Goal: Information Seeking & Learning: Learn about a topic

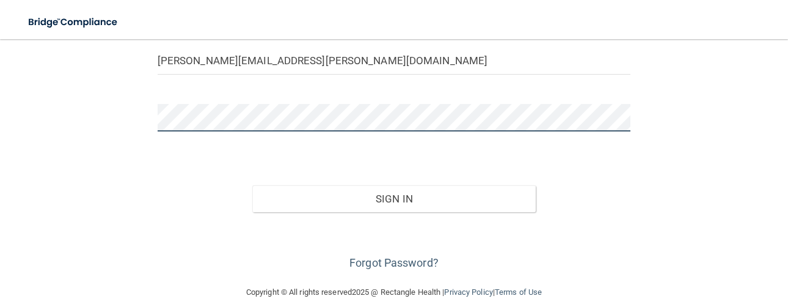
scroll to position [161, 0]
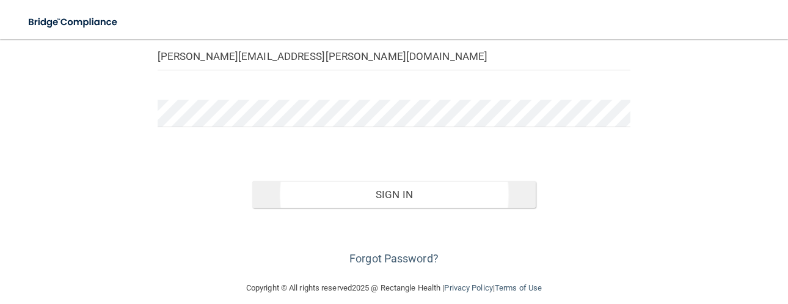
click at [428, 192] on button "Sign In" at bounding box center [394, 194] width 284 height 27
click at [431, 195] on button "Sign In" at bounding box center [394, 194] width 284 height 27
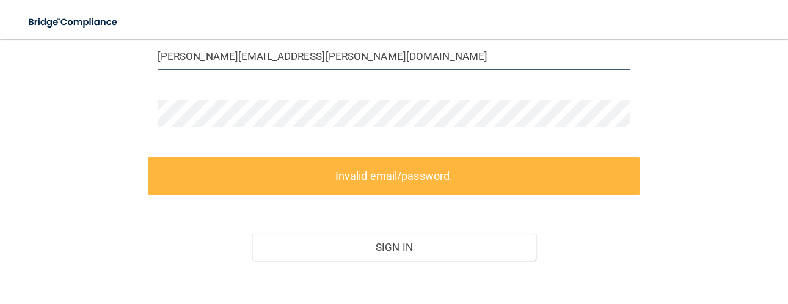
click at [298, 56] on input "morrison.kathee@gmail.com" at bounding box center [394, 56] width 473 height 27
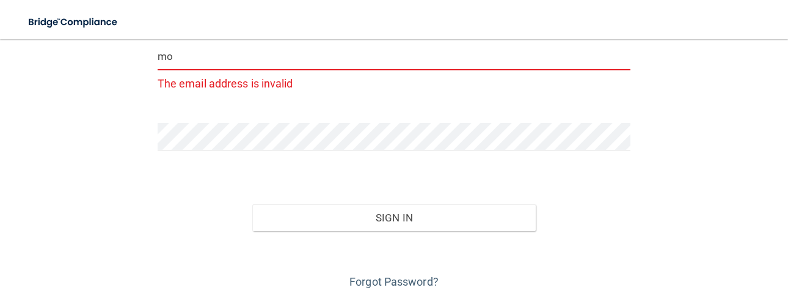
type input "m"
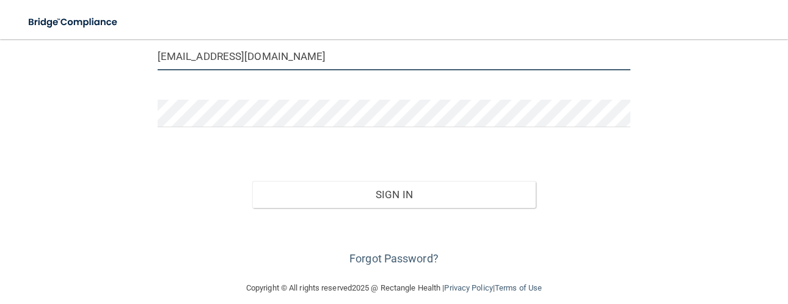
type input "morrisonkathee@gmail.com"
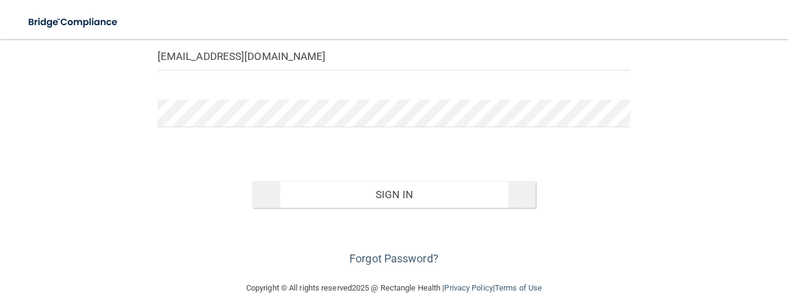
click at [391, 195] on button "Sign In" at bounding box center [394, 194] width 284 height 27
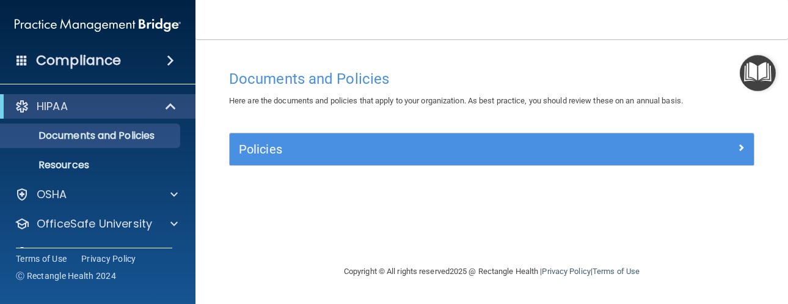
click at [167, 60] on span at bounding box center [170, 60] width 7 height 15
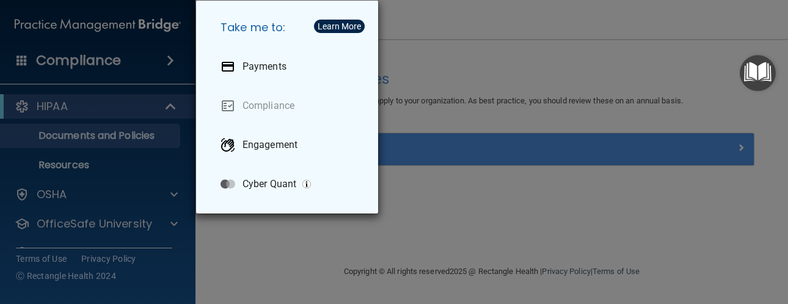
click at [319, 235] on div "Take me to: Payments Compliance Engagement Cyber Quant" at bounding box center [394, 152] width 788 height 304
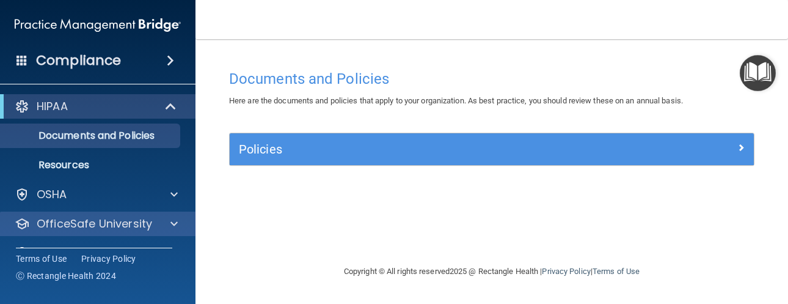
click at [150, 223] on p "OfficeSafe University" at bounding box center [94, 223] width 115 height 15
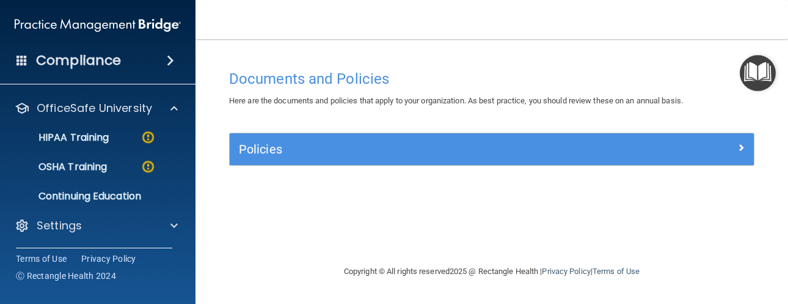
scroll to position [115, 0]
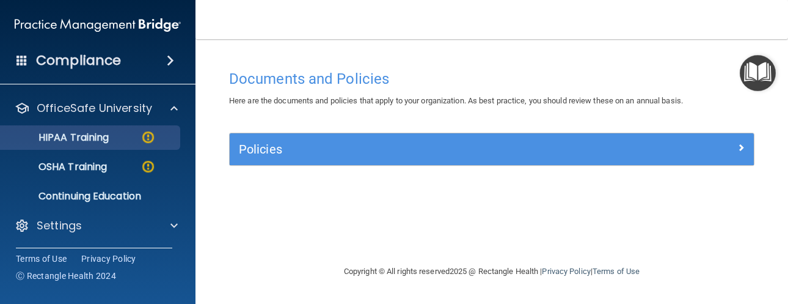
click at [153, 134] on img at bounding box center [148, 137] width 15 height 15
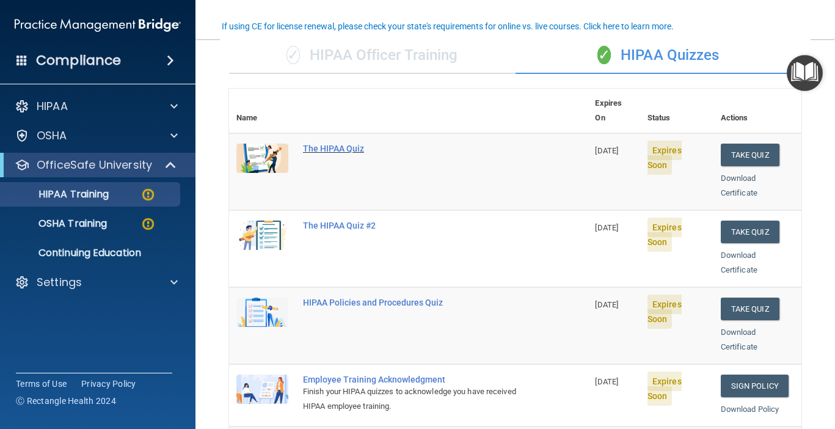
click at [351, 144] on div "The HIPAA Quiz" at bounding box center [415, 149] width 224 height 10
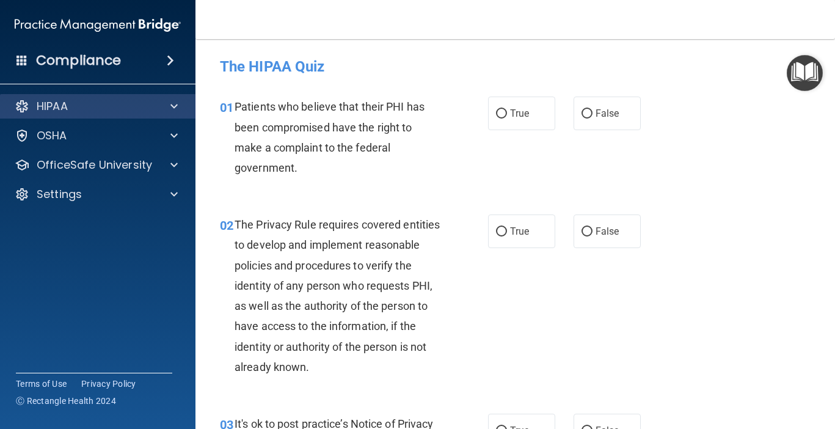
click at [58, 104] on p "HIPAA" at bounding box center [52, 106] width 31 height 15
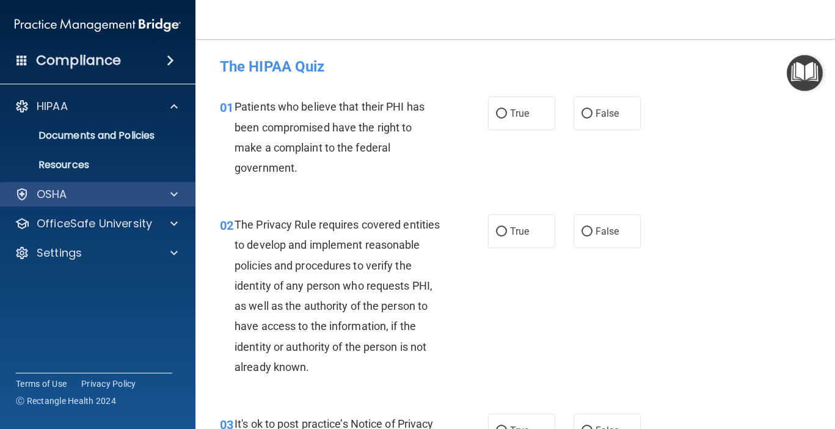
click at [68, 194] on div "OSHA" at bounding box center [81, 194] width 152 height 15
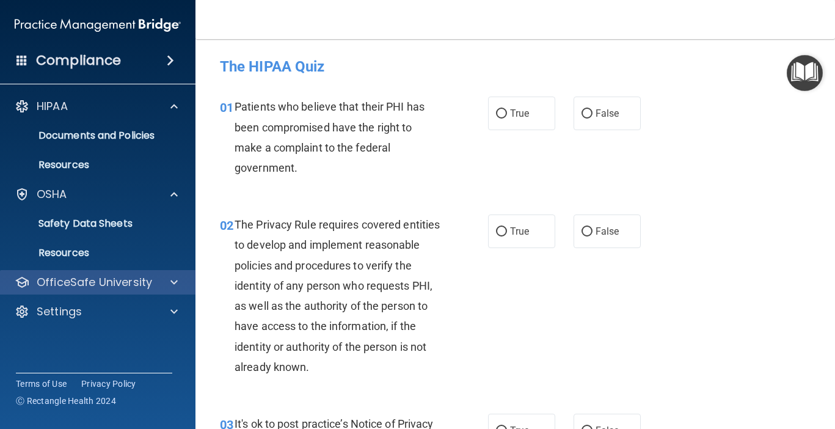
click at [100, 283] on p "OfficeSafe University" at bounding box center [94, 282] width 115 height 15
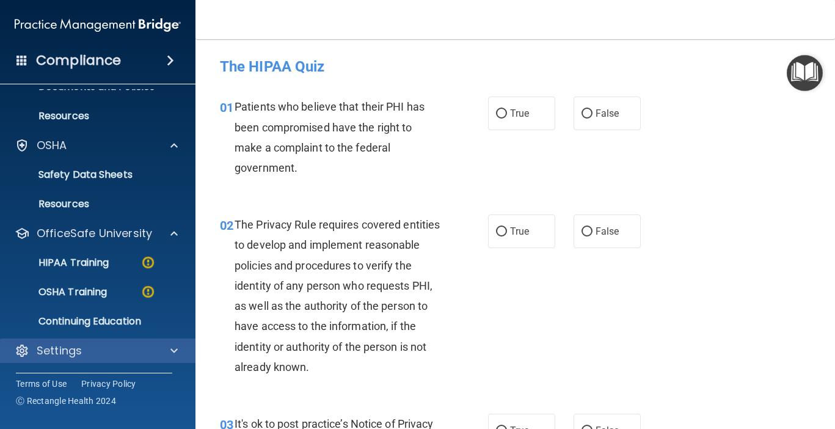
scroll to position [49, 0]
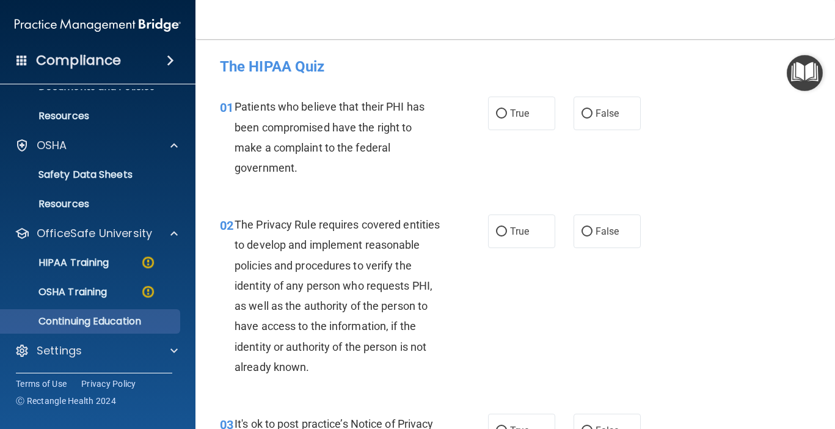
click at [117, 303] on p "Continuing Education" at bounding box center [91, 321] width 167 height 12
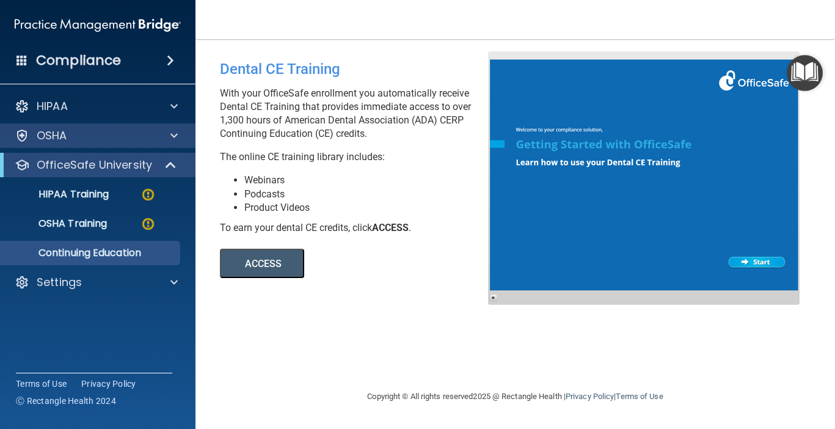
click at [175, 139] on span at bounding box center [173, 135] width 7 height 15
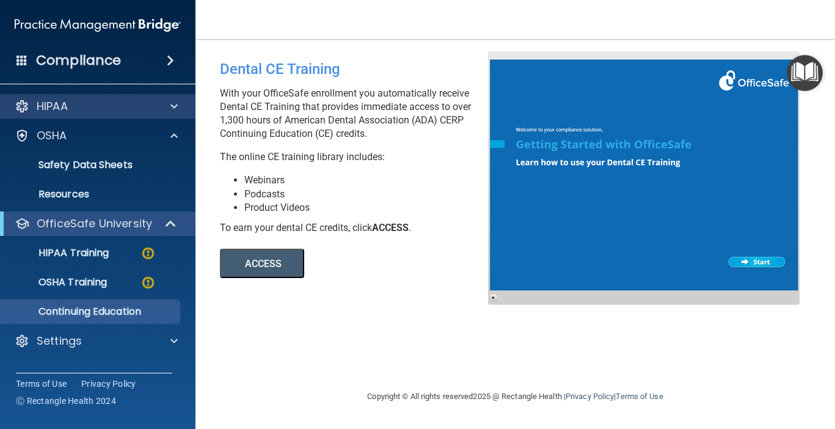
click at [178, 107] on div at bounding box center [172, 106] width 31 height 15
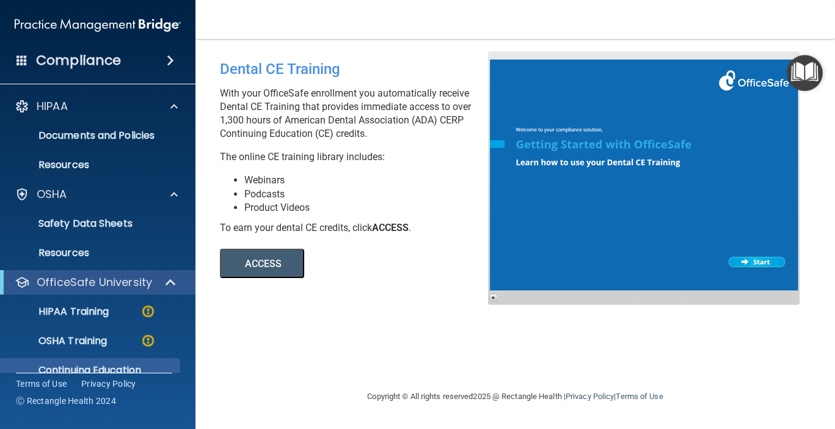
click at [173, 61] on span at bounding box center [170, 60] width 7 height 15
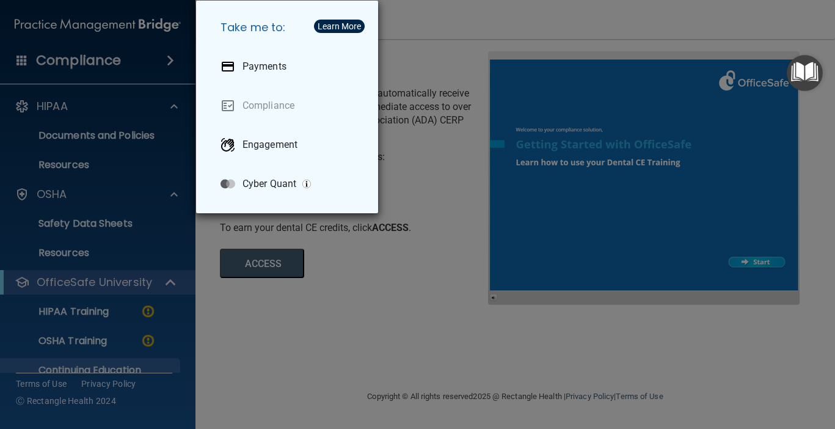
click at [336, 303] on div "Take me to: Payments Compliance Engagement Cyber Quant" at bounding box center [417, 214] width 835 height 429
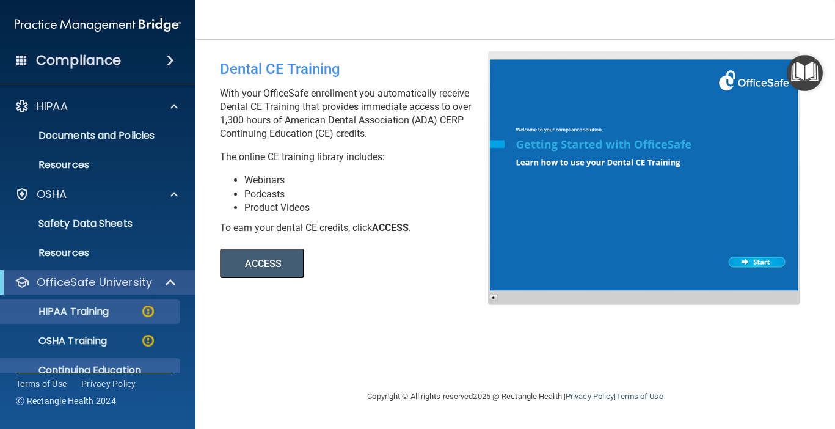
click at [149, 303] on img at bounding box center [148, 311] width 15 height 15
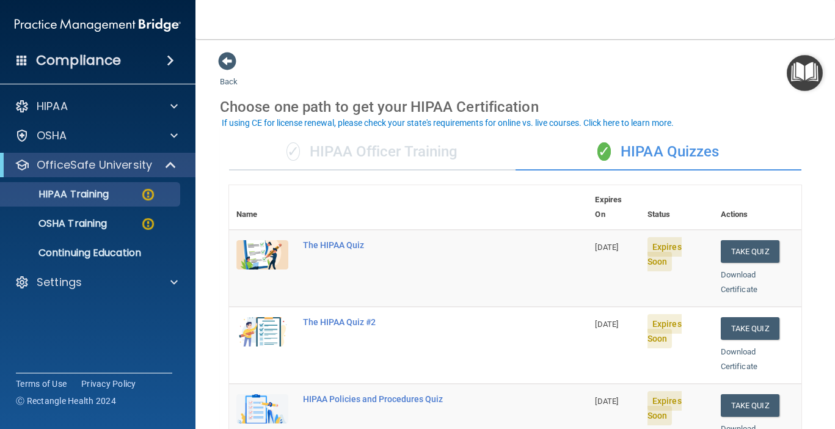
click at [415, 153] on div "✓ HIPAA Officer Training" at bounding box center [372, 152] width 287 height 37
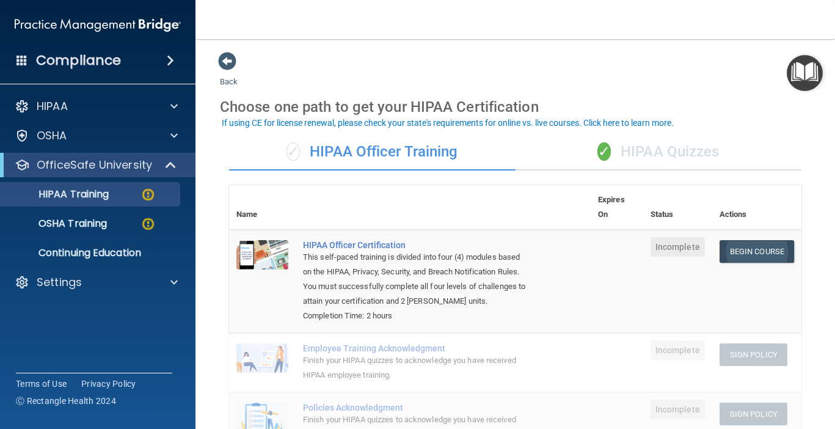
click at [775, 248] on link "Begin Course" at bounding box center [757, 251] width 75 height 23
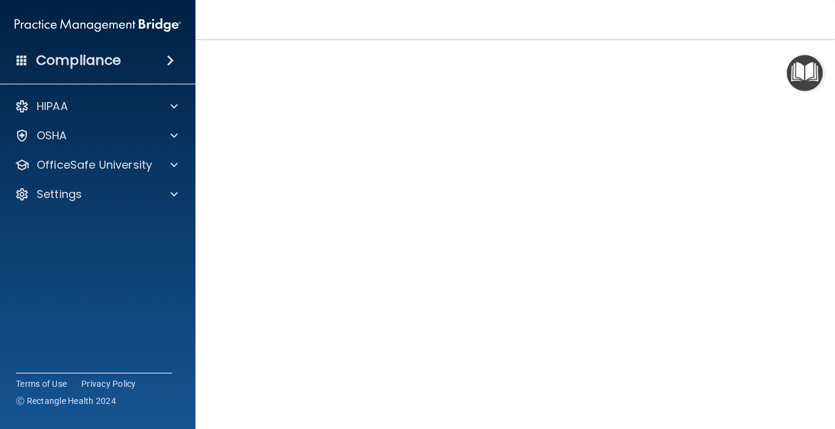
scroll to position [73, 0]
click at [810, 71] on img "Open Resource Center" at bounding box center [805, 73] width 36 height 36
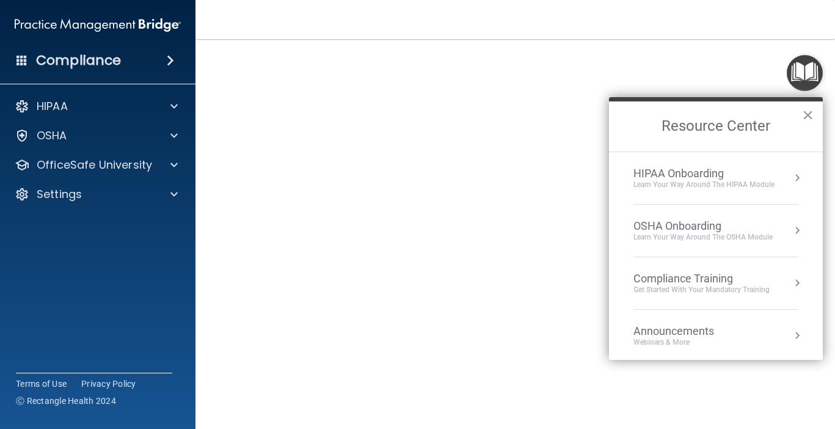
click at [806, 115] on button "×" at bounding box center [808, 115] width 12 height 20
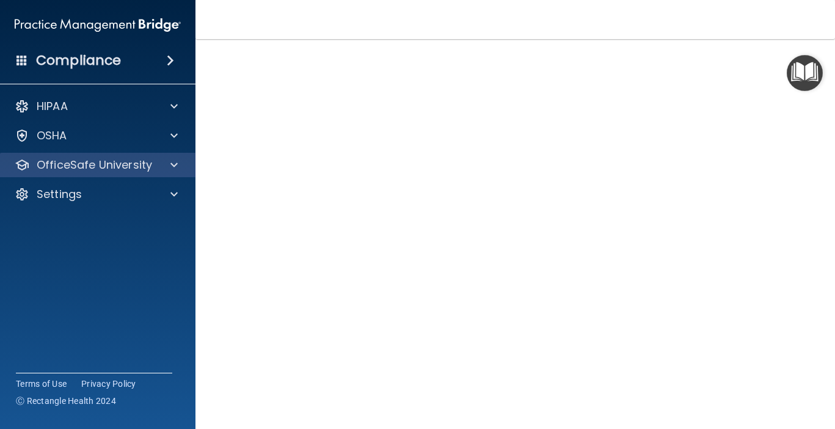
click at [167, 168] on div at bounding box center [172, 165] width 31 height 15
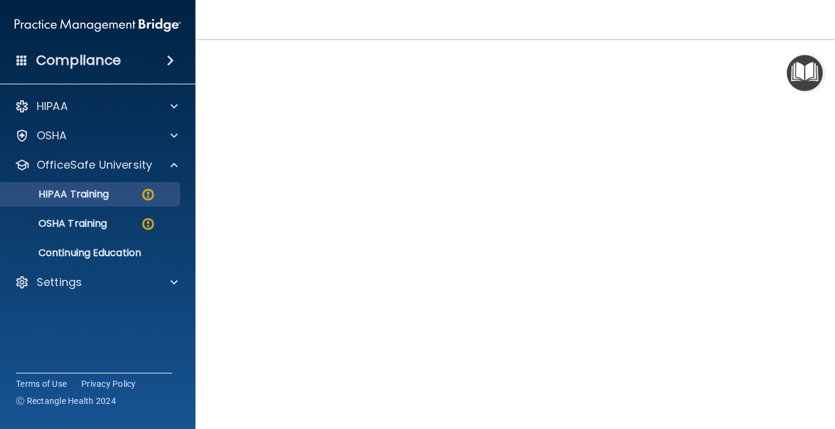
click at [152, 197] on img at bounding box center [148, 194] width 15 height 15
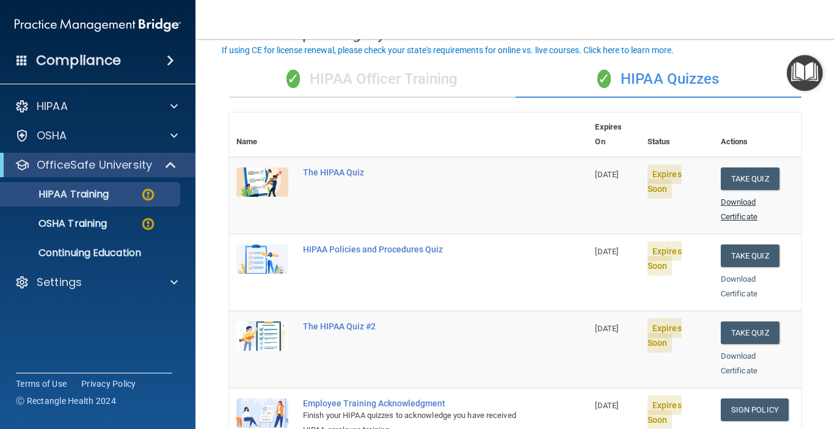
click at [752, 197] on link "Download Certificate" at bounding box center [739, 209] width 37 height 24
click at [769, 167] on button "Take Quiz" at bounding box center [750, 178] width 59 height 23
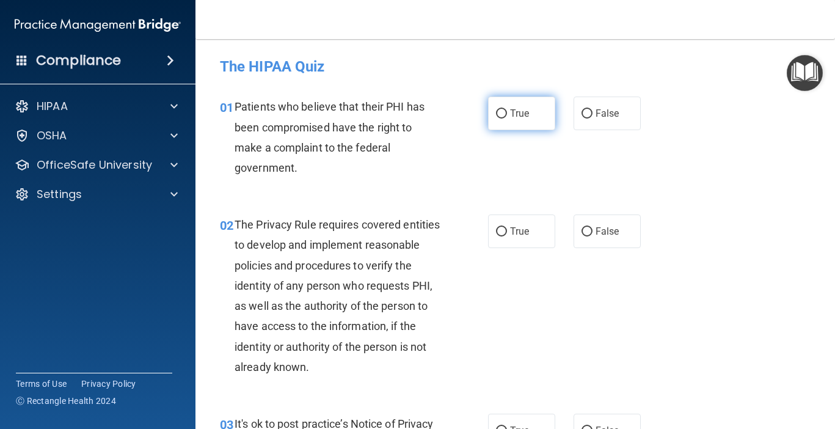
click at [536, 115] on label "True" at bounding box center [521, 114] width 67 height 34
click at [507, 115] on input "True" at bounding box center [501, 113] width 11 height 9
radio input "true"
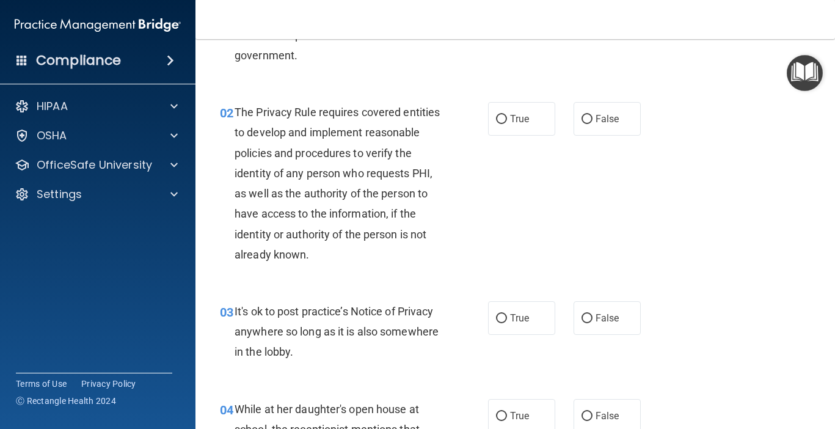
scroll to position [100, 0]
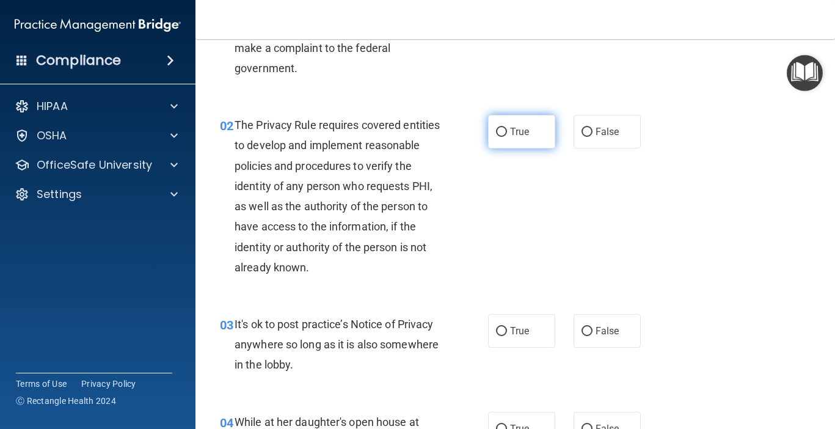
click at [516, 131] on span "True" at bounding box center [519, 132] width 19 height 12
click at [507, 131] on input "True" at bounding box center [501, 132] width 11 height 9
radio input "true"
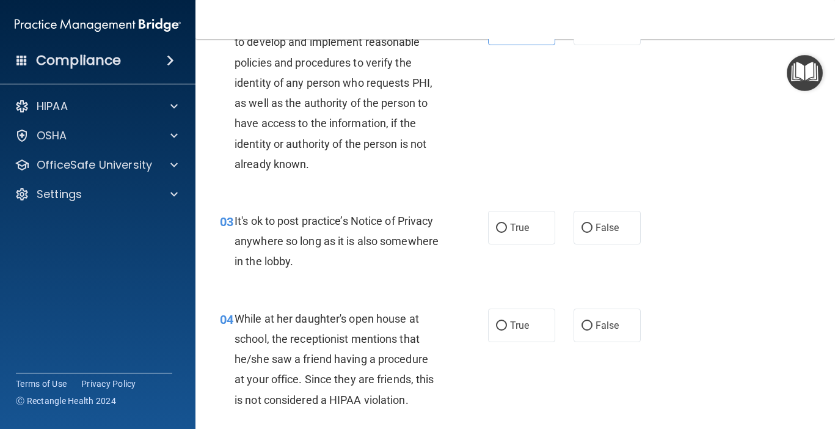
scroll to position [206, 0]
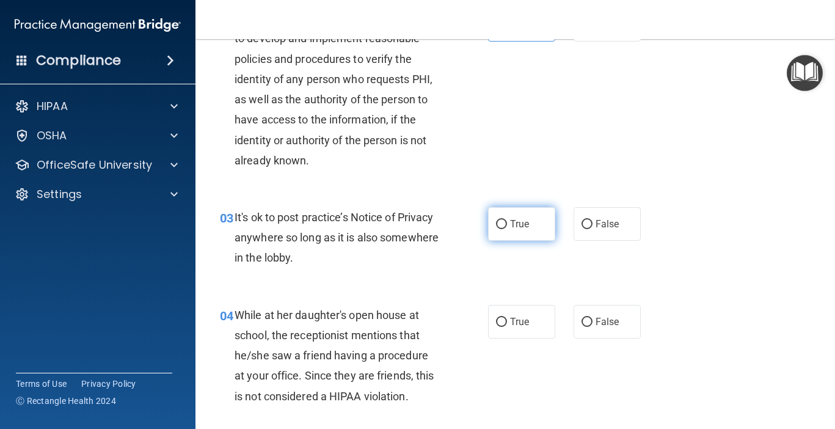
click at [534, 224] on label "True" at bounding box center [521, 224] width 67 height 34
click at [507, 224] on input "True" at bounding box center [501, 224] width 11 height 9
radio input "true"
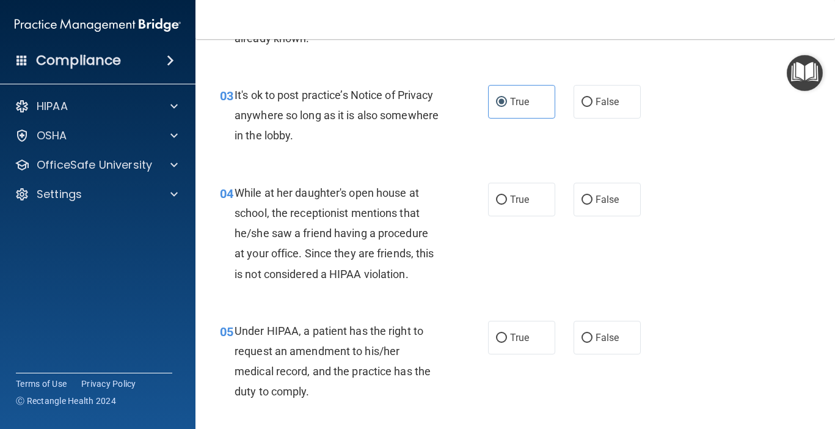
scroll to position [328, 0]
click at [605, 206] on label "False" at bounding box center [607, 200] width 67 height 34
click at [593, 205] on input "False" at bounding box center [587, 200] width 11 height 9
radio input "true"
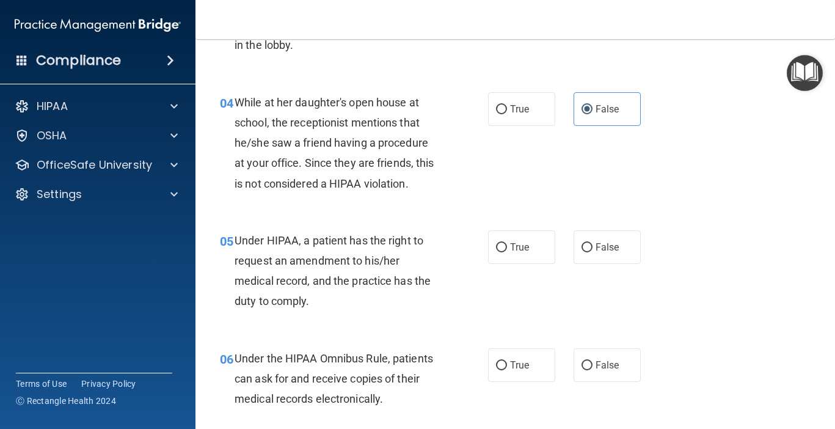
scroll to position [427, 0]
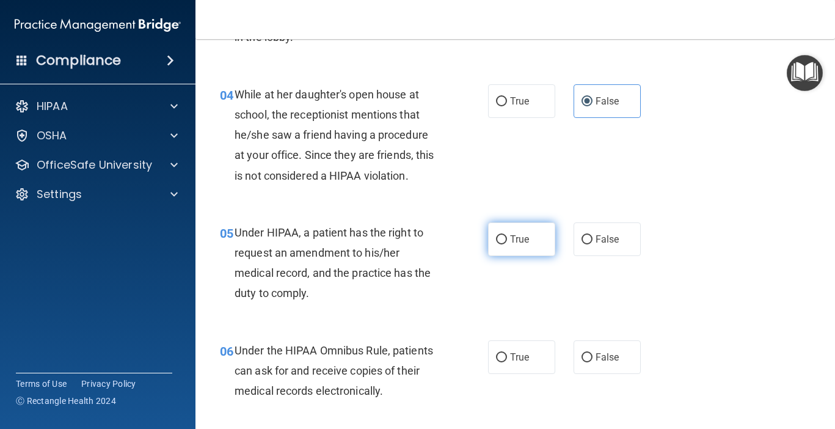
click at [530, 239] on label "True" at bounding box center [521, 239] width 67 height 34
click at [507, 239] on input "True" at bounding box center [501, 239] width 11 height 9
radio input "true"
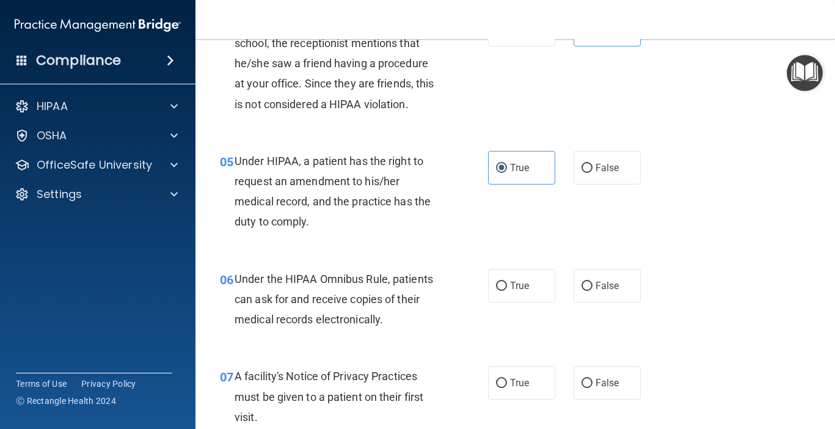
scroll to position [502, 0]
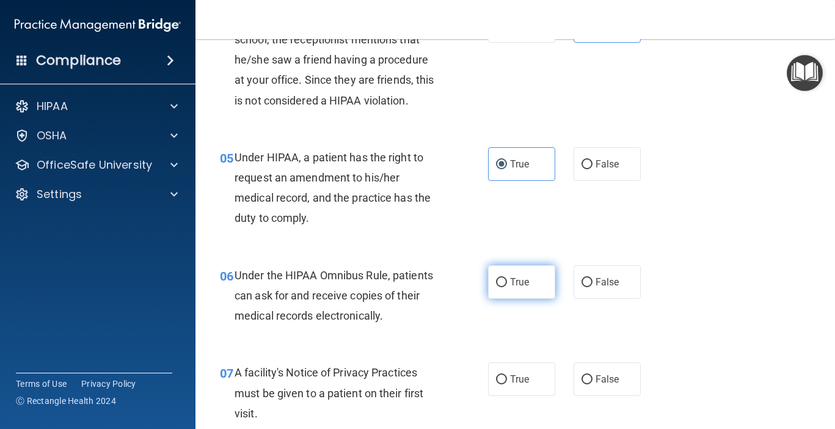
click at [527, 279] on span "True" at bounding box center [519, 282] width 19 height 12
click at [507, 279] on input "True" at bounding box center [501, 282] width 11 height 9
radio input "true"
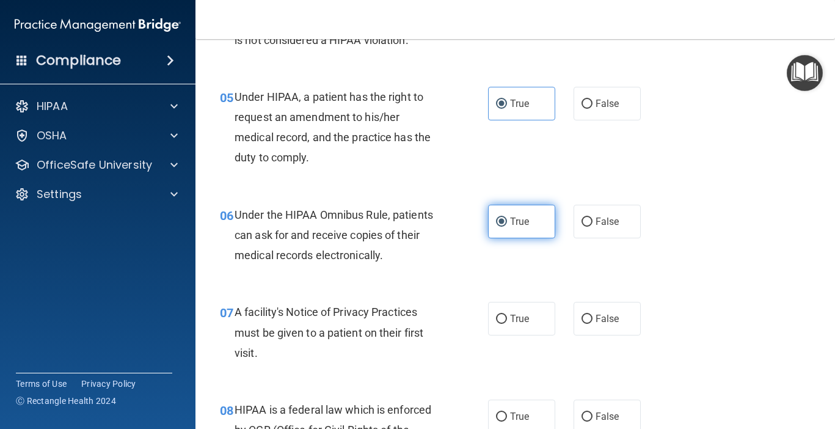
scroll to position [576, 0]
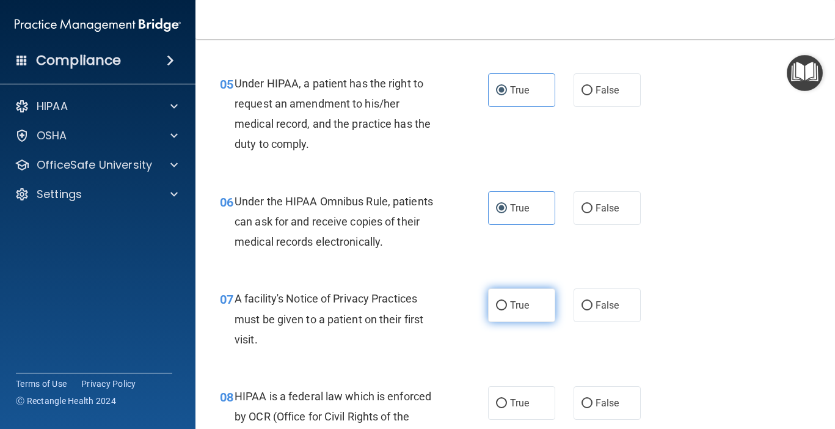
click at [527, 299] on span "True" at bounding box center [519, 305] width 19 height 12
click at [507, 301] on input "True" at bounding box center [501, 305] width 11 height 9
radio input "true"
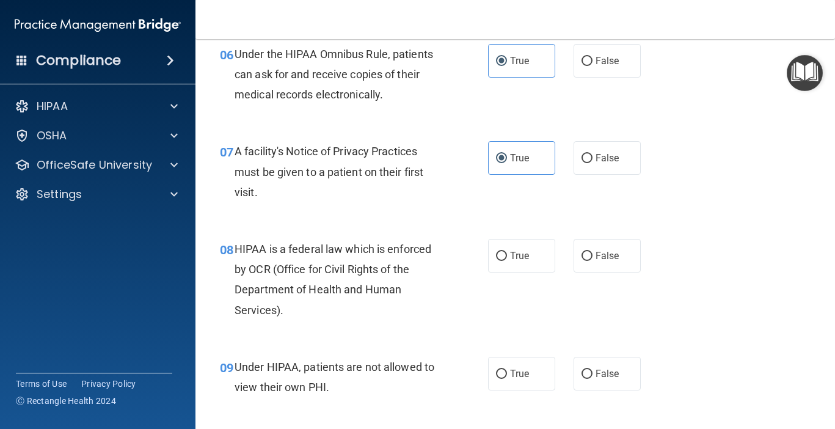
scroll to position [724, 0]
click at [526, 260] on label "True" at bounding box center [521, 255] width 67 height 34
click at [507, 260] on input "True" at bounding box center [501, 255] width 11 height 9
radio input "true"
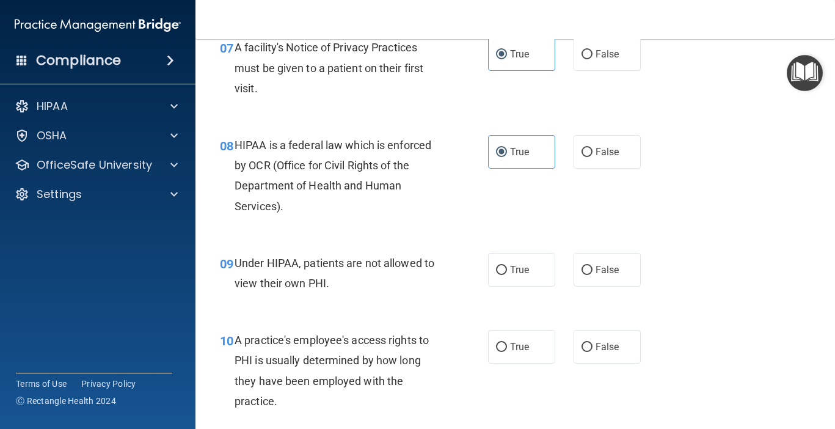
scroll to position [834, 0]
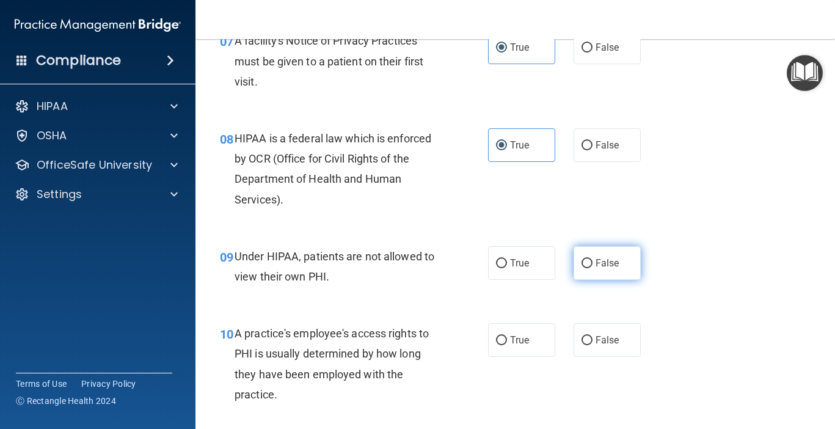
click at [602, 263] on span "False" at bounding box center [608, 263] width 24 height 12
click at [593, 263] on input "False" at bounding box center [587, 263] width 11 height 9
radio input "true"
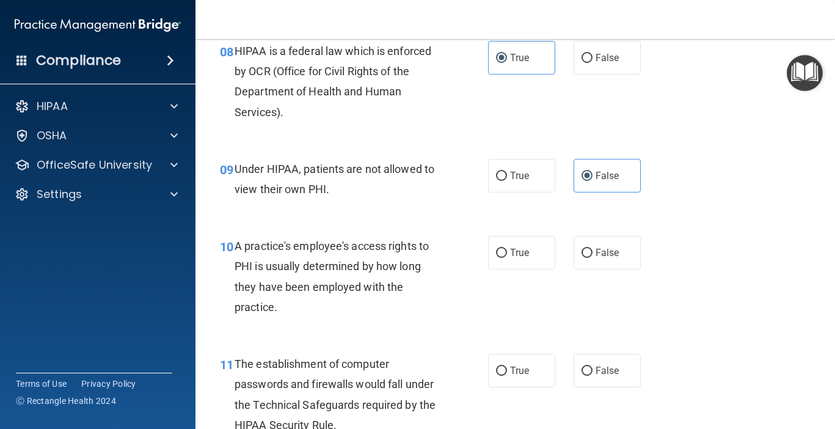
scroll to position [926, 0]
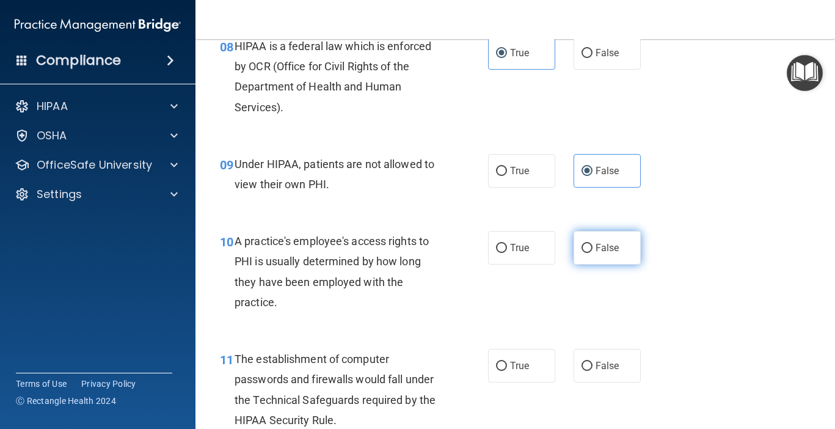
click at [607, 249] on label "False" at bounding box center [607, 248] width 67 height 34
click at [593, 249] on input "False" at bounding box center [587, 248] width 11 height 9
radio input "true"
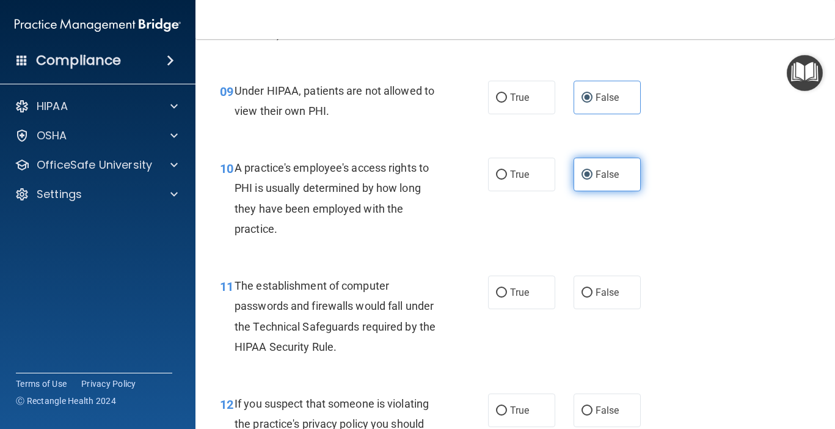
scroll to position [1002, 0]
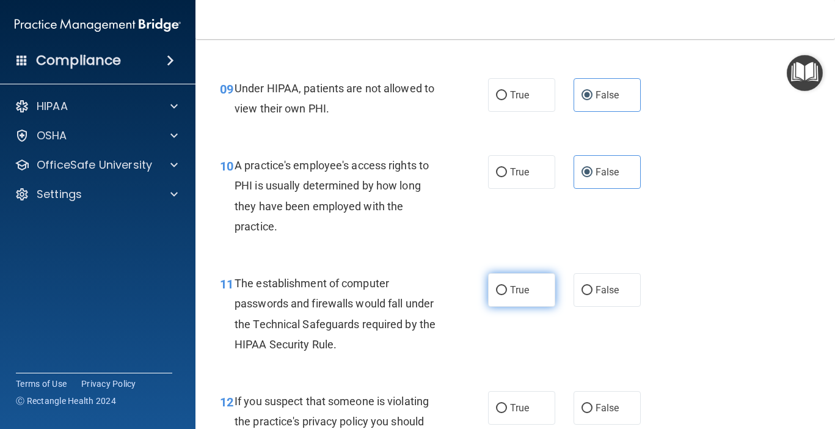
click at [541, 282] on label "True" at bounding box center [521, 290] width 67 height 34
click at [507, 286] on input "True" at bounding box center [501, 290] width 11 height 9
radio input "true"
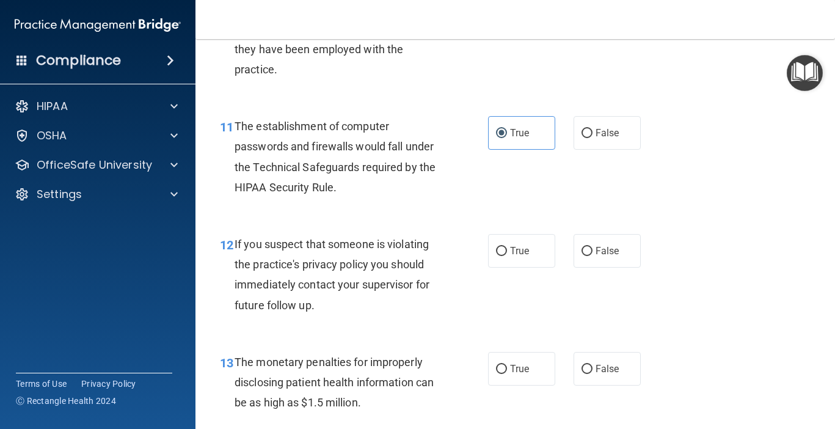
scroll to position [1158, 0]
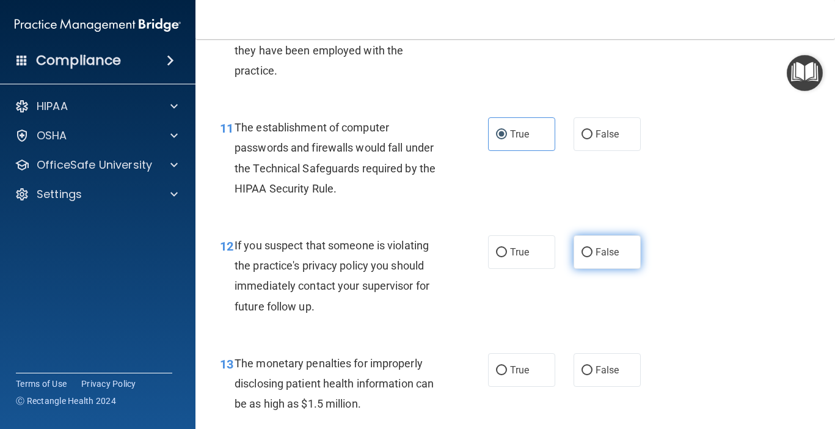
click at [605, 246] on span "False" at bounding box center [608, 252] width 24 height 12
click at [593, 248] on input "False" at bounding box center [587, 252] width 11 height 9
radio input "true"
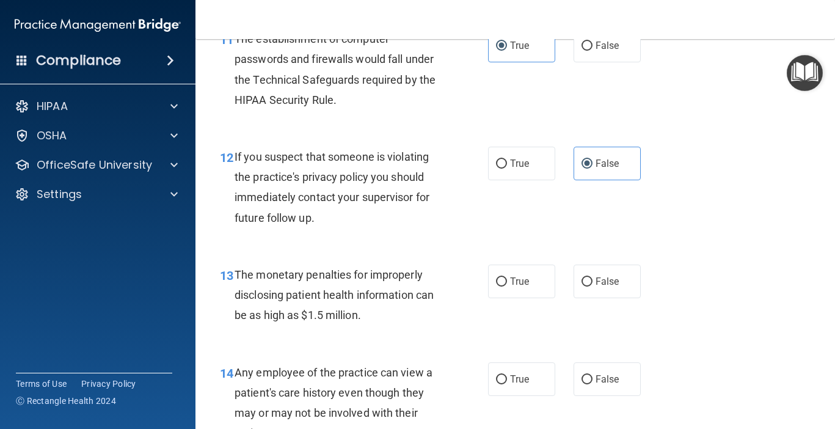
scroll to position [1261, 0]
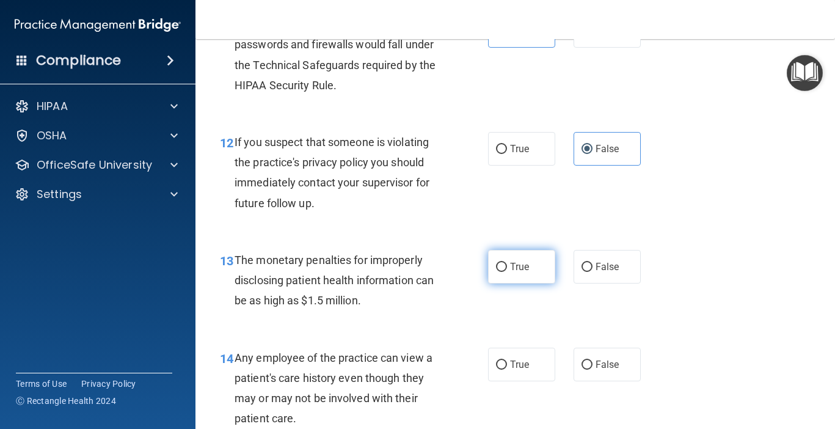
click at [535, 268] on label "True" at bounding box center [521, 267] width 67 height 34
click at [507, 268] on input "True" at bounding box center [501, 267] width 11 height 9
radio input "true"
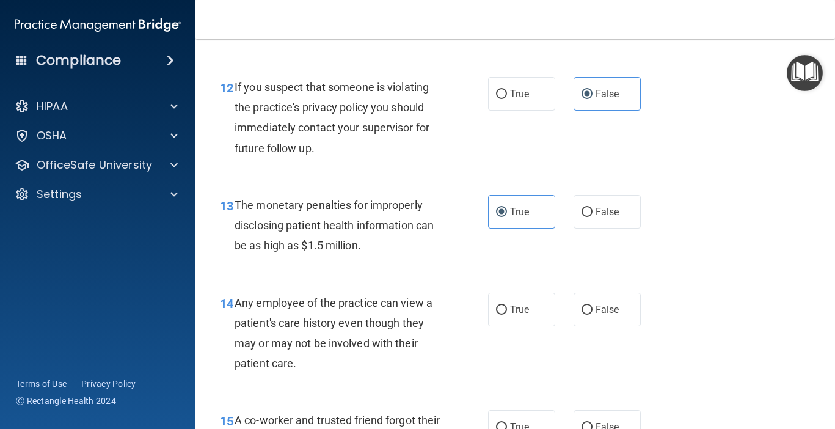
scroll to position [1320, 0]
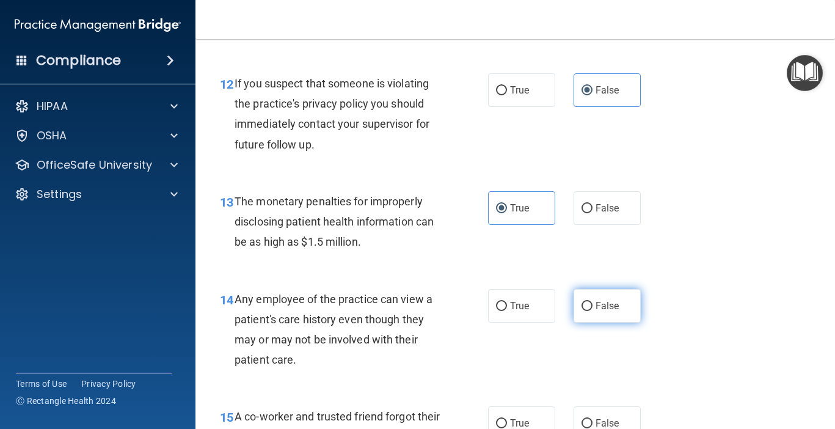
click at [615, 302] on span "False" at bounding box center [608, 306] width 24 height 12
click at [593, 302] on input "False" at bounding box center [587, 306] width 11 height 9
radio input "true"
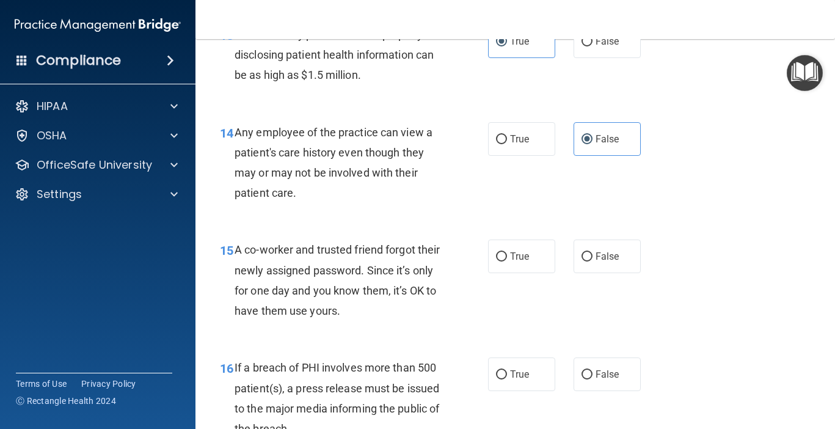
scroll to position [1500, 0]
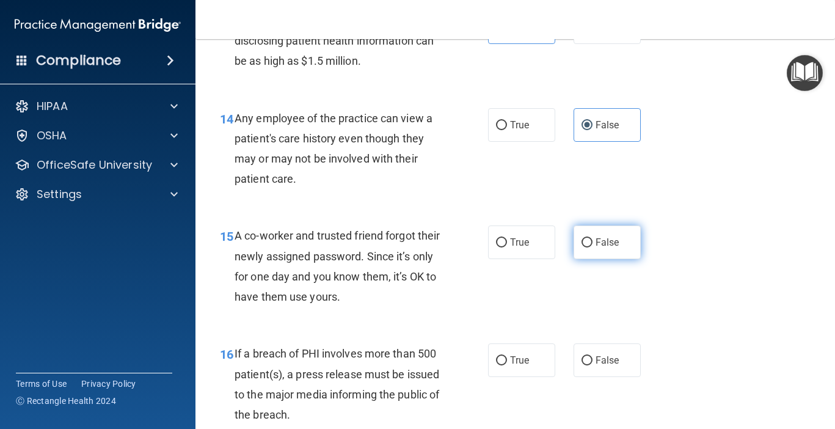
click at [590, 238] on input "False" at bounding box center [587, 242] width 11 height 9
radio input "true"
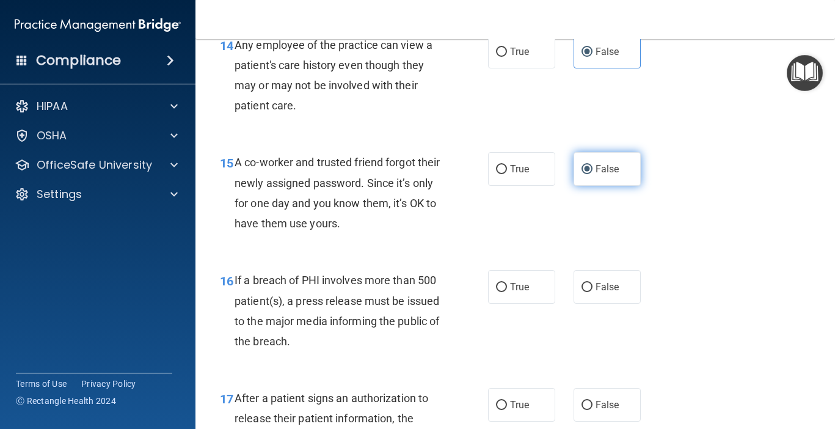
scroll to position [1589, 0]
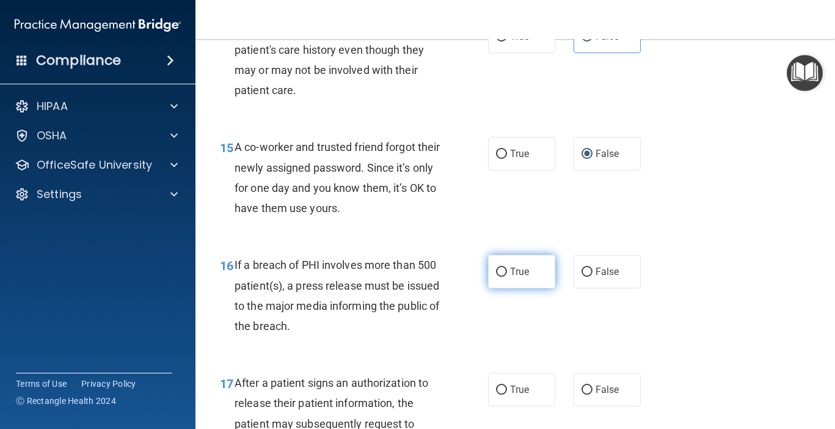
click at [524, 266] on span "True" at bounding box center [519, 272] width 19 height 12
click at [507, 268] on input "True" at bounding box center [501, 272] width 11 height 9
radio input "true"
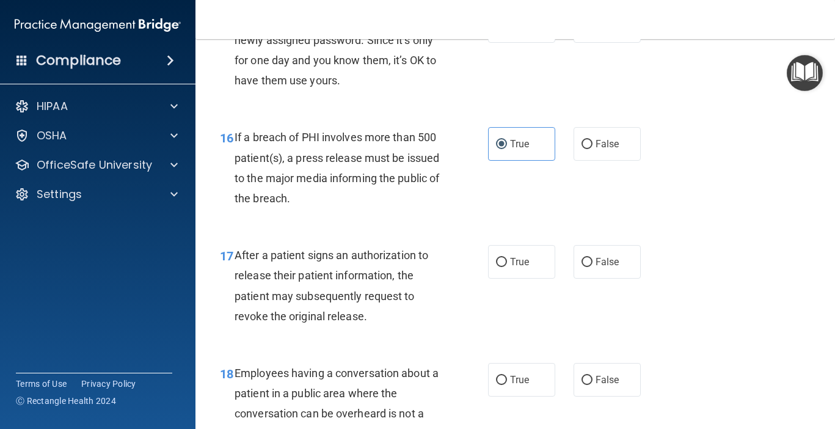
scroll to position [1730, 0]
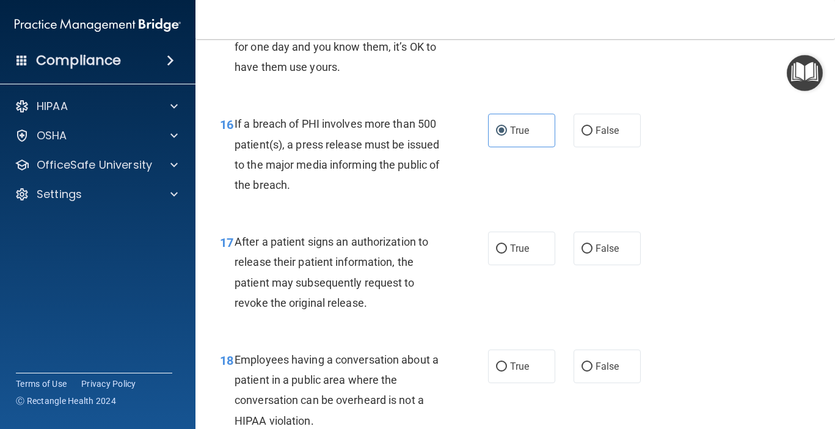
click at [690, 339] on div "18 Employees having a conversation about a patient in a public area where the c…" at bounding box center [515, 393] width 609 height 118
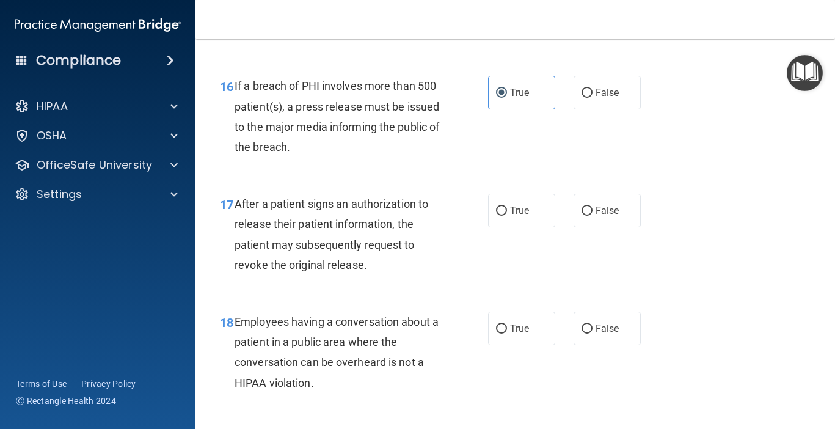
scroll to position [1773, 0]
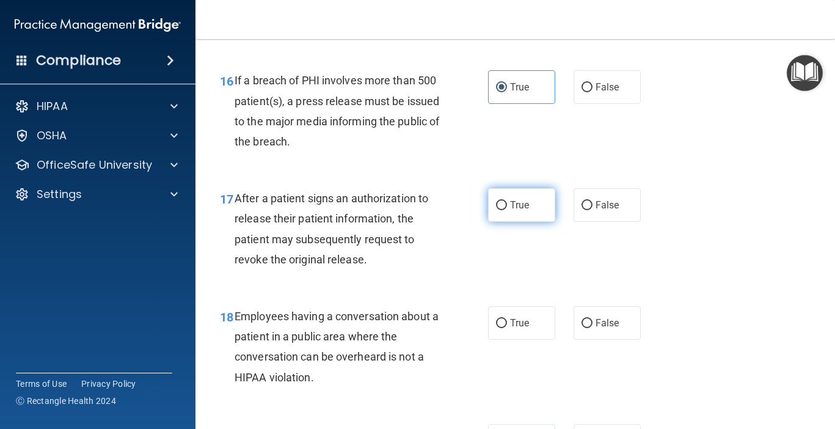
click at [521, 199] on span "True" at bounding box center [519, 205] width 19 height 12
click at [507, 201] on input "True" at bounding box center [501, 205] width 11 height 9
radio input "true"
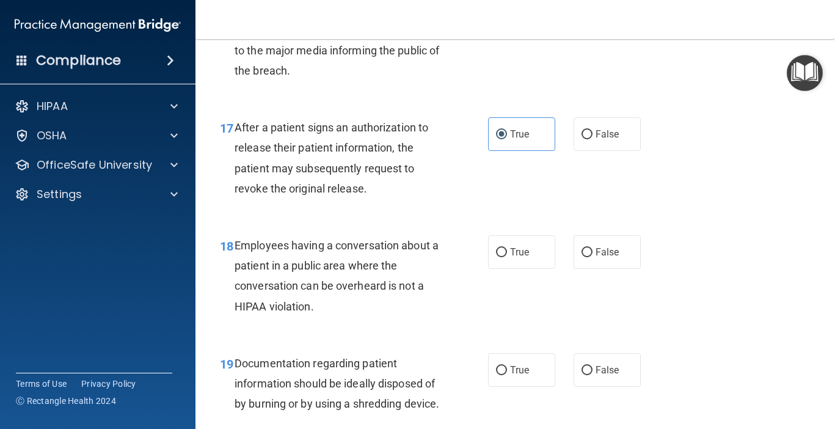
scroll to position [1853, 0]
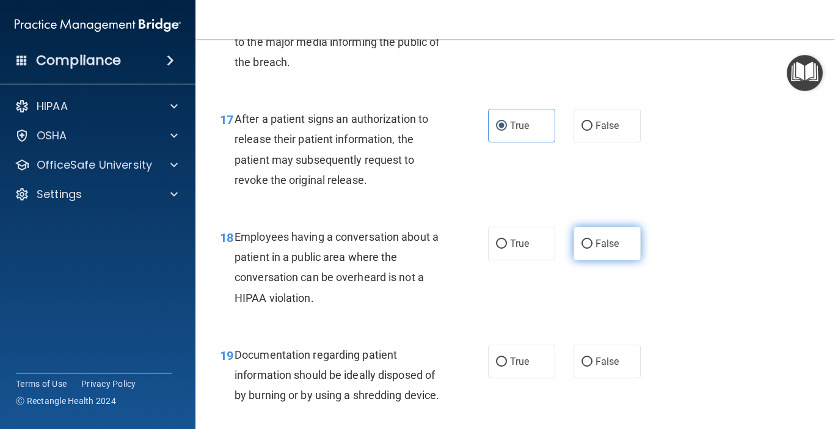
click at [607, 238] on span "False" at bounding box center [608, 244] width 24 height 12
click at [593, 239] on input "False" at bounding box center [587, 243] width 11 height 9
radio input "true"
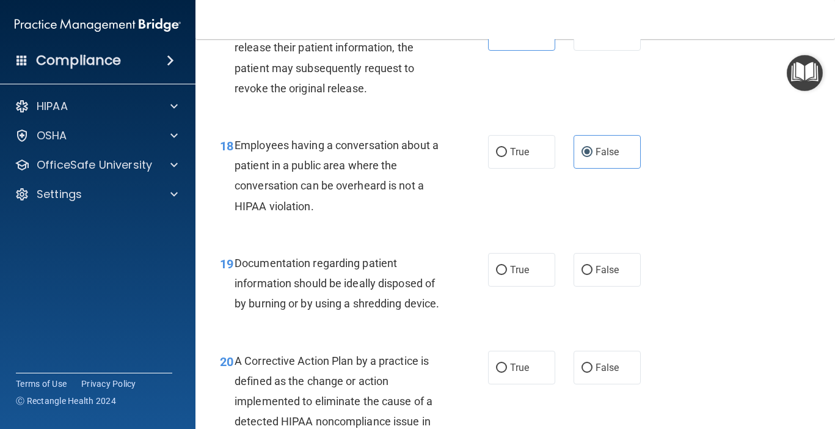
scroll to position [1951, 0]
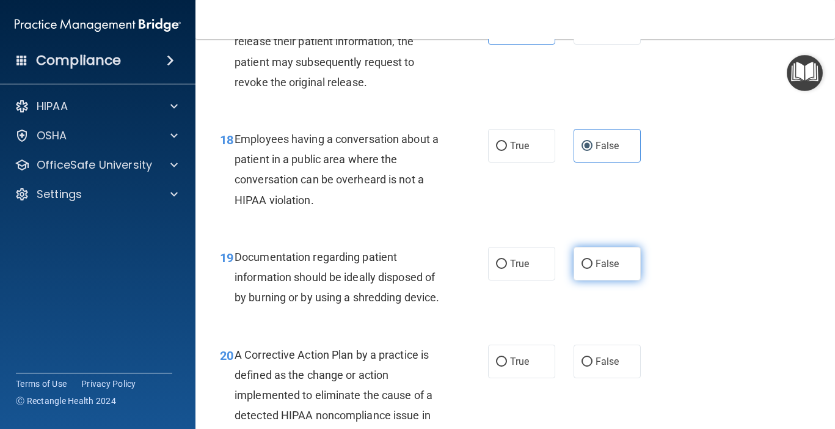
click at [610, 258] on span "False" at bounding box center [608, 264] width 24 height 12
click at [593, 260] on input "False" at bounding box center [587, 264] width 11 height 9
radio input "true"
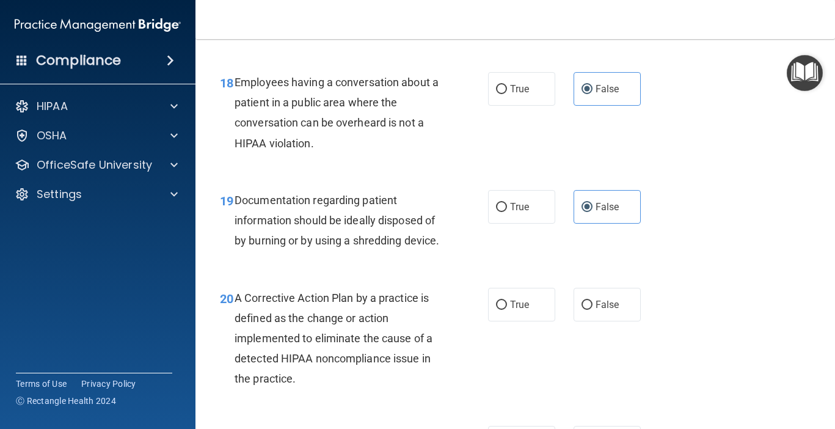
scroll to position [2013, 0]
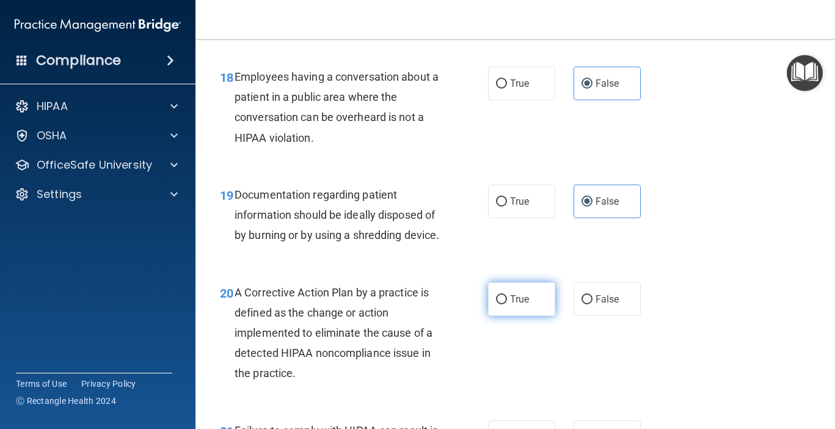
click at [528, 305] on span "True" at bounding box center [519, 299] width 19 height 12
click at [507, 304] on input "True" at bounding box center [501, 299] width 11 height 9
radio input "true"
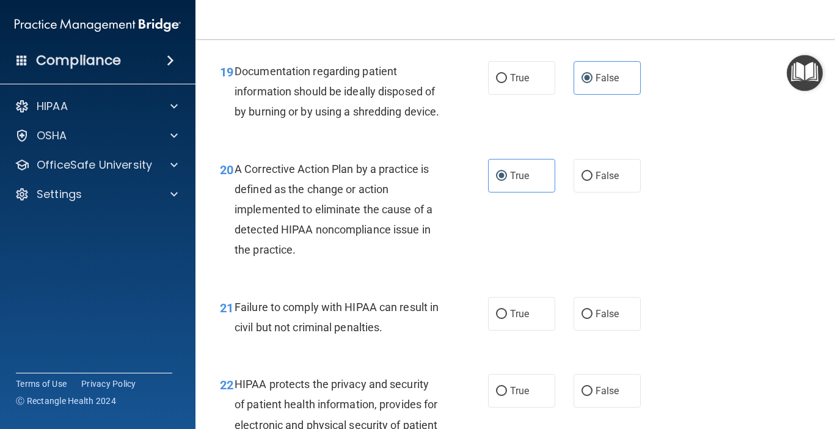
scroll to position [2137, 0]
click at [610, 319] on span "False" at bounding box center [608, 313] width 24 height 12
click at [593, 318] on input "False" at bounding box center [587, 313] width 11 height 9
radio input "true"
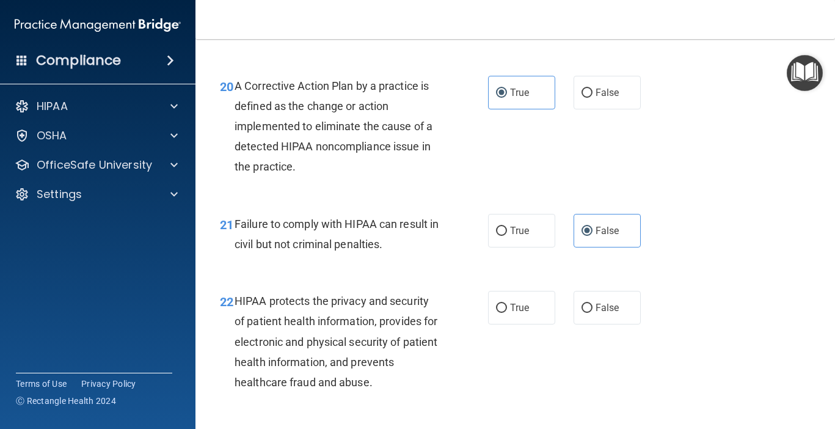
scroll to position [2225, 0]
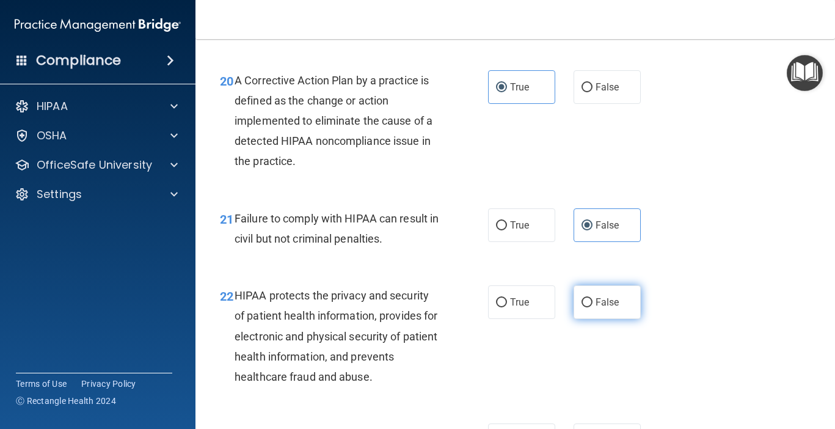
click at [612, 308] on span "False" at bounding box center [608, 302] width 24 height 12
click at [593, 307] on input "False" at bounding box center [587, 302] width 11 height 9
radio input "true"
click at [612, 308] on span "False" at bounding box center [608, 302] width 24 height 12
click at [593, 307] on input "False" at bounding box center [587, 302] width 11 height 9
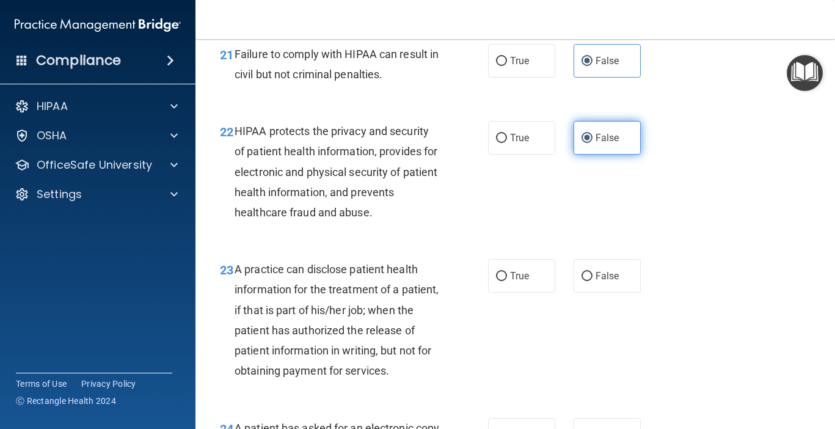
scroll to position [2395, 0]
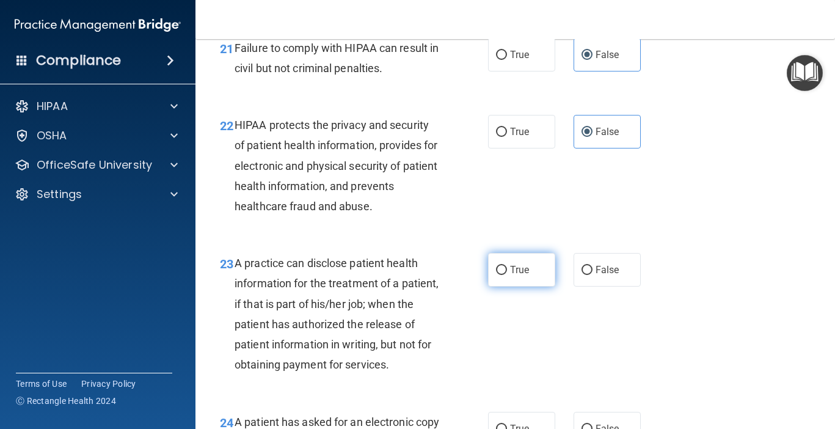
click at [539, 286] on label "True" at bounding box center [521, 270] width 67 height 34
click at [507, 275] on input "True" at bounding box center [501, 270] width 11 height 9
radio input "true"
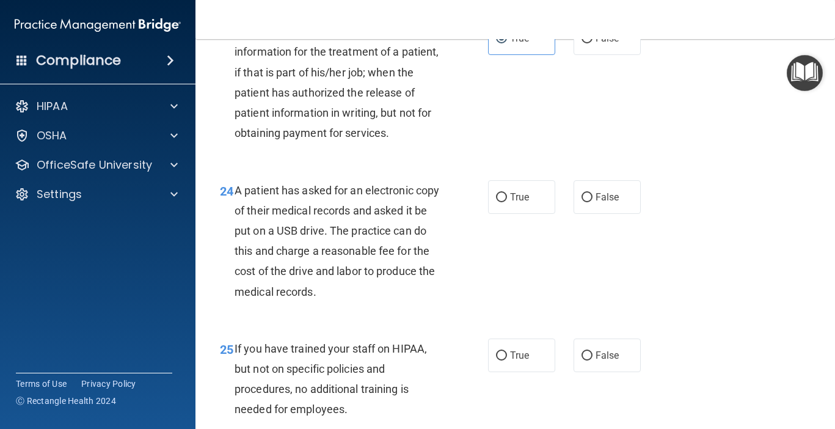
scroll to position [2642, 0]
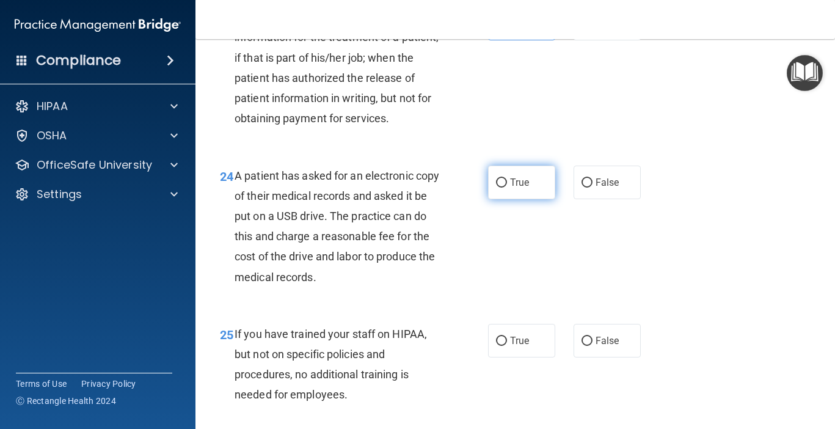
click at [518, 197] on label "True" at bounding box center [521, 183] width 67 height 34
click at [507, 188] on input "True" at bounding box center [501, 182] width 11 height 9
radio input "true"
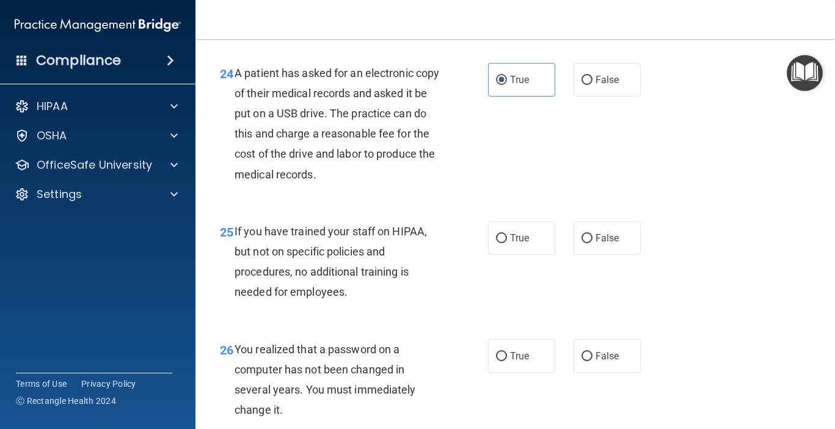
scroll to position [2749, 0]
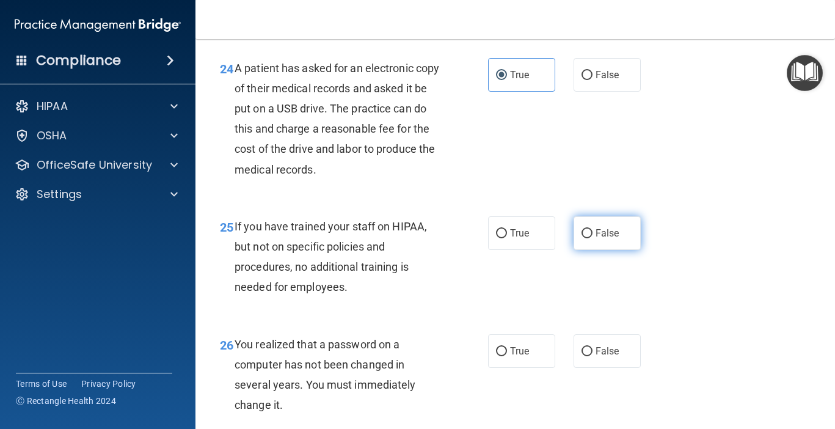
click at [612, 239] on span "False" at bounding box center [608, 233] width 24 height 12
click at [593, 238] on input "False" at bounding box center [587, 233] width 11 height 9
radio input "true"
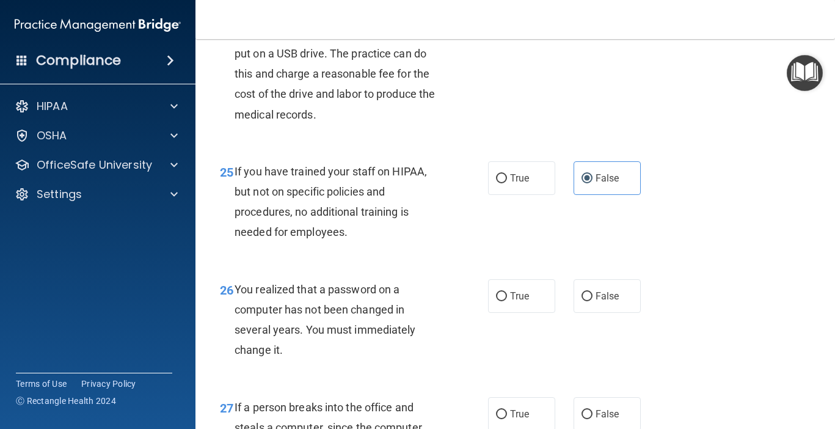
scroll to position [2813, 0]
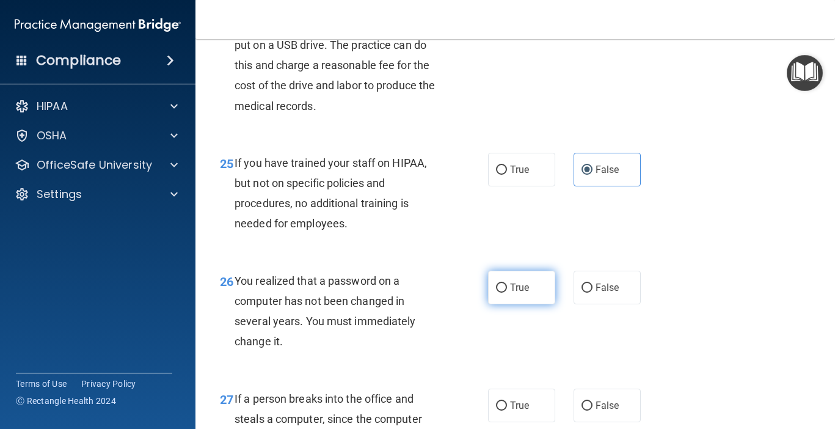
click at [520, 293] on span "True" at bounding box center [519, 288] width 19 height 12
click at [507, 293] on input "True" at bounding box center [501, 287] width 11 height 9
radio input "true"
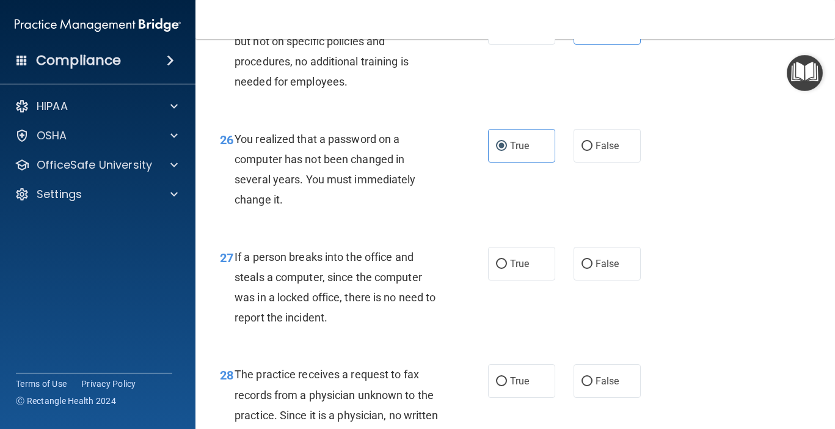
scroll to position [2957, 0]
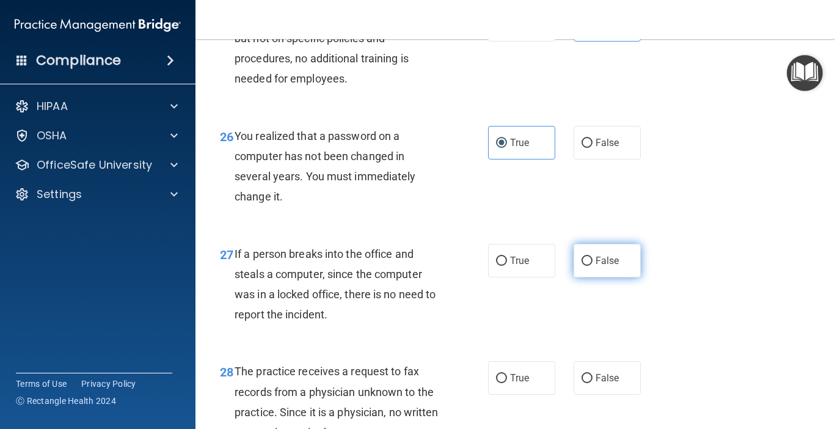
click at [605, 266] on span "False" at bounding box center [608, 261] width 24 height 12
click at [593, 266] on input "False" at bounding box center [587, 261] width 11 height 9
radio input "true"
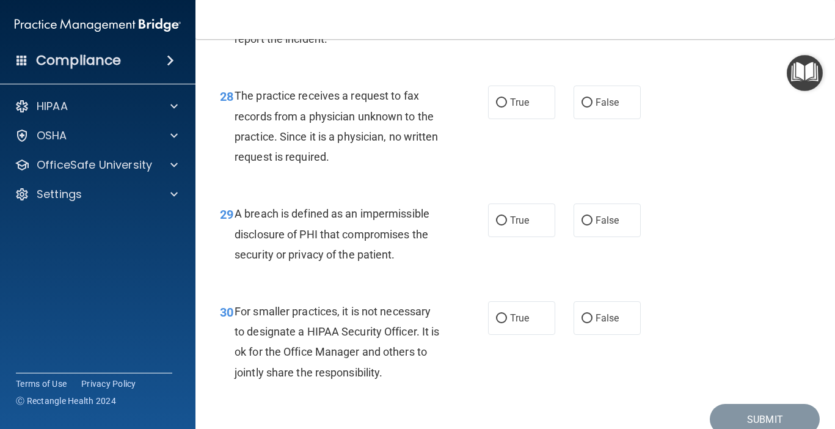
scroll to position [3251, 0]
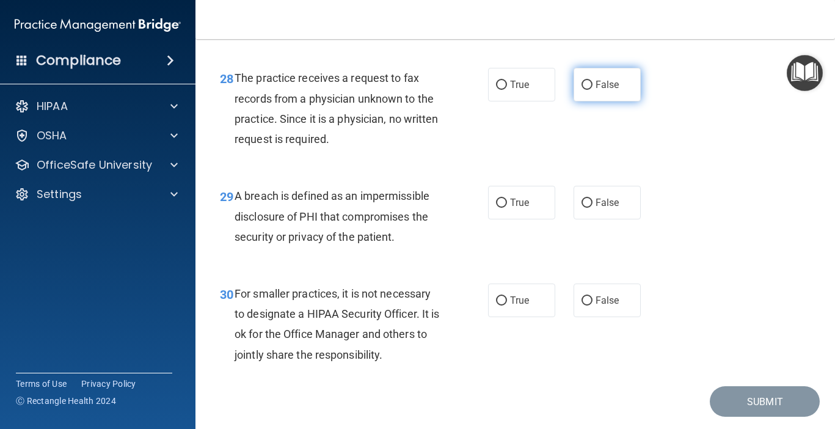
click at [603, 98] on label "False" at bounding box center [607, 85] width 67 height 34
click at [593, 90] on input "False" at bounding box center [587, 85] width 11 height 9
radio input "true"
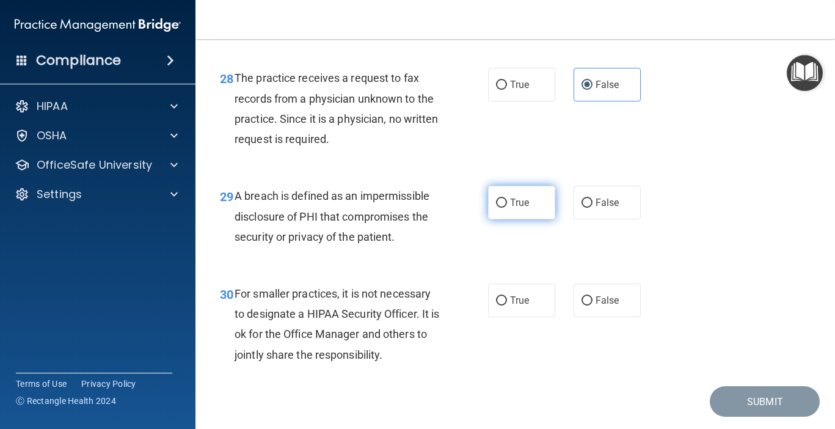
click at [528, 195] on label "True" at bounding box center [521, 203] width 67 height 34
click at [507, 199] on input "True" at bounding box center [501, 203] width 11 height 9
radio input "true"
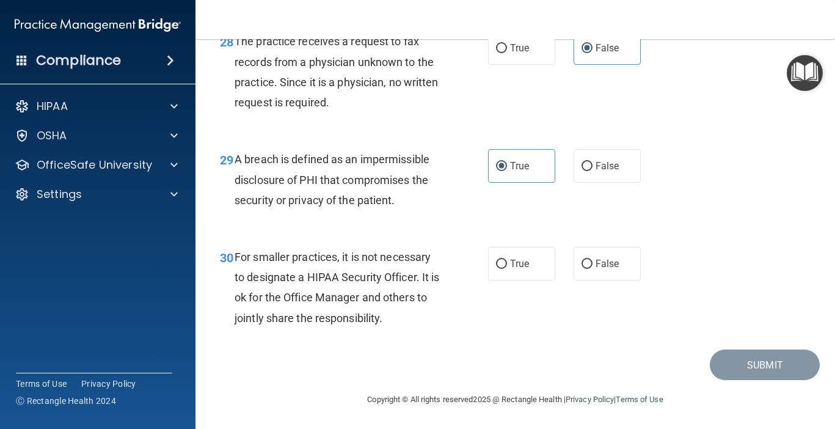
scroll to position [3291, 0]
click at [607, 264] on span "False" at bounding box center [608, 264] width 24 height 12
click at [593, 264] on input "False" at bounding box center [587, 264] width 11 height 9
radio input "true"
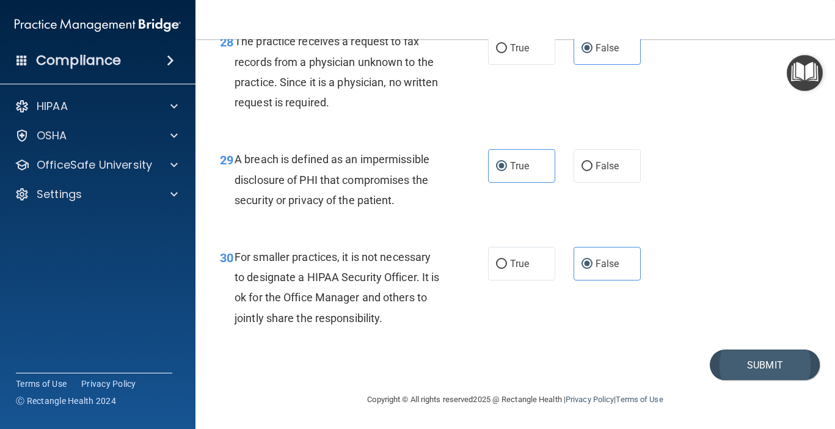
click at [742, 365] on button "Submit" at bounding box center [765, 364] width 110 height 31
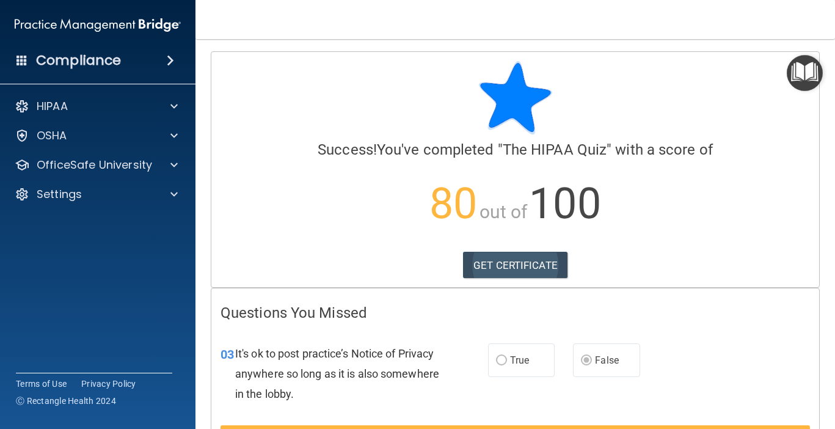
click at [537, 264] on link "GET CERTIFICATE" at bounding box center [515, 265] width 104 height 27
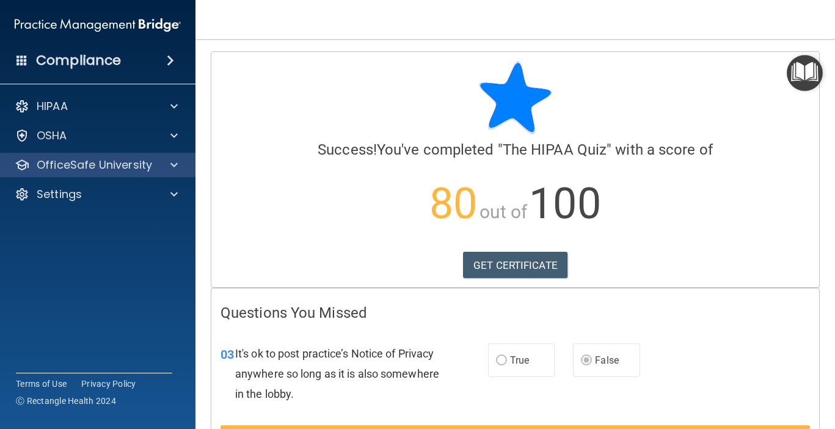
click at [115, 170] on p "OfficeSafe University" at bounding box center [94, 165] width 115 height 15
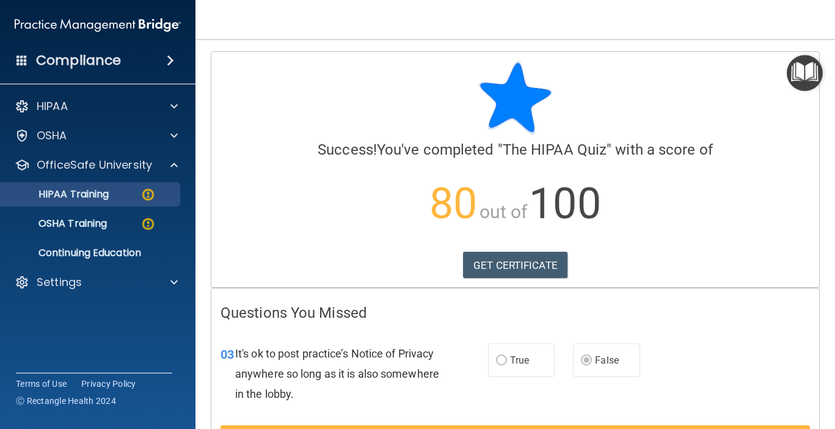
click at [126, 194] on div "HIPAA Training" at bounding box center [91, 194] width 167 height 12
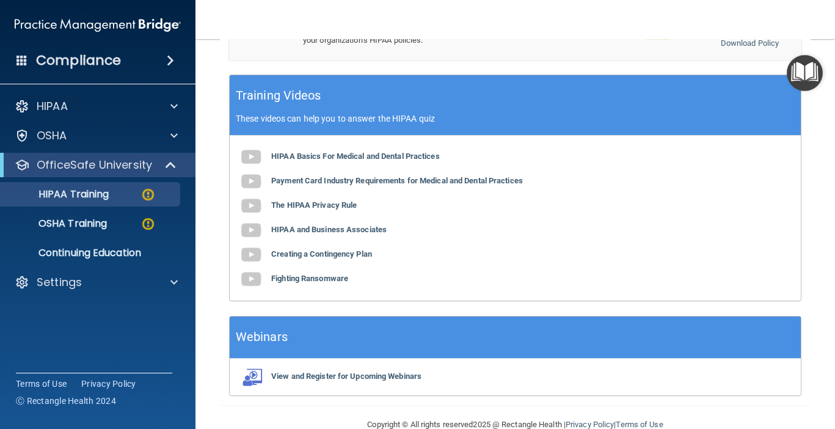
scroll to position [524, 0]
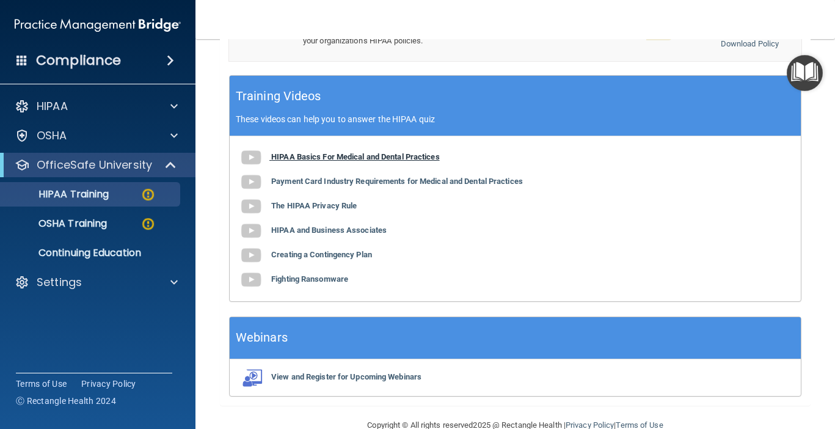
click at [374, 152] on b "HIPAA Basics For Medical and Dental Practices" at bounding box center [355, 156] width 169 height 9
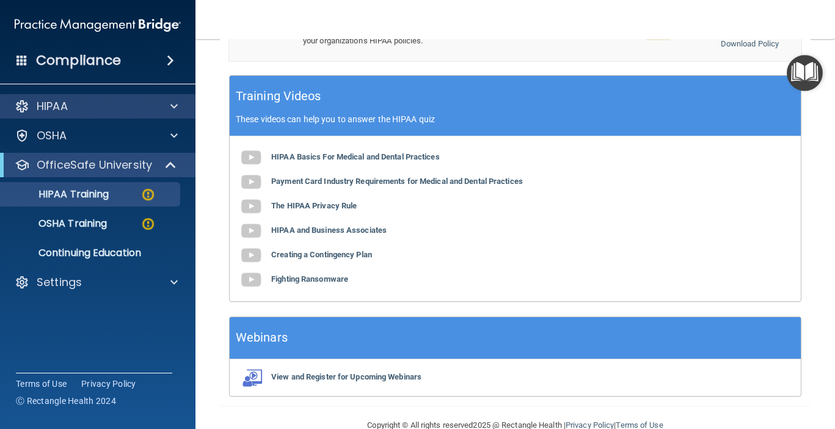
click at [172, 106] on span at bounding box center [173, 106] width 7 height 15
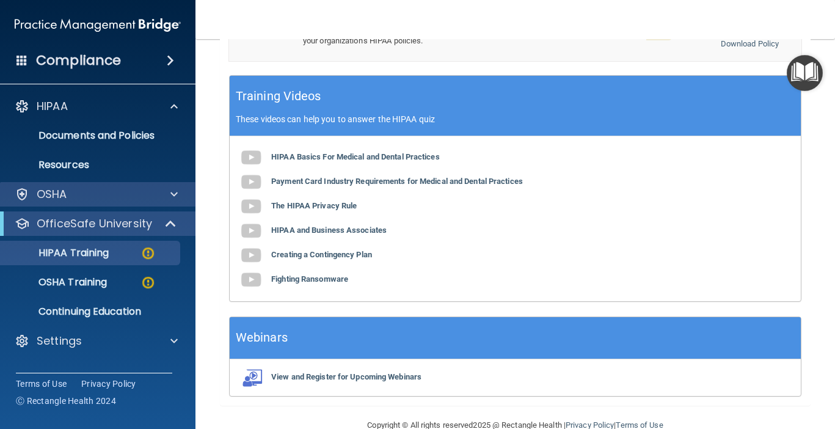
click at [180, 191] on div at bounding box center [172, 194] width 31 height 15
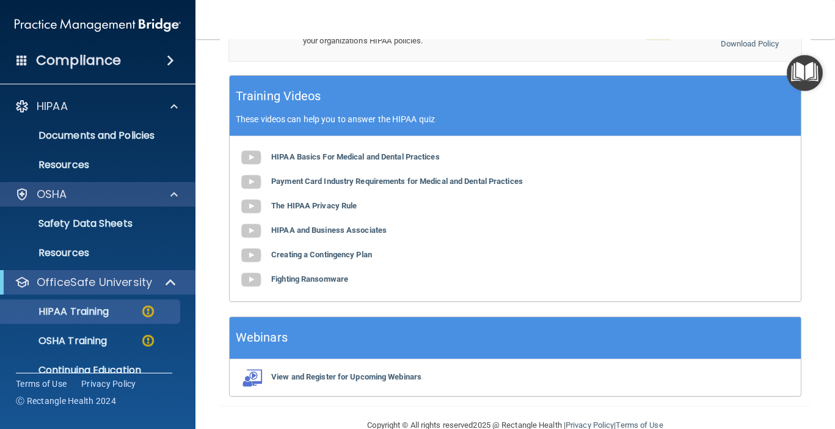
click at [173, 194] on span at bounding box center [173, 194] width 7 height 15
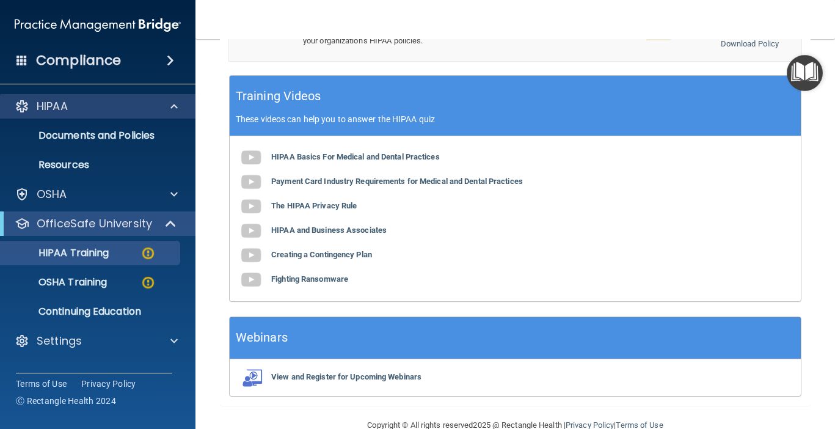
click at [177, 107] on span at bounding box center [173, 106] width 7 height 15
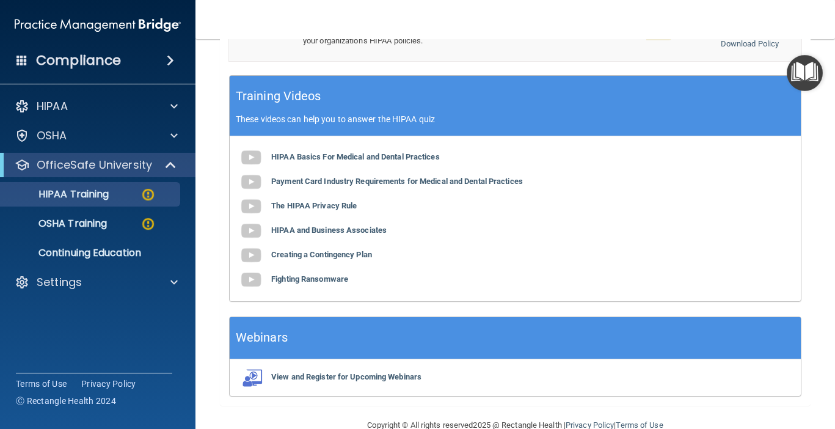
click at [171, 56] on span at bounding box center [170, 60] width 7 height 15
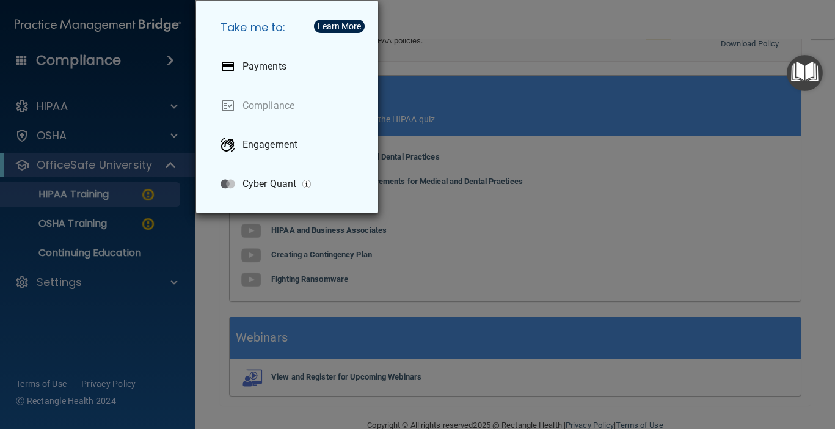
click at [170, 57] on div "Take me to: Payments Compliance Engagement Cyber Quant" at bounding box center [417, 214] width 835 height 429
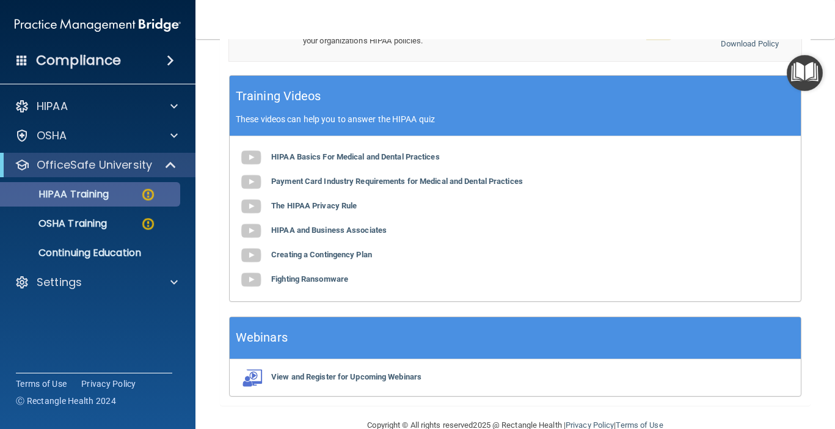
click at [150, 195] on img at bounding box center [148, 194] width 15 height 15
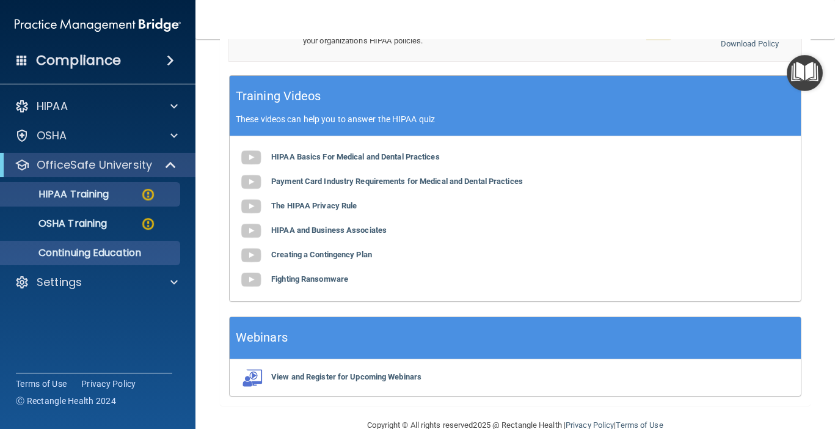
click at [155, 253] on p "Continuing Education" at bounding box center [91, 253] width 167 height 12
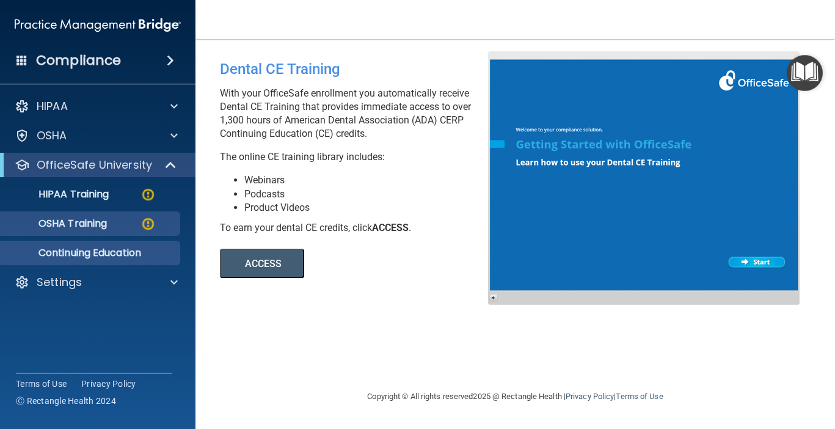
click at [148, 225] on img at bounding box center [148, 223] width 15 height 15
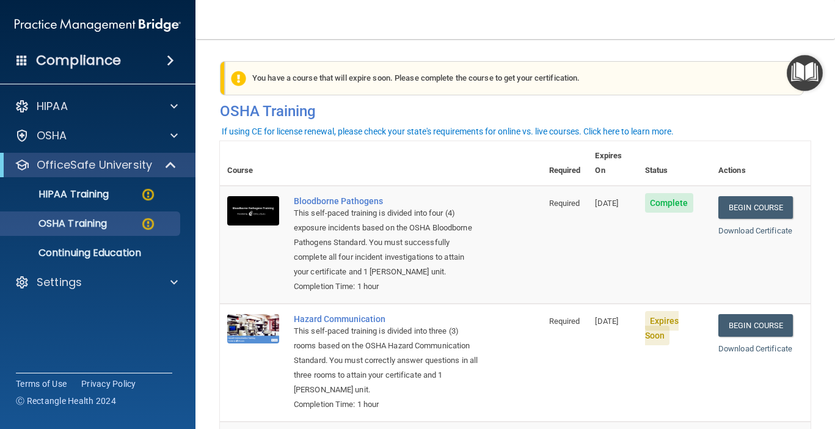
click at [164, 169] on div at bounding box center [171, 165] width 30 height 15
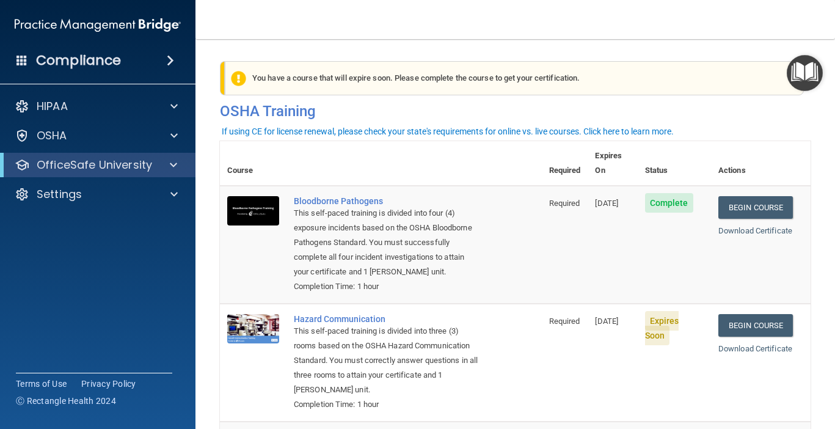
click at [165, 163] on div at bounding box center [171, 165] width 30 height 15
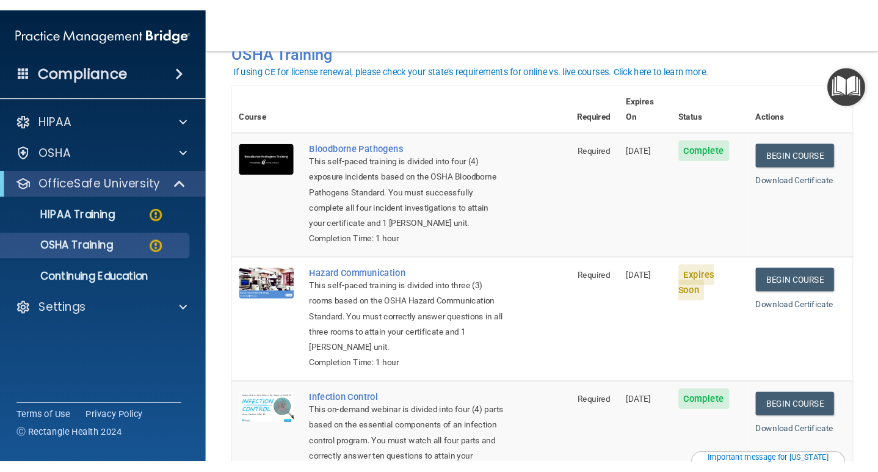
scroll to position [73, 0]
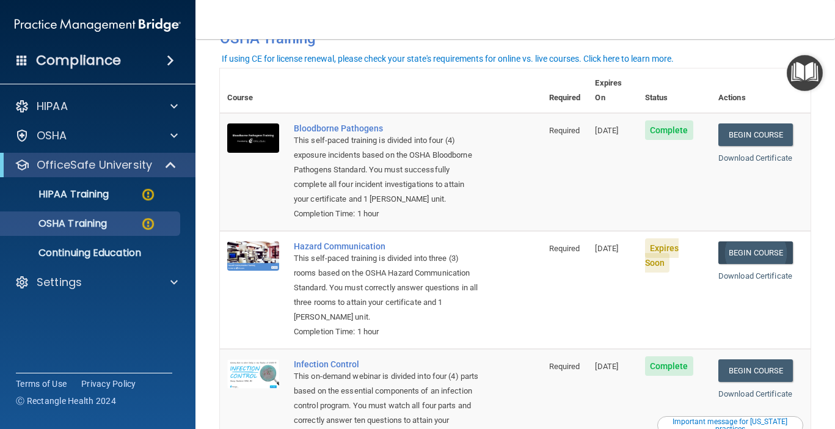
click at [793, 241] on link "Begin Course" at bounding box center [755, 252] width 75 height 23
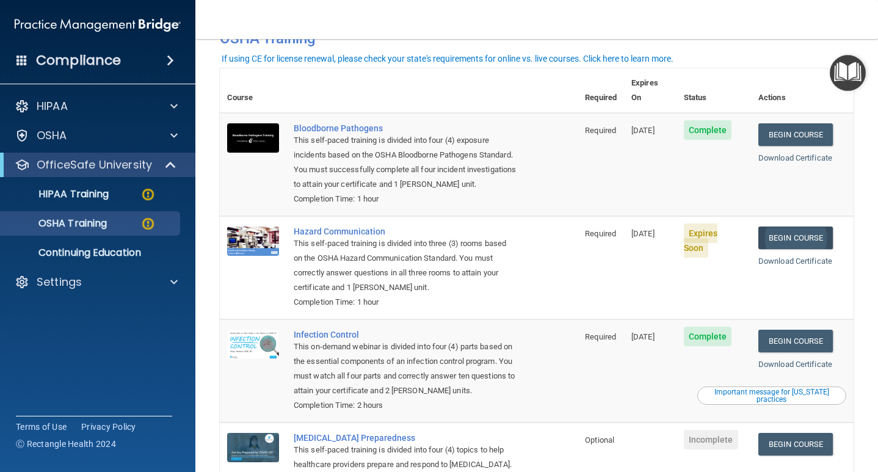
click at [810, 227] on link "Begin Course" at bounding box center [796, 238] width 75 height 23
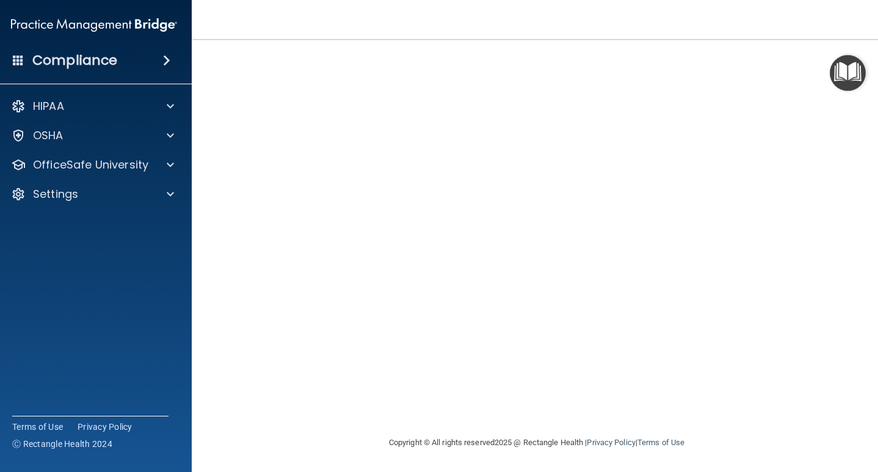
scroll to position [78, 0]
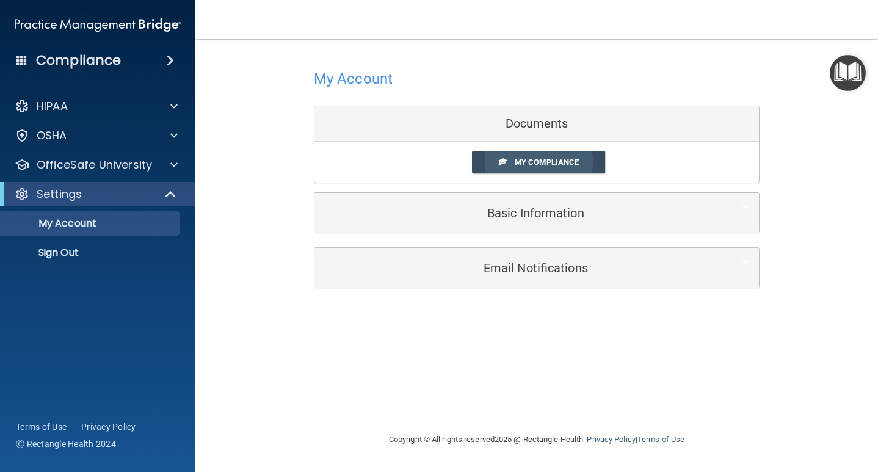
click at [575, 160] on span "My Compliance" at bounding box center [547, 162] width 64 height 9
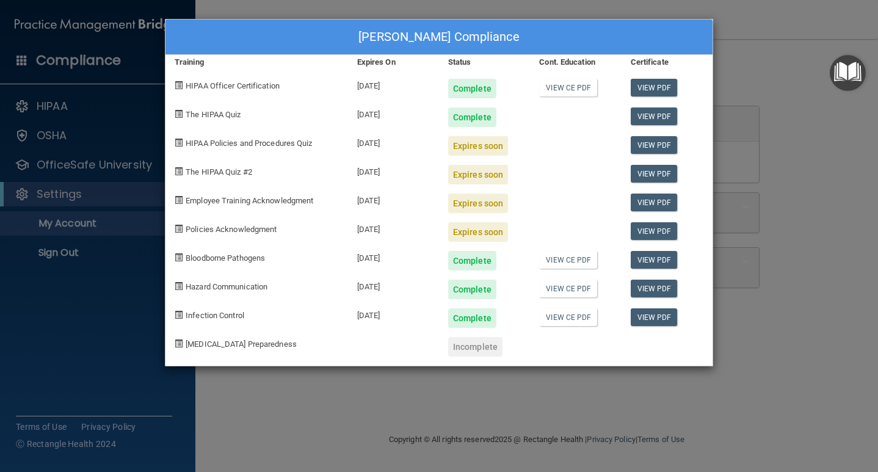
click at [478, 150] on div "Expires soon" at bounding box center [478, 146] width 60 height 20
click at [479, 143] on div "Expires soon" at bounding box center [478, 146] width 60 height 20
click at [470, 147] on div "Expires soon" at bounding box center [478, 146] width 60 height 20
click at [784, 260] on div "[PERSON_NAME] Compliance Training Expires On Status Cont. Education Certificate…" at bounding box center [439, 236] width 878 height 472
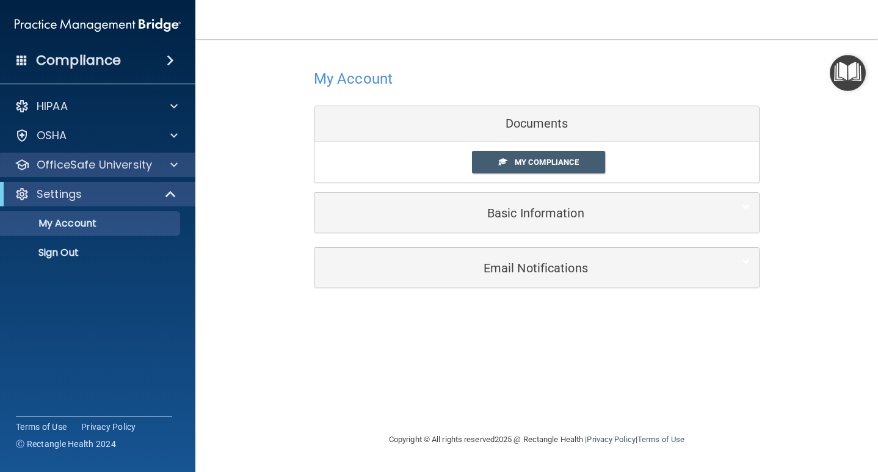
click at [161, 162] on div at bounding box center [172, 165] width 31 height 15
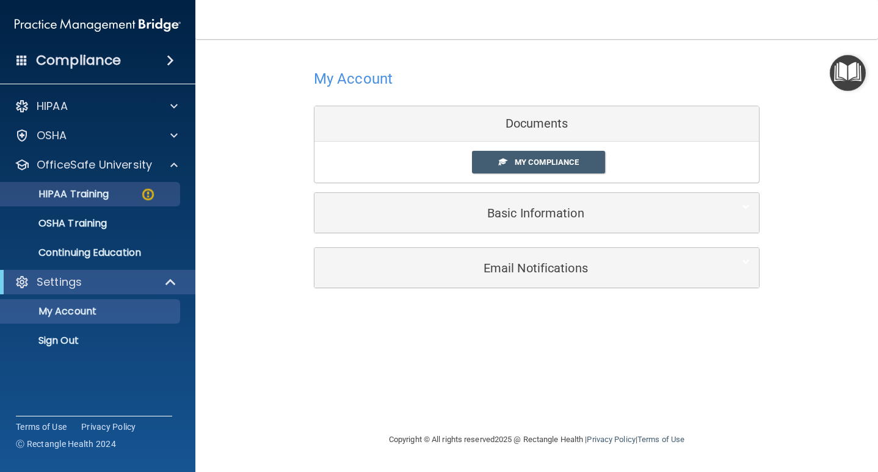
click at [103, 199] on p "HIPAA Training" at bounding box center [58, 194] width 101 height 12
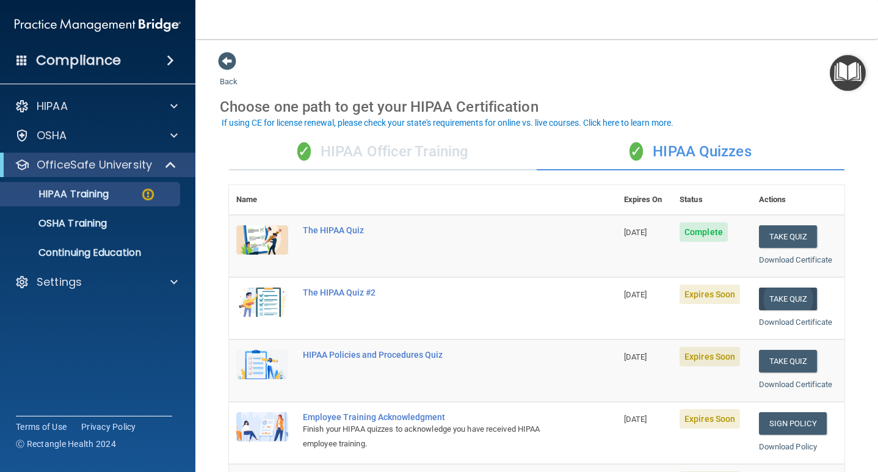
click at [801, 300] on button "Take Quiz" at bounding box center [788, 299] width 59 height 23
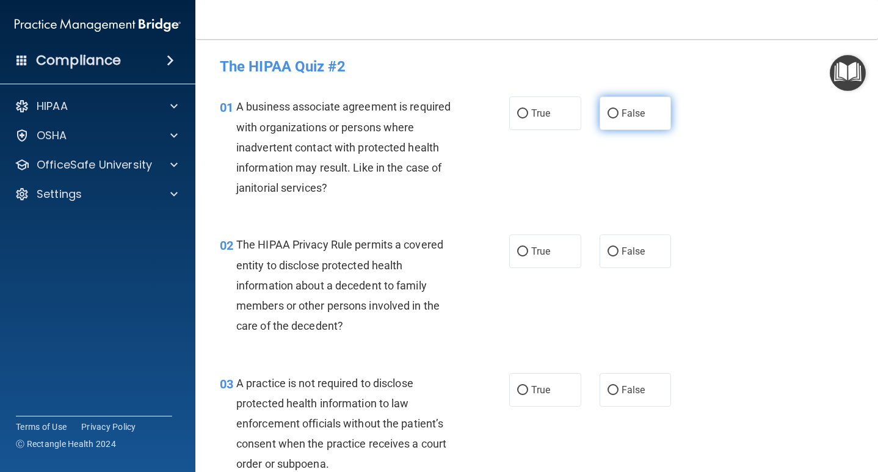
click at [643, 114] on span "False" at bounding box center [634, 114] width 24 height 12
click at [619, 114] on input "False" at bounding box center [613, 113] width 11 height 9
radio input "true"
click at [616, 247] on input "False" at bounding box center [613, 251] width 11 height 9
radio input "true"
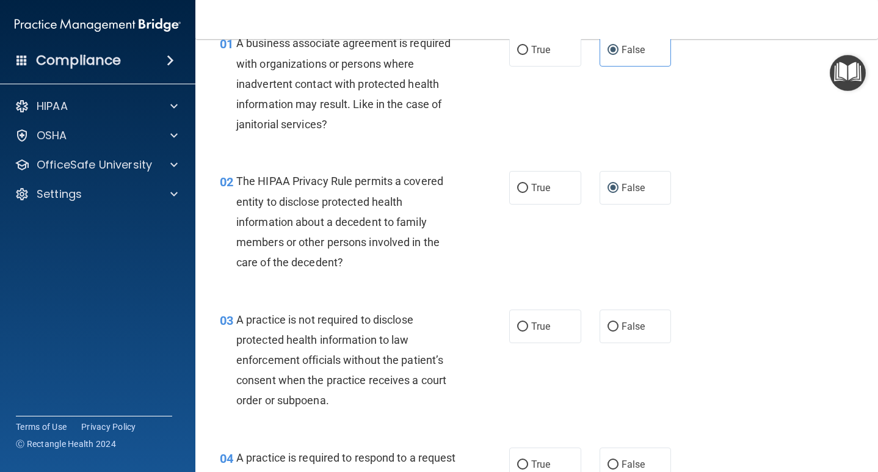
scroll to position [69, 0]
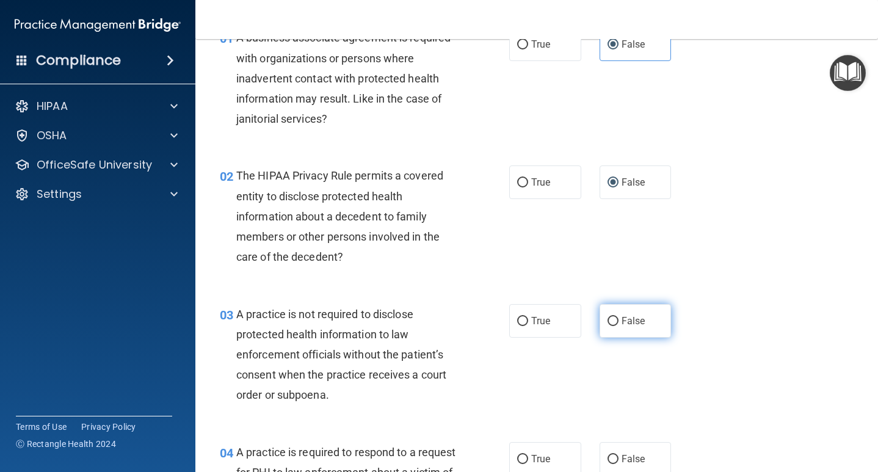
click at [645, 317] on label "False" at bounding box center [636, 321] width 72 height 34
click at [619, 317] on input "False" at bounding box center [613, 321] width 11 height 9
radio input "true"
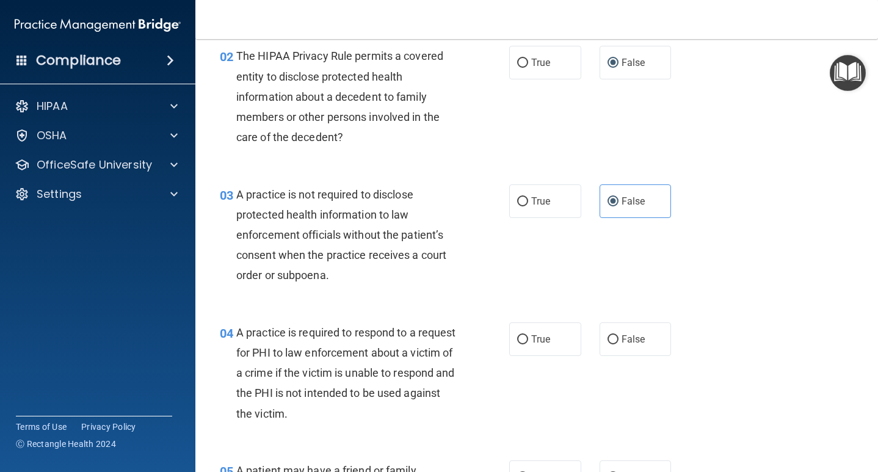
scroll to position [228, 0]
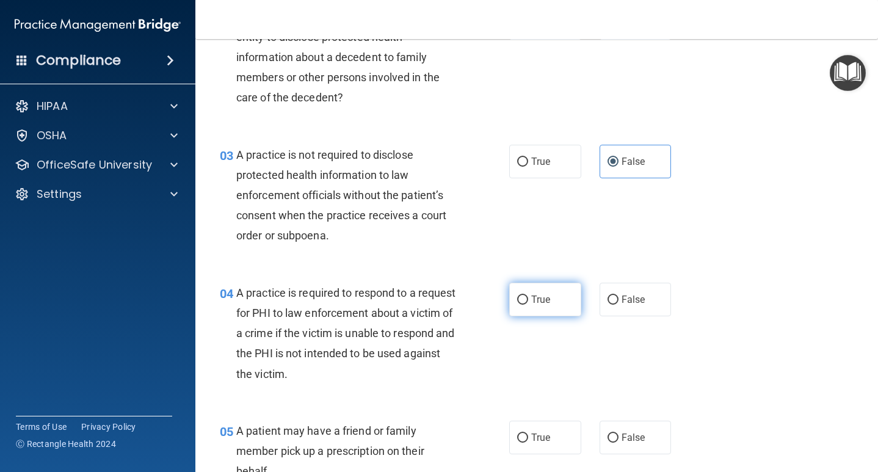
click at [550, 294] on span "True" at bounding box center [540, 300] width 19 height 12
click at [528, 296] on input "True" at bounding box center [522, 300] width 11 height 9
radio input "true"
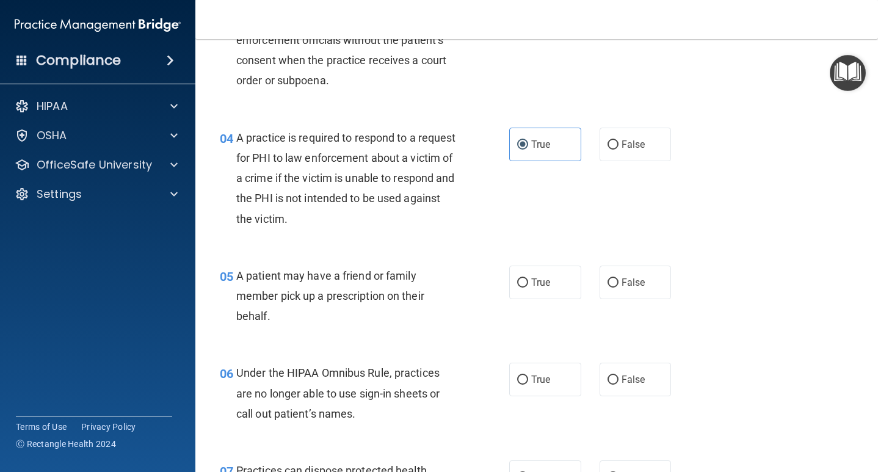
scroll to position [394, 0]
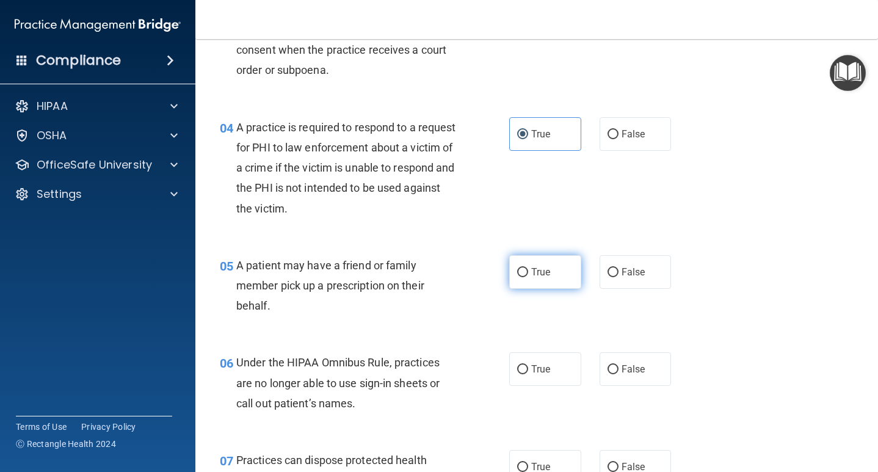
click at [546, 271] on span "True" at bounding box center [540, 272] width 19 height 12
click at [528, 271] on input "True" at bounding box center [522, 272] width 11 height 9
radio input "true"
click at [633, 269] on span "False" at bounding box center [634, 272] width 24 height 12
click at [619, 269] on input "False" at bounding box center [613, 272] width 11 height 9
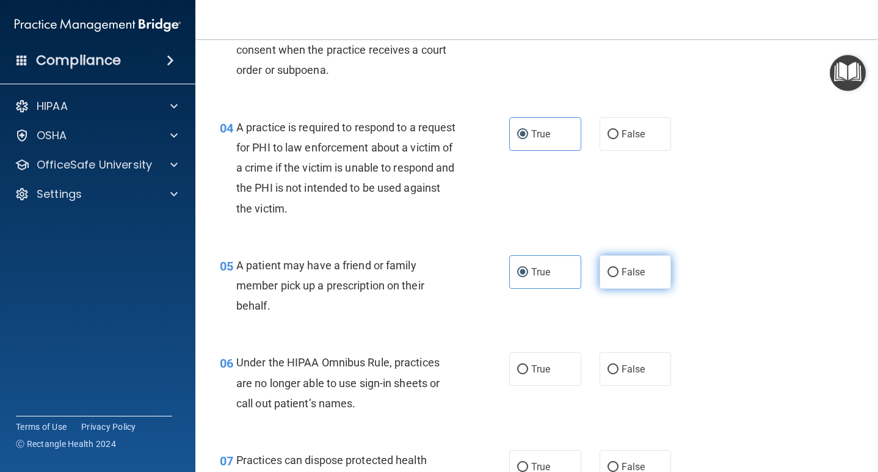
radio input "true"
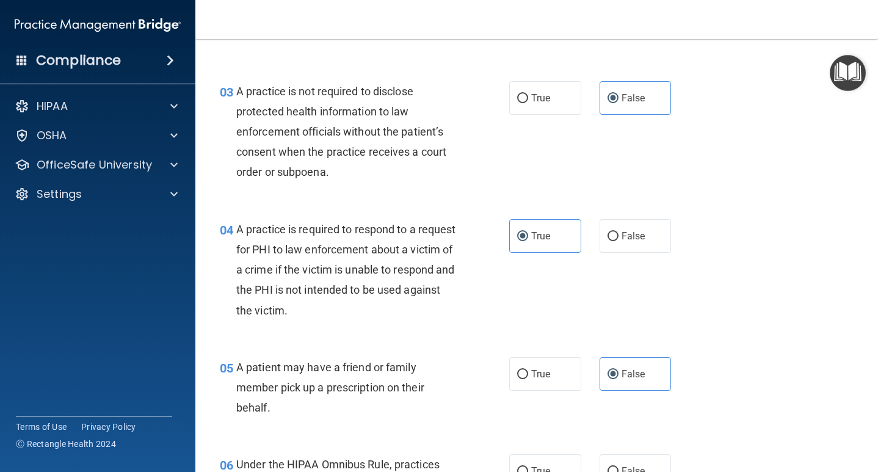
scroll to position [313, 0]
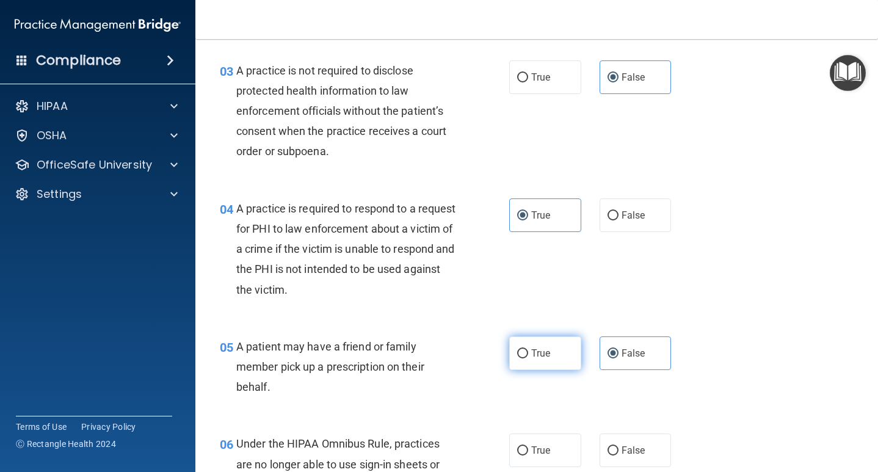
click at [546, 349] on span "True" at bounding box center [540, 354] width 19 height 12
click at [528, 349] on input "True" at bounding box center [522, 353] width 11 height 9
radio input "true"
radio input "false"
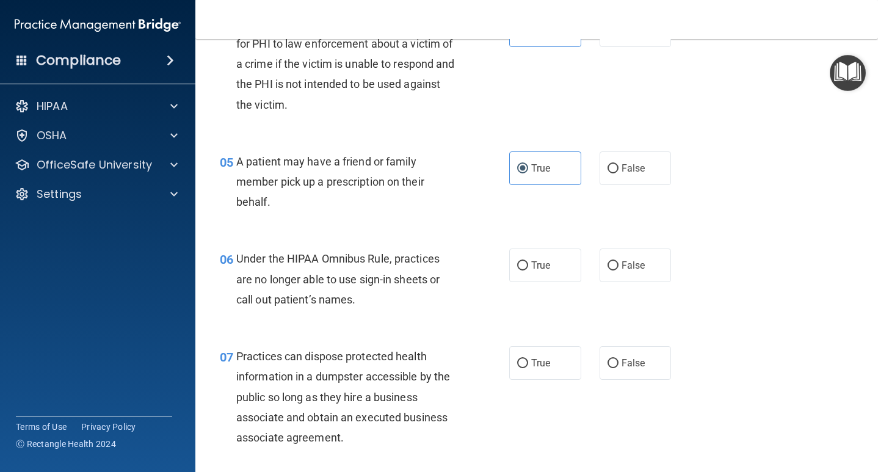
scroll to position [500, 0]
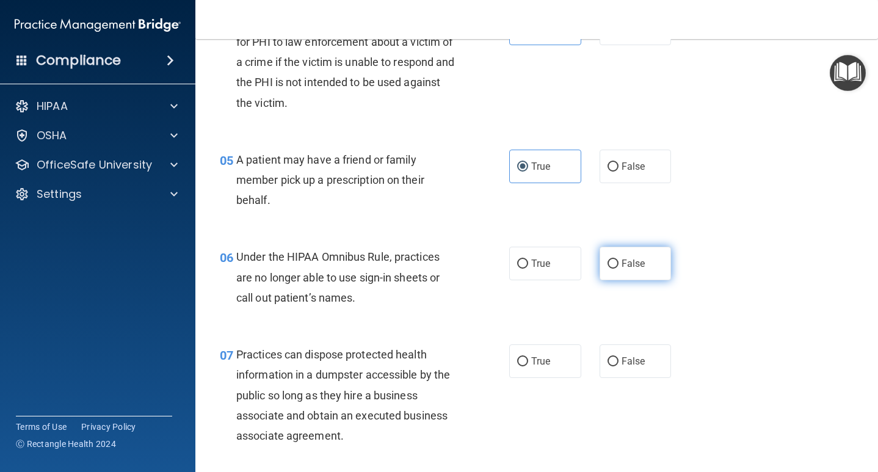
click at [621, 254] on label "False" at bounding box center [636, 264] width 72 height 34
click at [619, 260] on input "False" at bounding box center [613, 264] width 11 height 9
radio input "true"
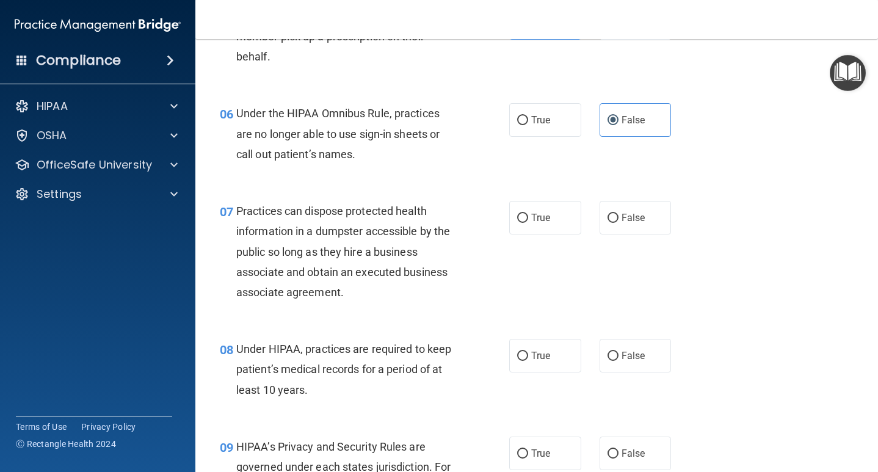
scroll to position [644, 0]
click at [635, 213] on span "False" at bounding box center [634, 217] width 24 height 12
click at [619, 213] on input "False" at bounding box center [613, 217] width 11 height 9
radio input "true"
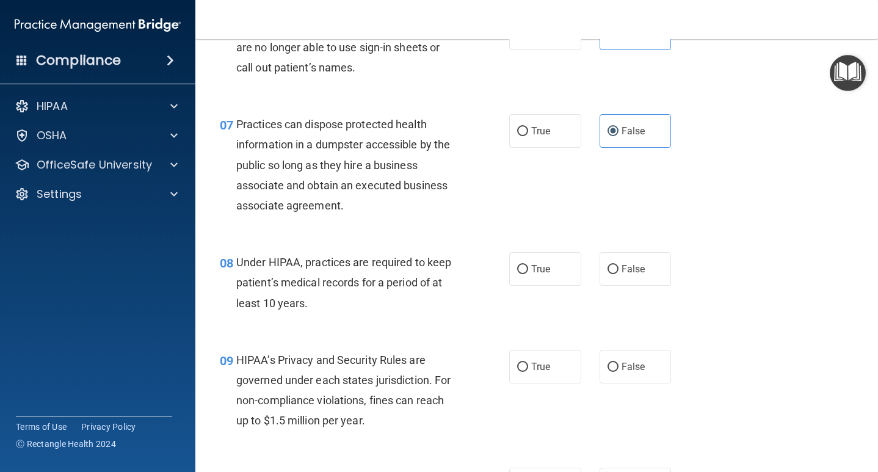
scroll to position [751, 0]
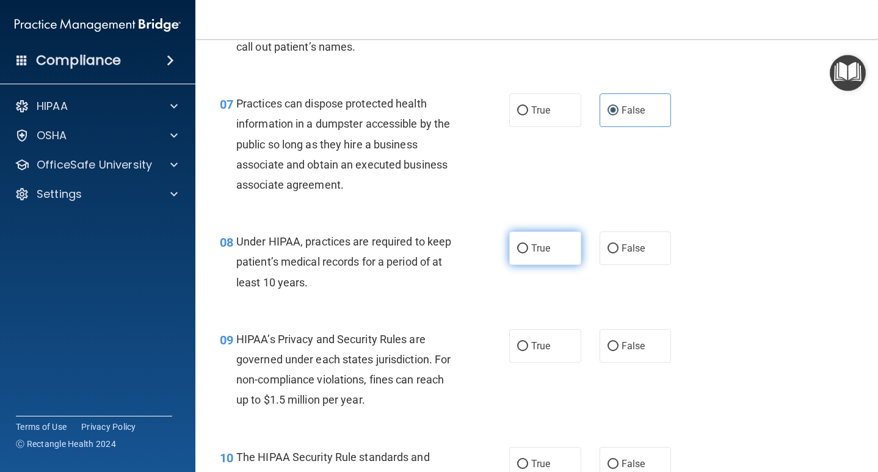
click at [546, 246] on span "True" at bounding box center [540, 249] width 19 height 12
click at [528, 246] on input "True" at bounding box center [522, 248] width 11 height 9
radio input "true"
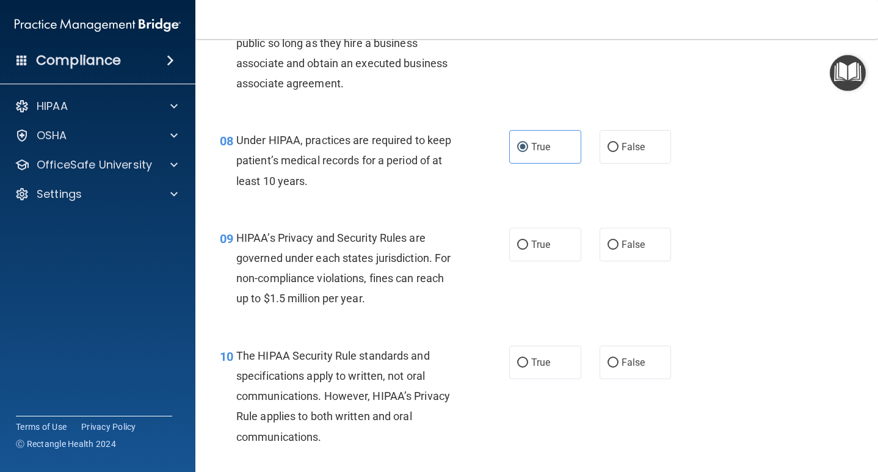
scroll to position [853, 0]
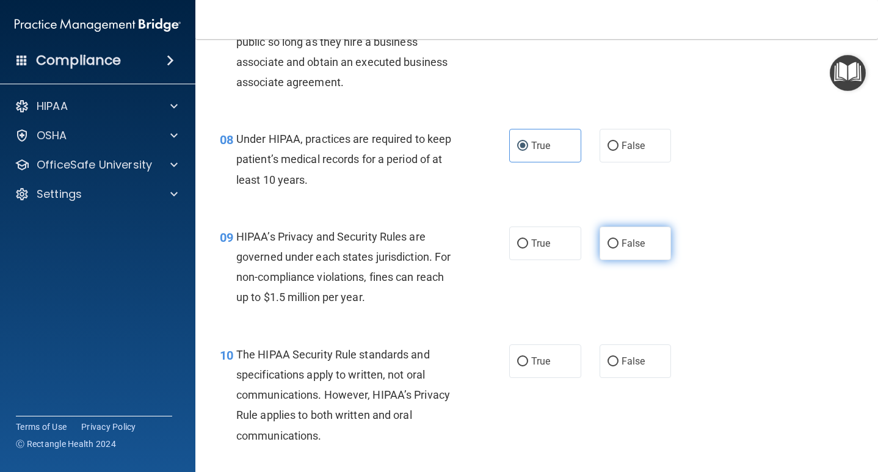
click at [632, 244] on span "False" at bounding box center [634, 244] width 24 height 12
click at [619, 244] on input "False" at bounding box center [613, 243] width 11 height 9
radio input "true"
click at [533, 238] on span "True" at bounding box center [540, 244] width 19 height 12
click at [528, 239] on input "True" at bounding box center [522, 243] width 11 height 9
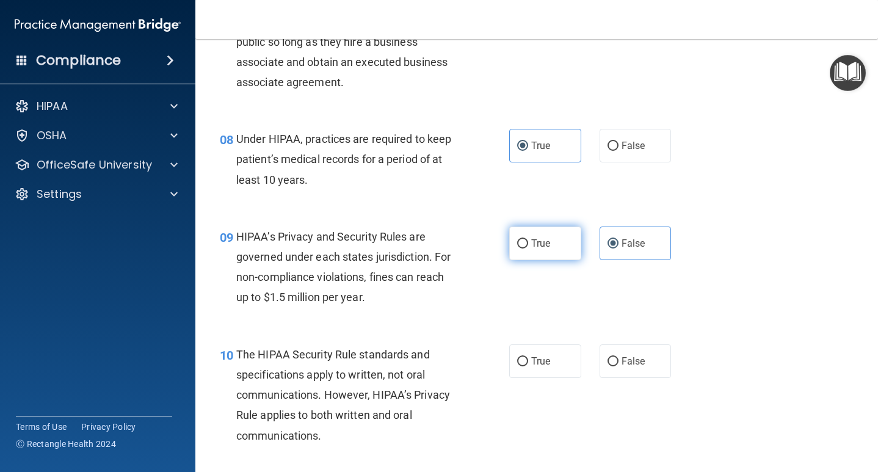
radio input "true"
radio input "false"
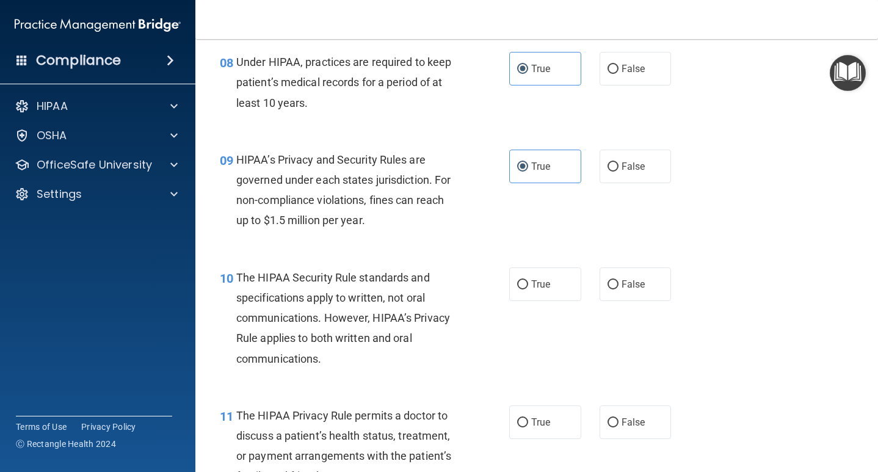
scroll to position [949, 0]
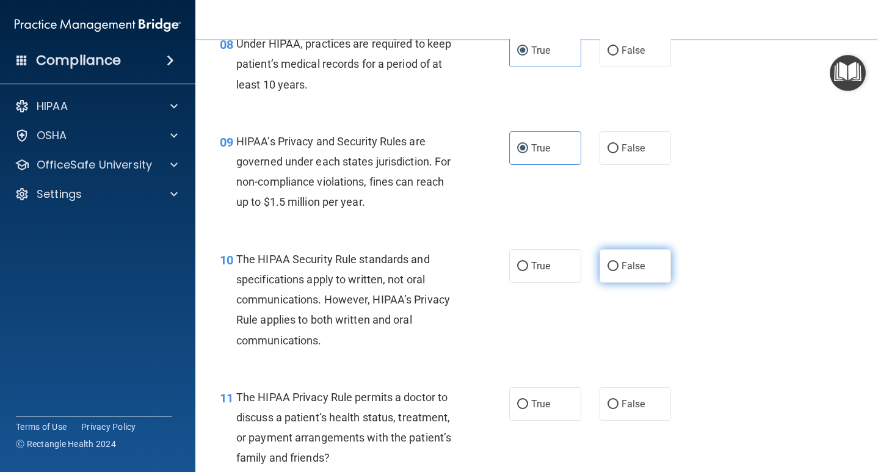
click at [652, 257] on label "False" at bounding box center [636, 266] width 72 height 34
click at [619, 262] on input "False" at bounding box center [613, 266] width 11 height 9
radio input "true"
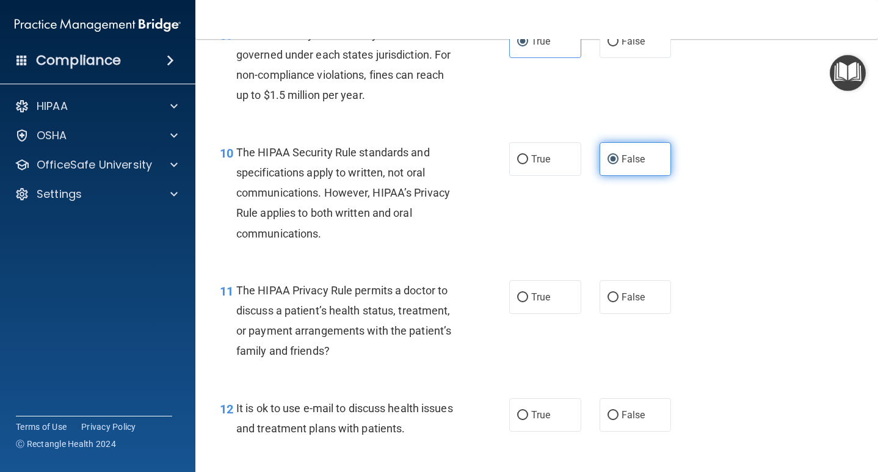
scroll to position [1062, 0]
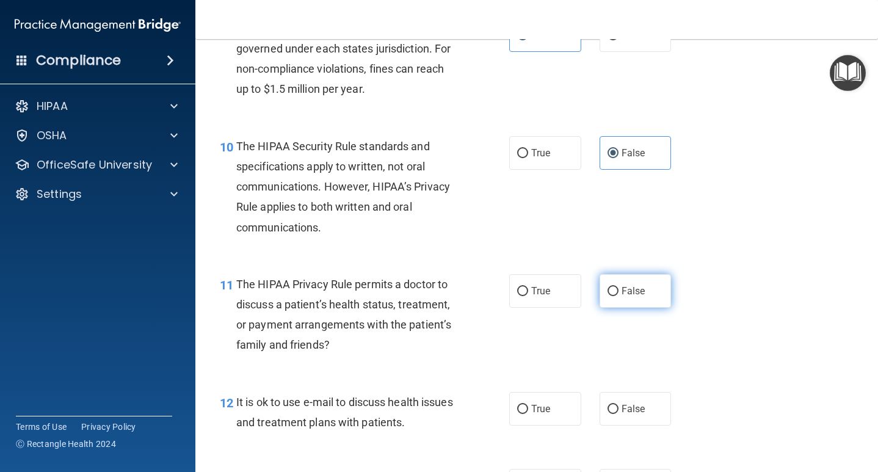
click at [634, 286] on span "False" at bounding box center [634, 291] width 24 height 12
click at [619, 287] on input "False" at bounding box center [613, 291] width 11 height 9
radio input "true"
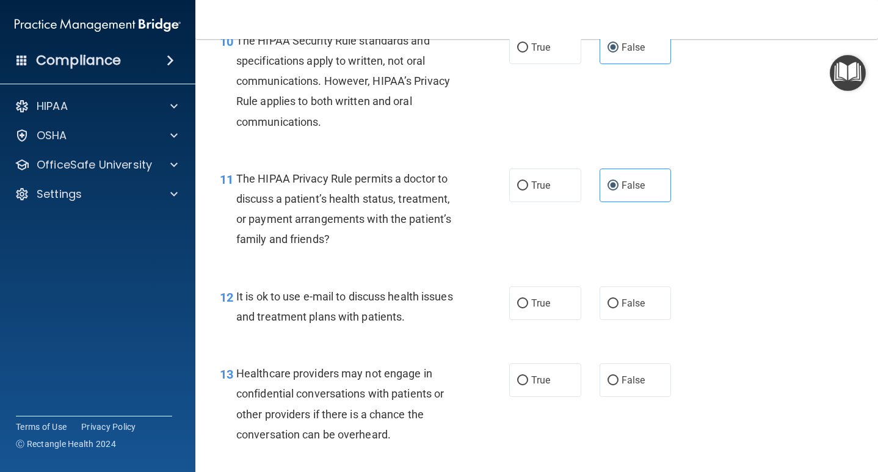
scroll to position [1178, 0]
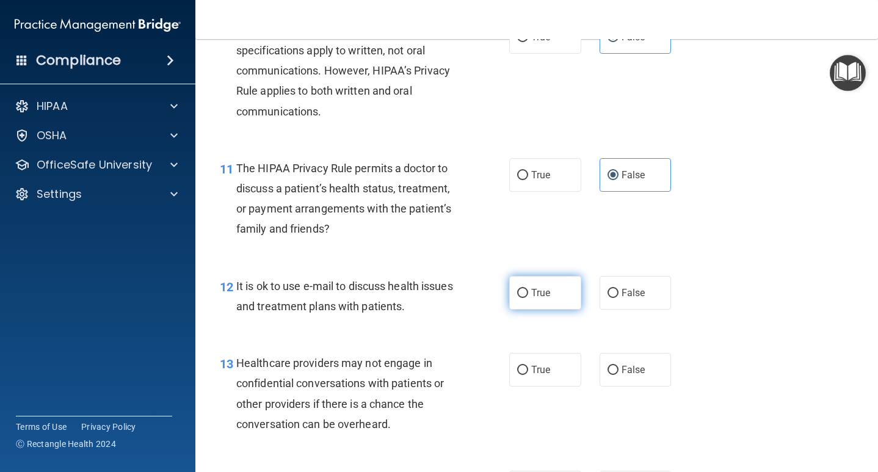
click at [558, 285] on label "True" at bounding box center [545, 293] width 72 height 34
click at [528, 289] on input "True" at bounding box center [522, 293] width 11 height 9
radio input "true"
click at [548, 364] on span "True" at bounding box center [540, 370] width 19 height 12
click at [528, 366] on input "True" at bounding box center [522, 370] width 11 height 9
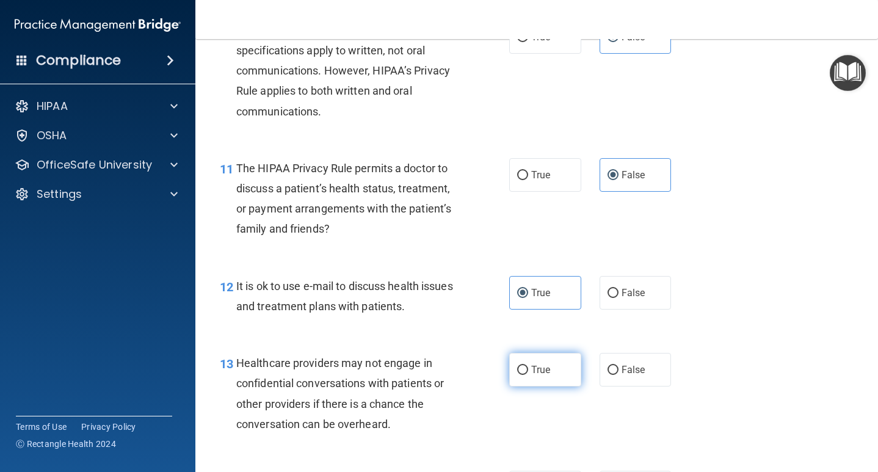
radio input "true"
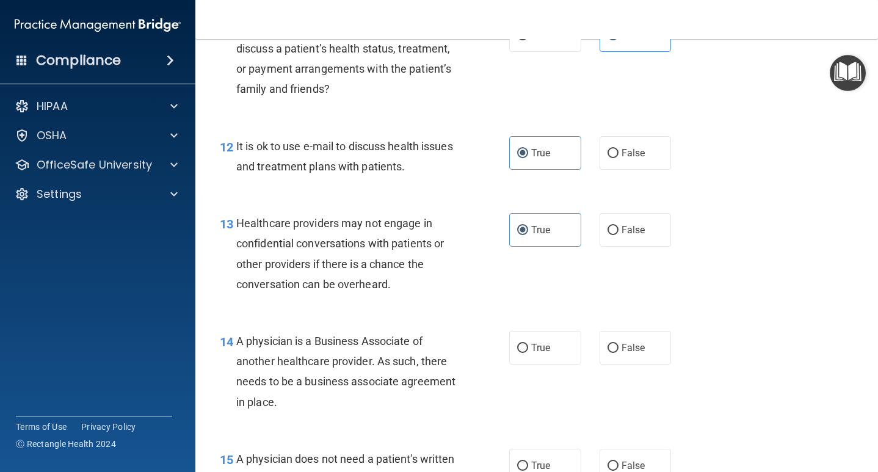
scroll to position [1318, 0]
click at [624, 341] on span "False" at bounding box center [634, 347] width 24 height 12
click at [619, 343] on input "False" at bounding box center [613, 347] width 11 height 9
radio input "true"
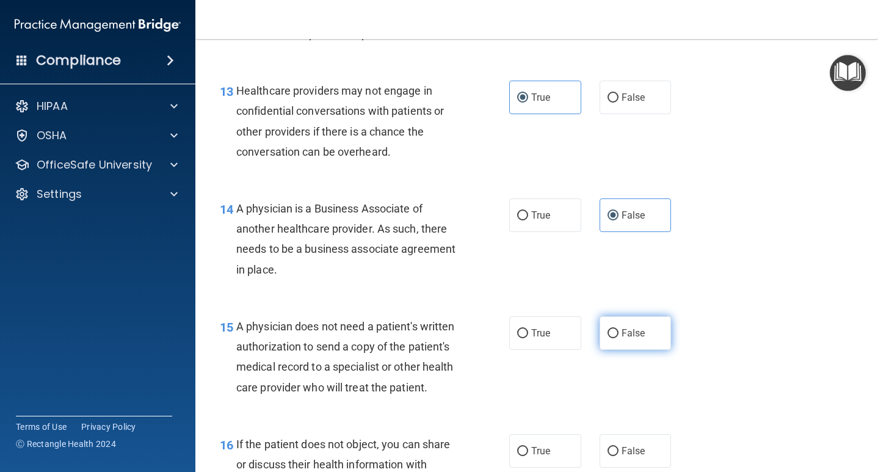
scroll to position [1453, 0]
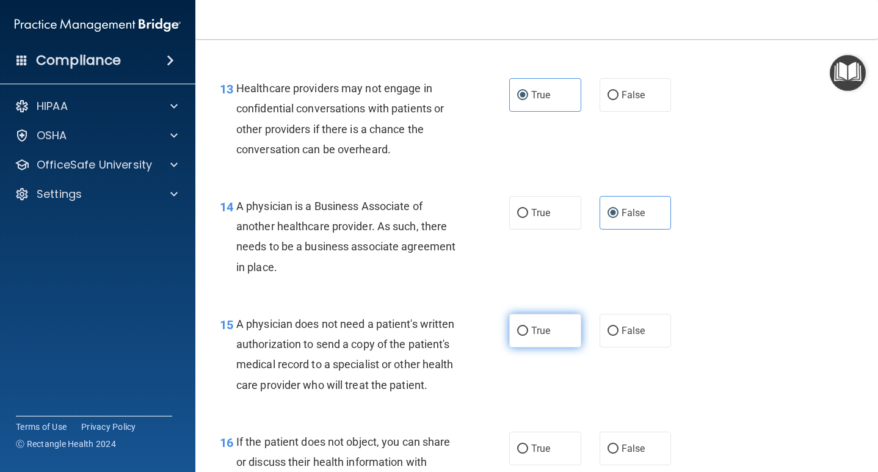
click at [560, 318] on label "True" at bounding box center [545, 331] width 72 height 34
click at [528, 327] on input "True" at bounding box center [522, 331] width 11 height 9
radio input "true"
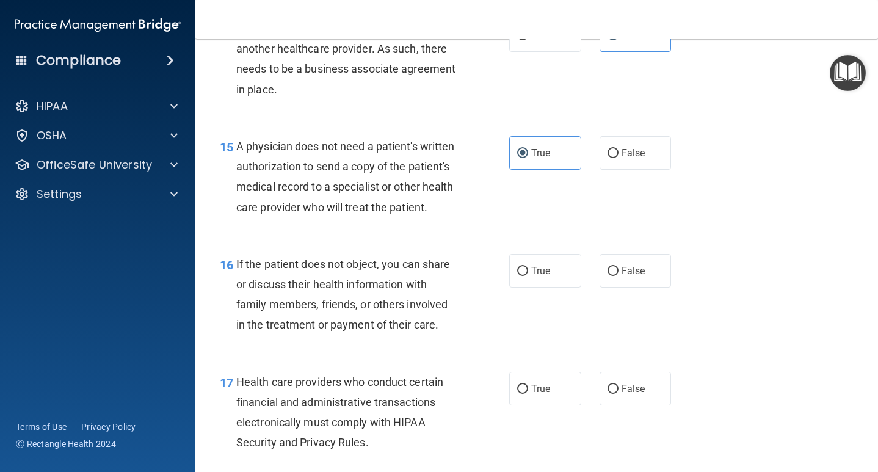
scroll to position [1639, 0]
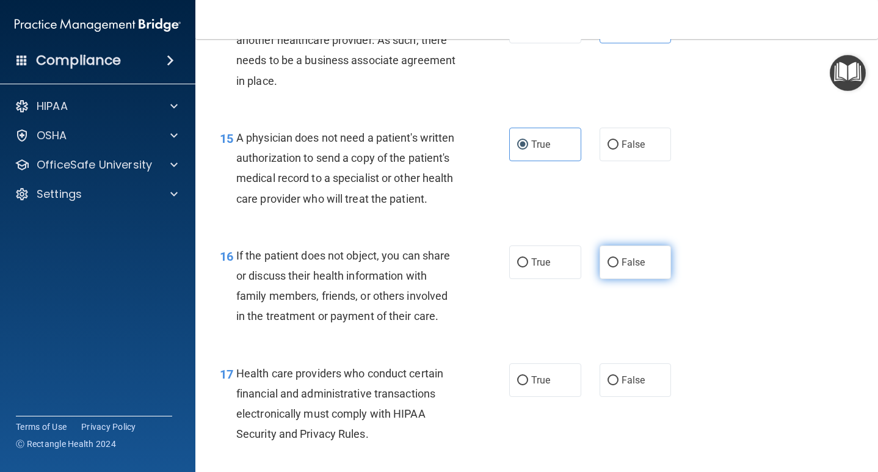
click at [631, 260] on label "False" at bounding box center [636, 263] width 72 height 34
click at [619, 260] on input "False" at bounding box center [613, 262] width 11 height 9
radio input "true"
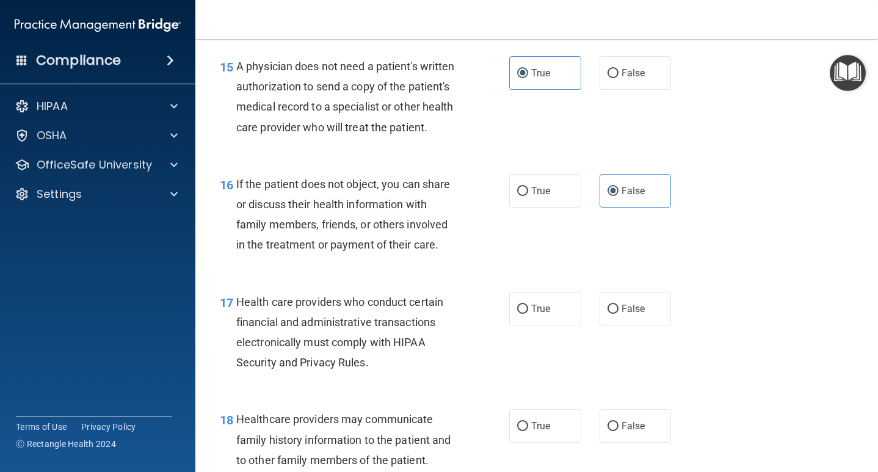
scroll to position [1715, 0]
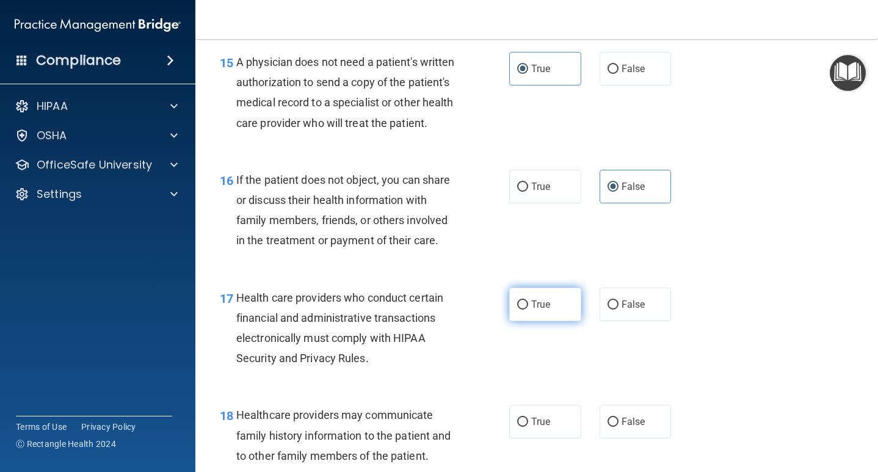
click at [557, 294] on label "True" at bounding box center [545, 305] width 72 height 34
click at [528, 301] on input "True" at bounding box center [522, 305] width 11 height 9
radio input "true"
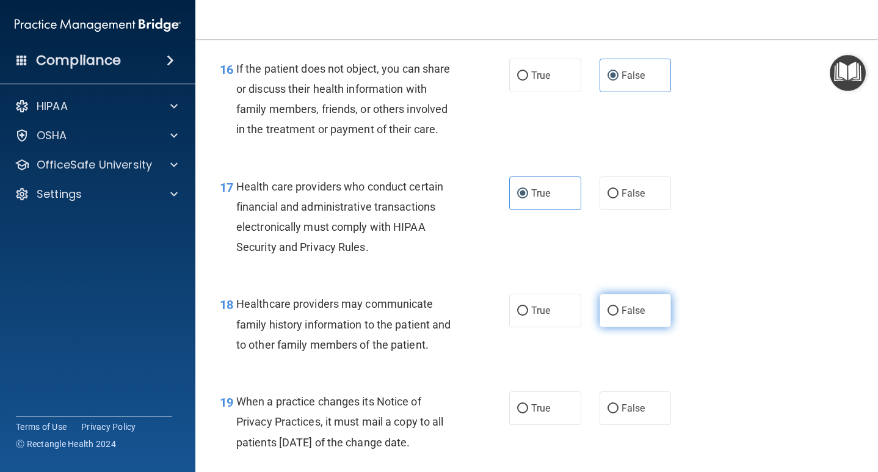
scroll to position [1849, 0]
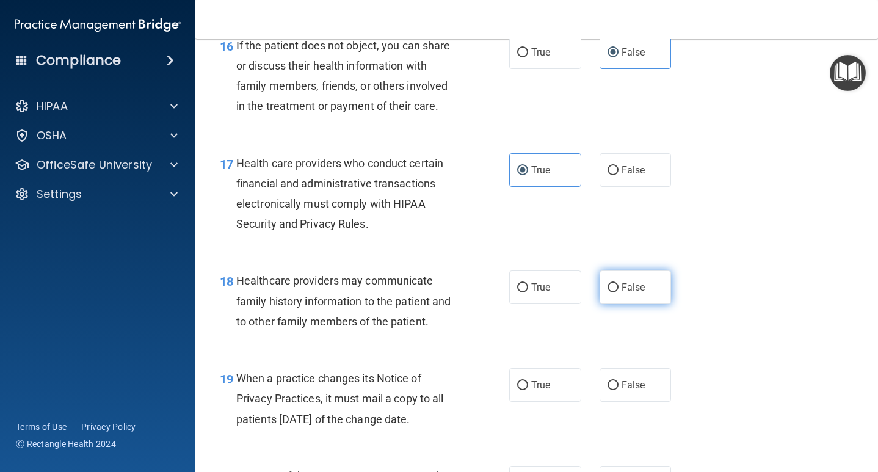
click at [638, 285] on label "False" at bounding box center [636, 288] width 72 height 34
click at [619, 285] on input "False" at bounding box center [613, 287] width 11 height 9
radio input "true"
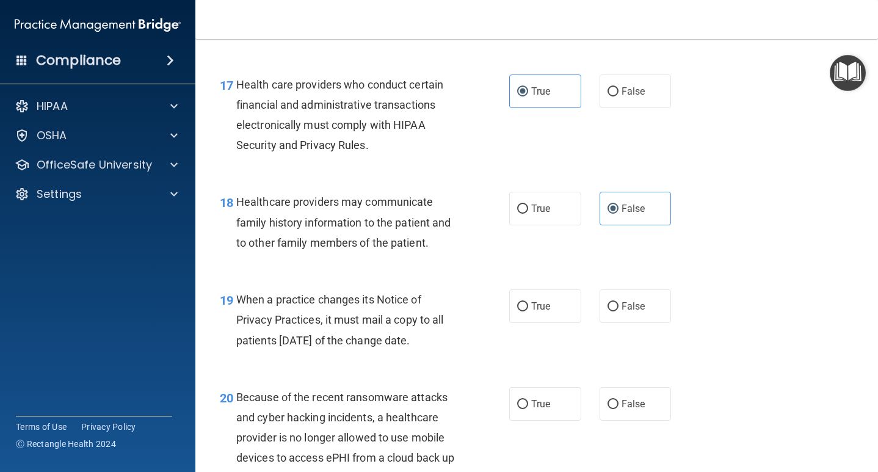
scroll to position [1929, 0]
click at [561, 301] on label "True" at bounding box center [545, 305] width 72 height 34
click at [528, 301] on input "True" at bounding box center [522, 305] width 11 height 9
radio input "true"
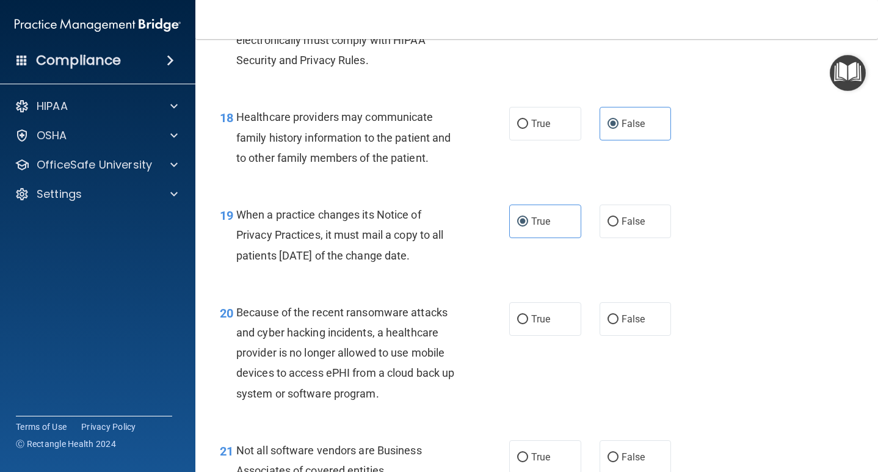
scroll to position [2025, 0]
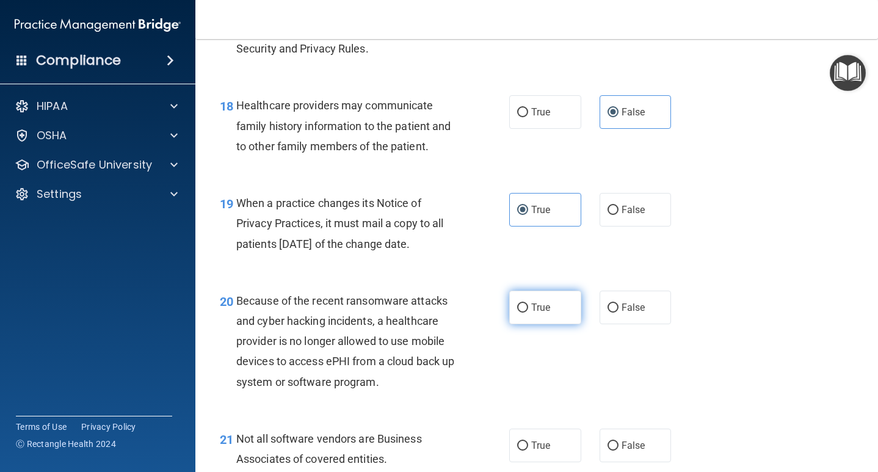
click at [557, 296] on label "True" at bounding box center [545, 308] width 72 height 34
click at [528, 304] on input "True" at bounding box center [522, 308] width 11 height 9
radio input "true"
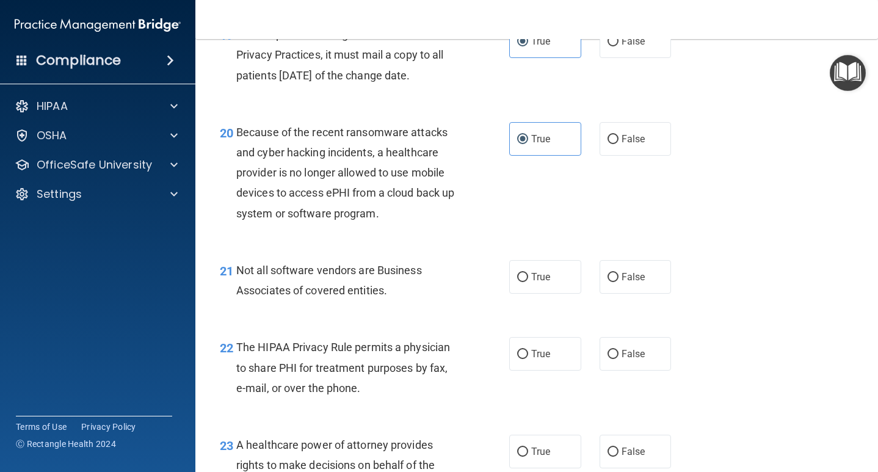
scroll to position [2192, 0]
click at [569, 272] on label "True" at bounding box center [545, 278] width 72 height 34
click at [528, 274] on input "True" at bounding box center [522, 278] width 11 height 9
radio input "true"
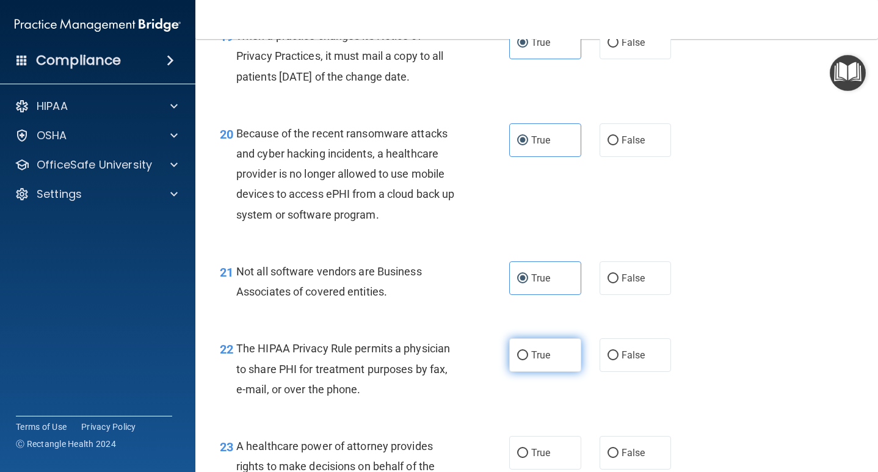
click at [535, 349] on span "True" at bounding box center [540, 355] width 19 height 12
click at [528, 351] on input "True" at bounding box center [522, 355] width 11 height 9
radio input "true"
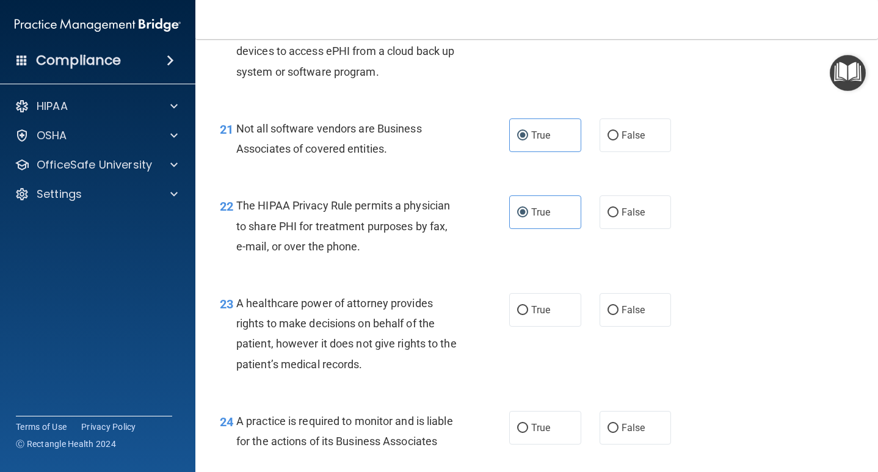
scroll to position [2337, 0]
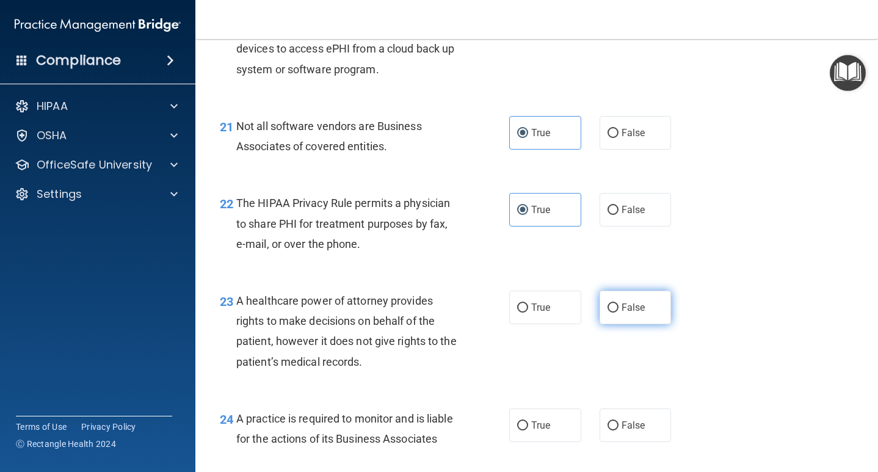
click at [624, 302] on span "False" at bounding box center [634, 308] width 24 height 12
click at [619, 304] on input "False" at bounding box center [613, 308] width 11 height 9
radio input "true"
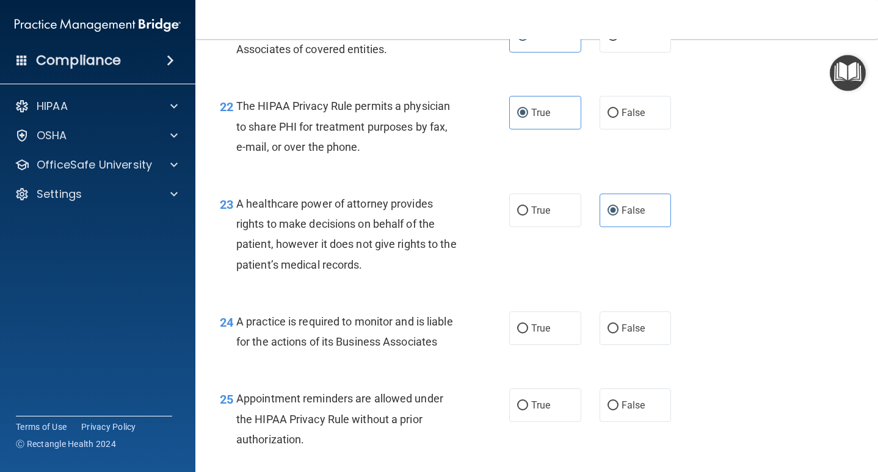
scroll to position [2438, 0]
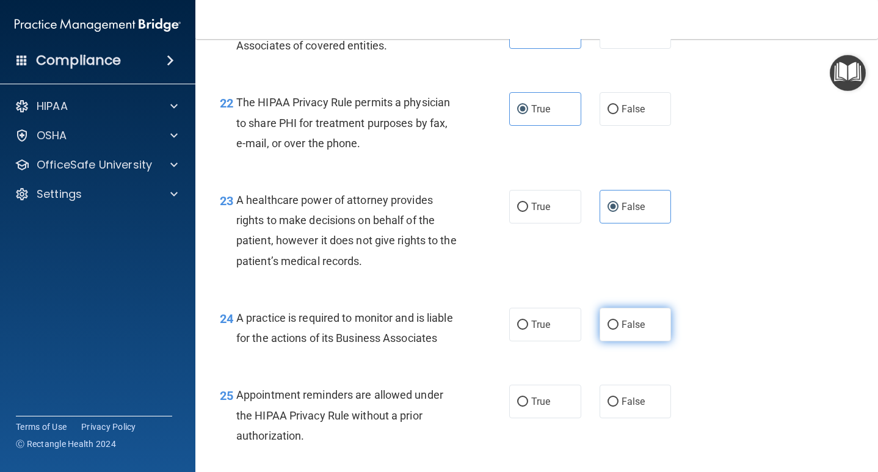
click at [627, 319] on span "False" at bounding box center [634, 325] width 24 height 12
click at [619, 321] on input "False" at bounding box center [613, 325] width 11 height 9
radio input "true"
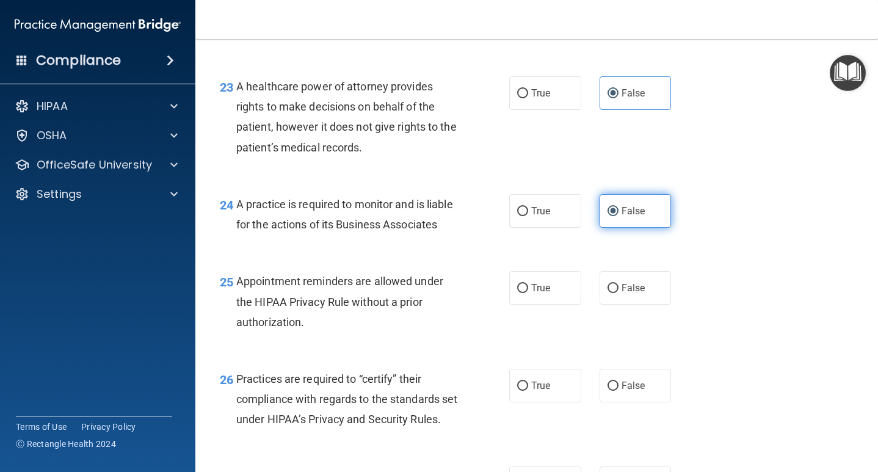
scroll to position [2555, 0]
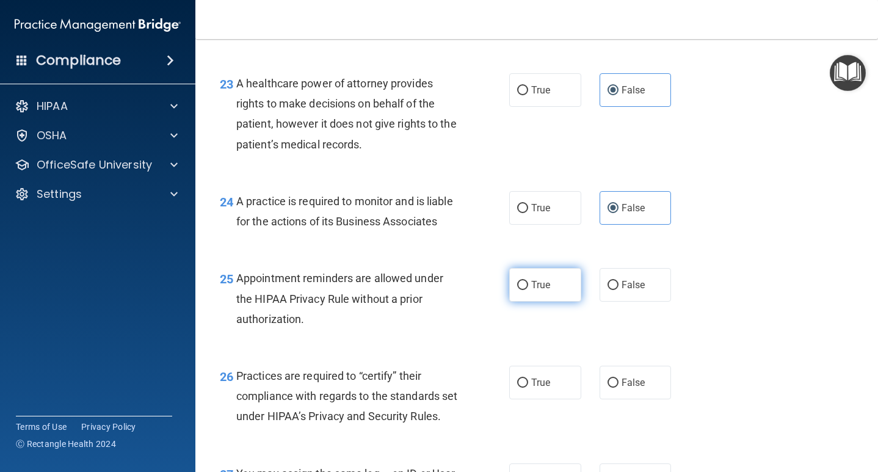
click at [573, 277] on label "True" at bounding box center [545, 285] width 72 height 34
click at [528, 281] on input "True" at bounding box center [522, 285] width 11 height 9
radio input "true"
click at [569, 278] on label "True" at bounding box center [545, 285] width 72 height 34
click at [528, 281] on input "True" at bounding box center [522, 285] width 11 height 9
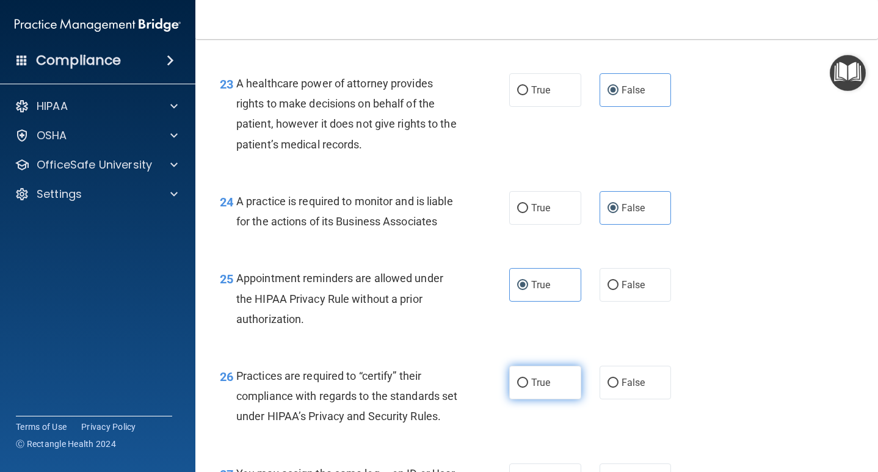
click at [561, 374] on label "True" at bounding box center [545, 383] width 72 height 34
click at [528, 379] on input "True" at bounding box center [522, 383] width 11 height 9
radio input "true"
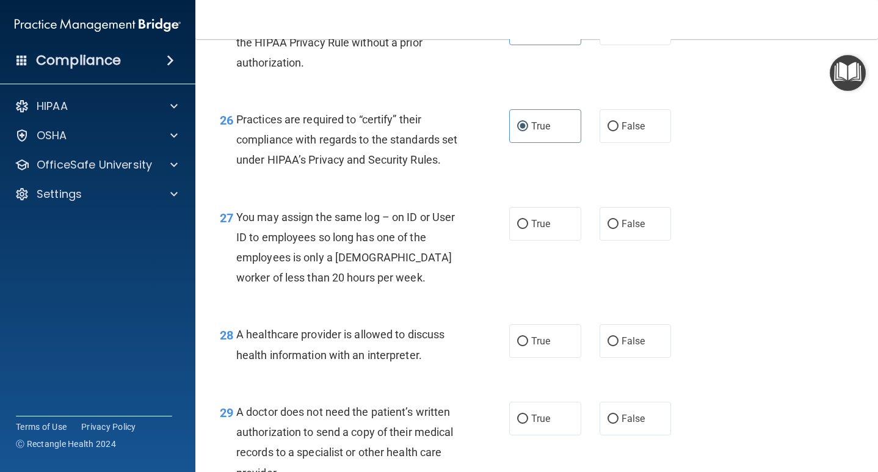
scroll to position [2809, 0]
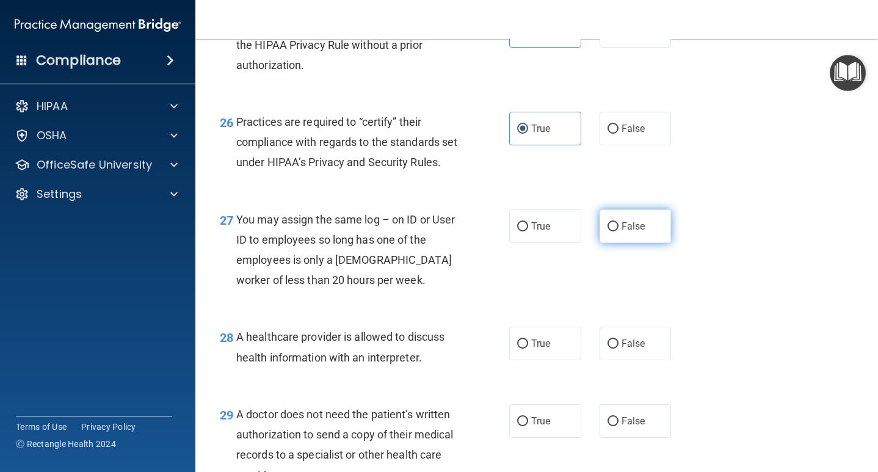
click at [627, 232] on span "False" at bounding box center [634, 227] width 24 height 12
click at [619, 232] on input "False" at bounding box center [613, 226] width 11 height 9
radio input "true"
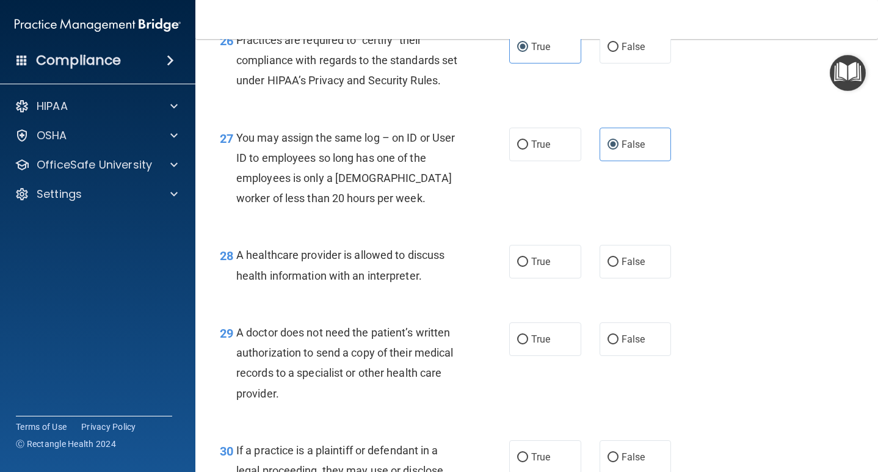
scroll to position [2904, 0]
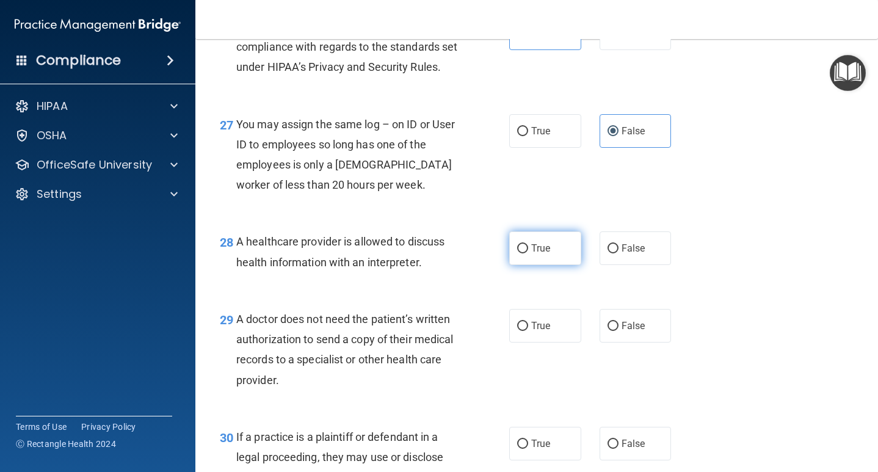
click at [558, 257] on label "True" at bounding box center [545, 249] width 72 height 34
click at [528, 254] on input "True" at bounding box center [522, 248] width 11 height 9
radio input "true"
click at [634, 261] on label "False" at bounding box center [636, 249] width 72 height 34
click at [619, 254] on input "False" at bounding box center [613, 248] width 11 height 9
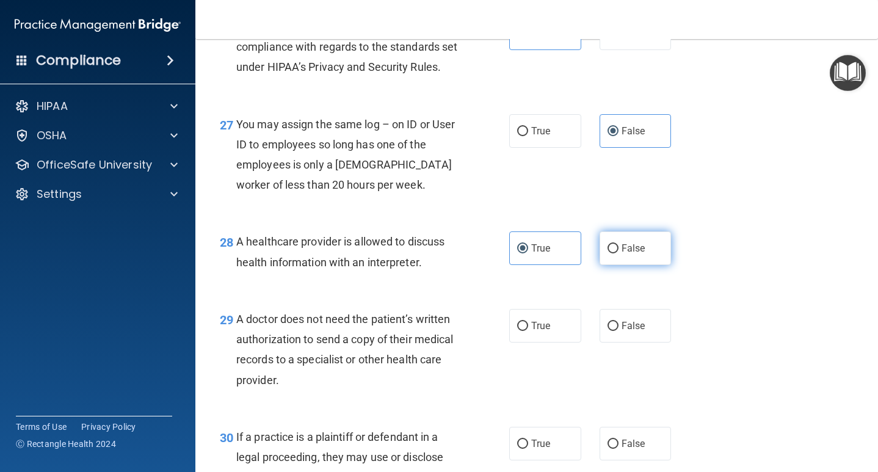
radio input "true"
click at [550, 250] on span "True" at bounding box center [540, 249] width 19 height 12
click at [528, 250] on input "True" at bounding box center [522, 248] width 11 height 9
radio input "true"
radio input "false"
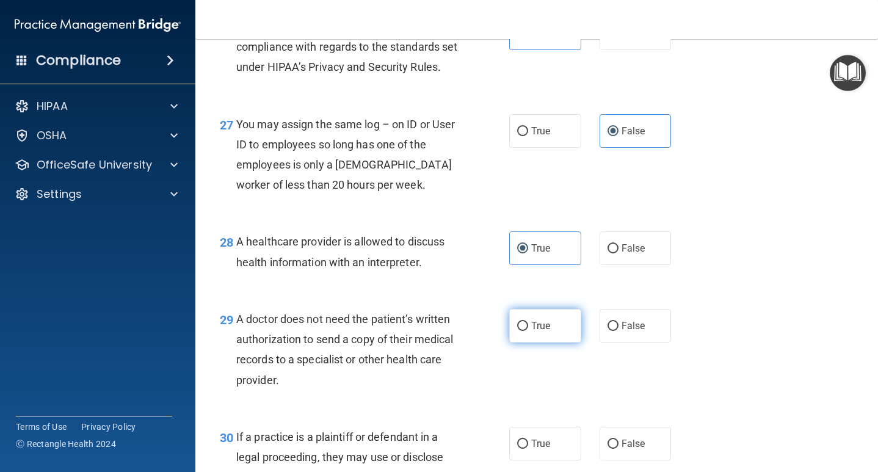
click at [553, 332] on label "True" at bounding box center [545, 326] width 72 height 34
click at [528, 331] on input "True" at bounding box center [522, 326] width 11 height 9
radio input "true"
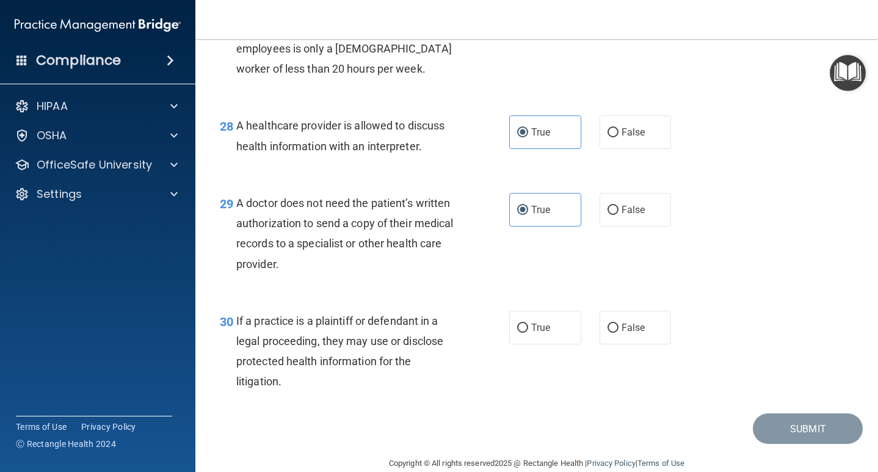
scroll to position [3023, 0]
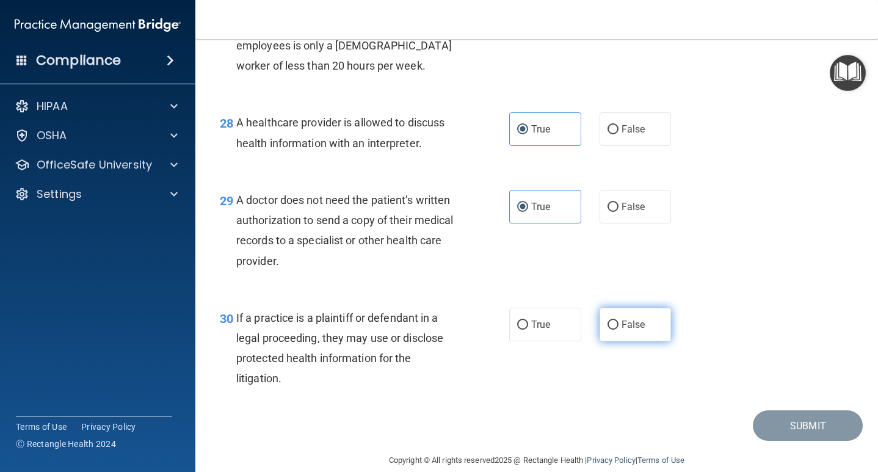
click at [627, 330] on span "False" at bounding box center [634, 325] width 24 height 12
click at [619, 330] on input "False" at bounding box center [613, 325] width 11 height 9
radio input "true"
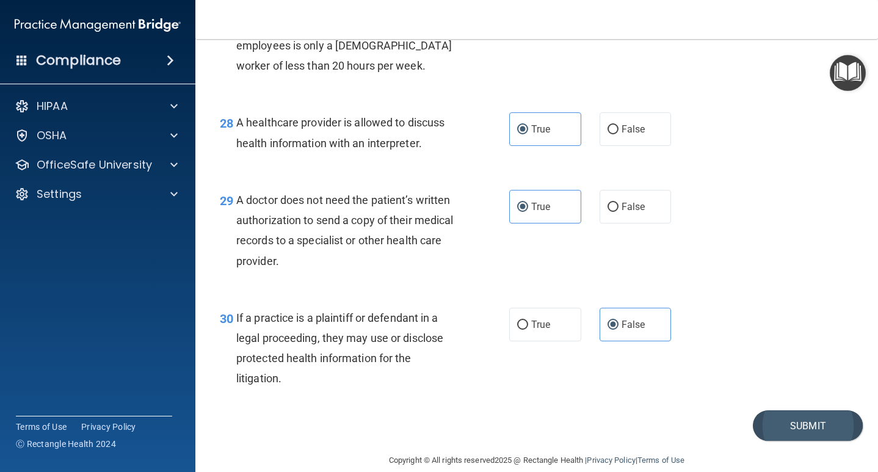
click at [782, 429] on button "Submit" at bounding box center [808, 426] width 110 height 31
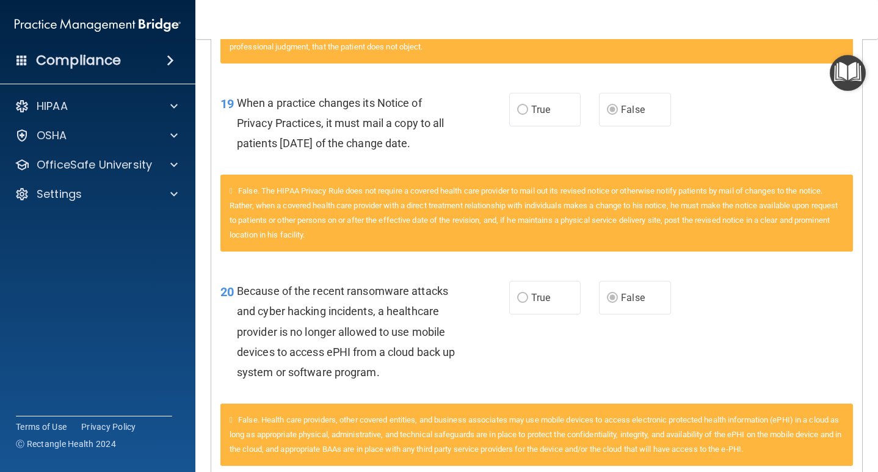
scroll to position [1634, 0]
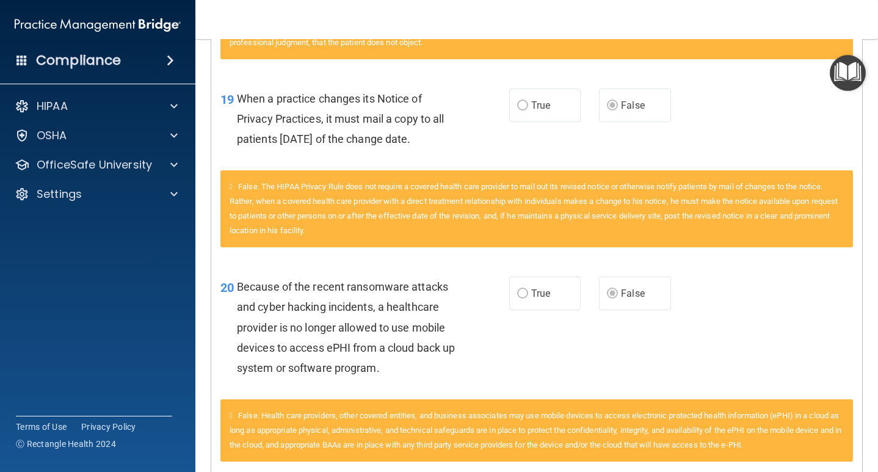
click at [688, 301] on div "20 Because of the recent ransomware attacks and cyber hacking incidents, a heal…" at bounding box center [536, 330] width 651 height 138
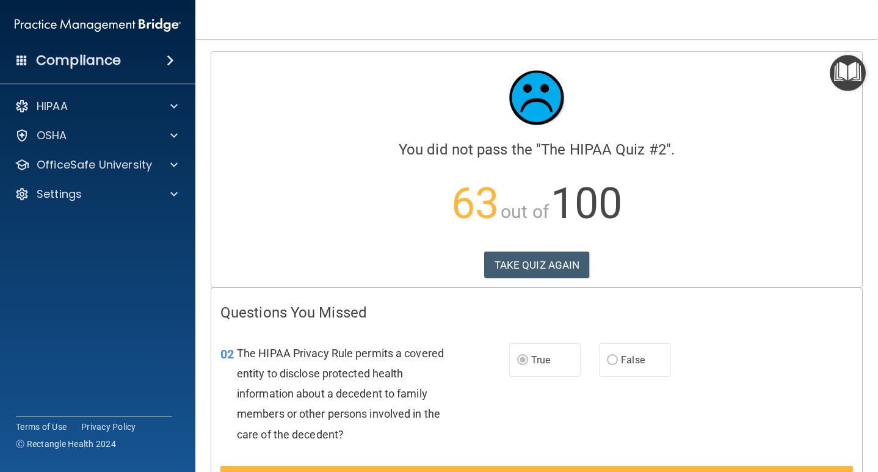
scroll to position [0, 0]
click at [553, 261] on button "TAKE QUIZ AGAIN" at bounding box center [537, 265] width 106 height 27
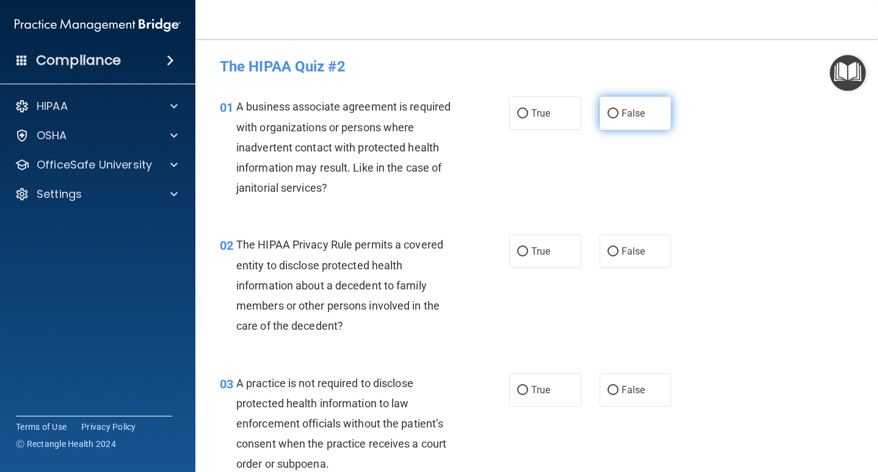
click at [633, 111] on span "False" at bounding box center [634, 114] width 24 height 12
click at [619, 111] on input "False" at bounding box center [613, 113] width 11 height 9
radio input "true"
click at [526, 247] on input "True" at bounding box center [522, 251] width 11 height 9
radio input "true"
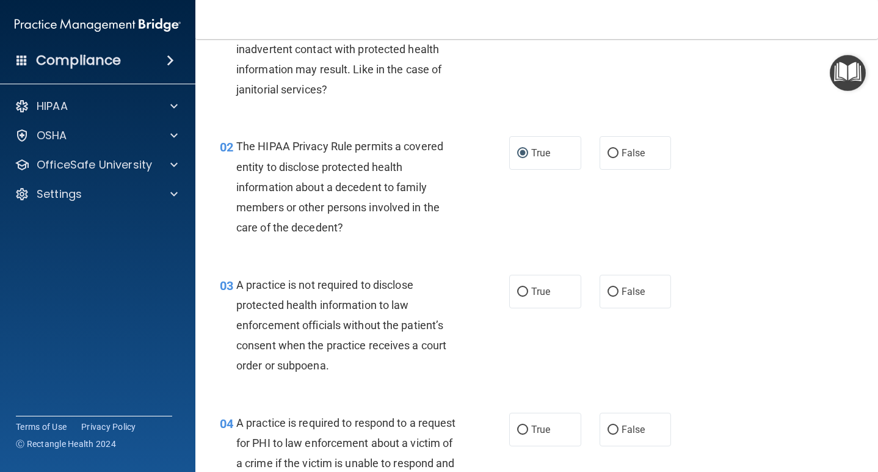
scroll to position [105, 0]
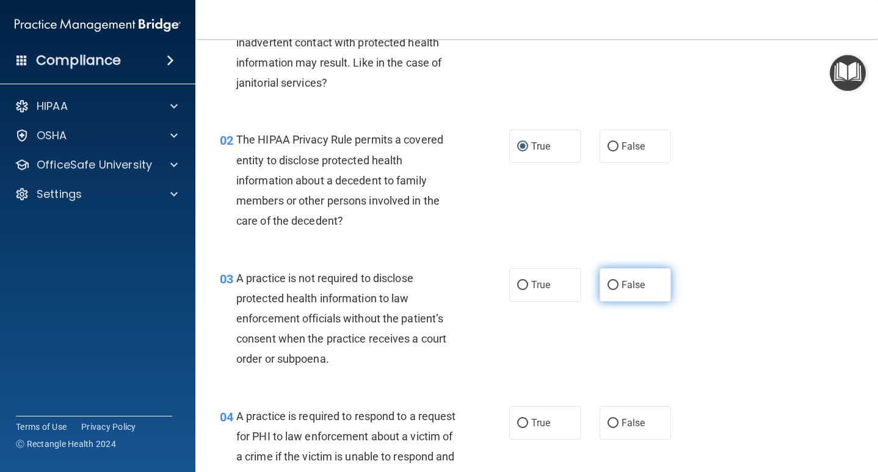
click at [612, 282] on input "False" at bounding box center [613, 285] width 11 height 9
radio input "true"
click at [531, 425] on span "True" at bounding box center [540, 423] width 19 height 12
click at [528, 425] on input "True" at bounding box center [522, 423] width 11 height 9
radio input "true"
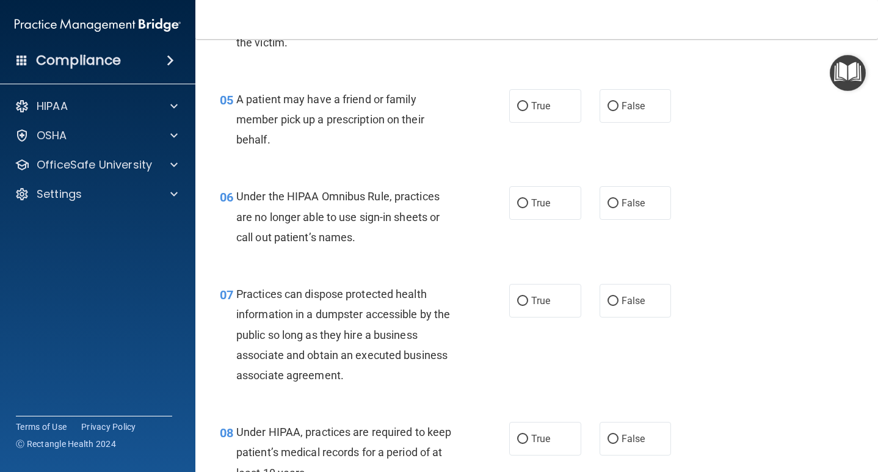
scroll to position [575, 0]
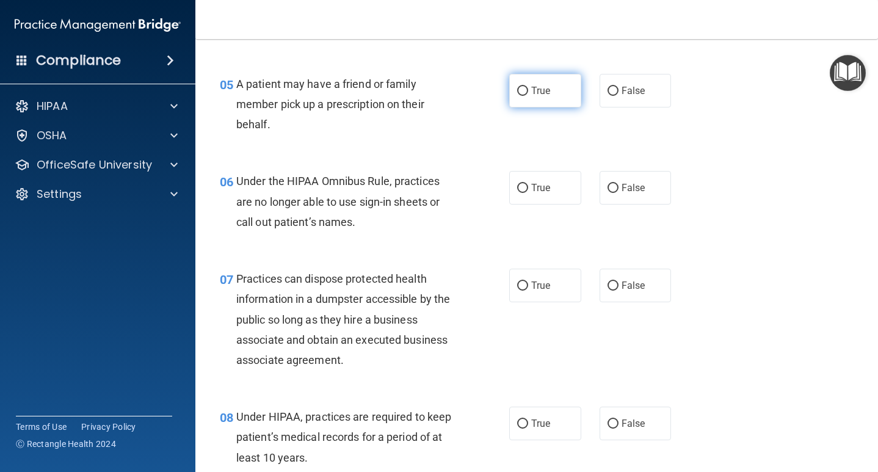
click at [531, 86] on span "True" at bounding box center [540, 91] width 19 height 12
click at [528, 87] on input "True" at bounding box center [522, 91] width 11 height 9
radio input "true"
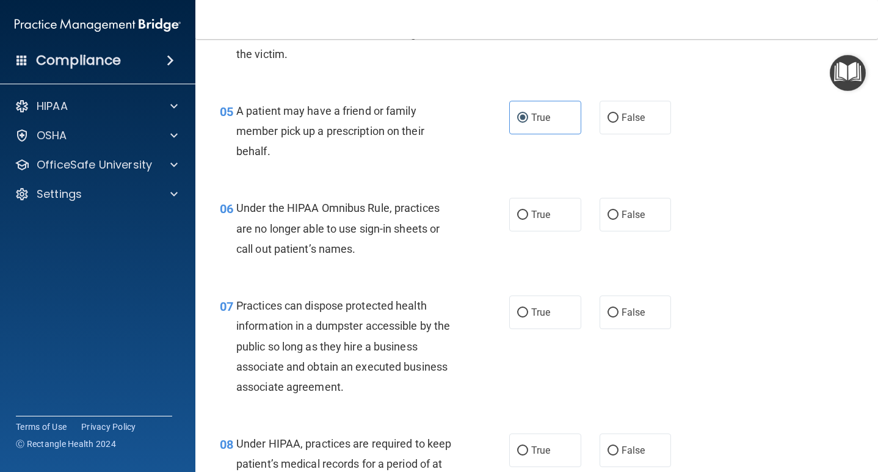
scroll to position [550, 0]
click at [632, 213] on span "False" at bounding box center [634, 214] width 24 height 12
click at [619, 213] on input "False" at bounding box center [613, 214] width 11 height 9
radio input "true"
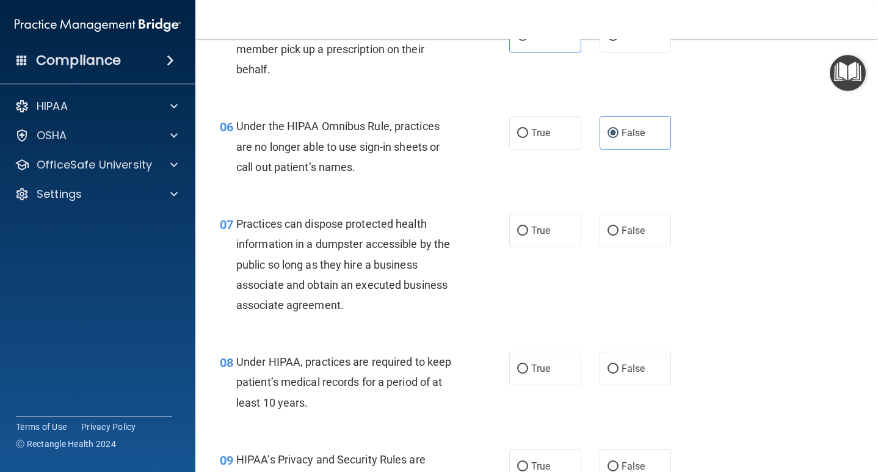
scroll to position [631, 0]
click at [619, 230] on label "False" at bounding box center [636, 230] width 72 height 34
click at [619, 230] on input "False" at bounding box center [613, 230] width 11 height 9
radio input "true"
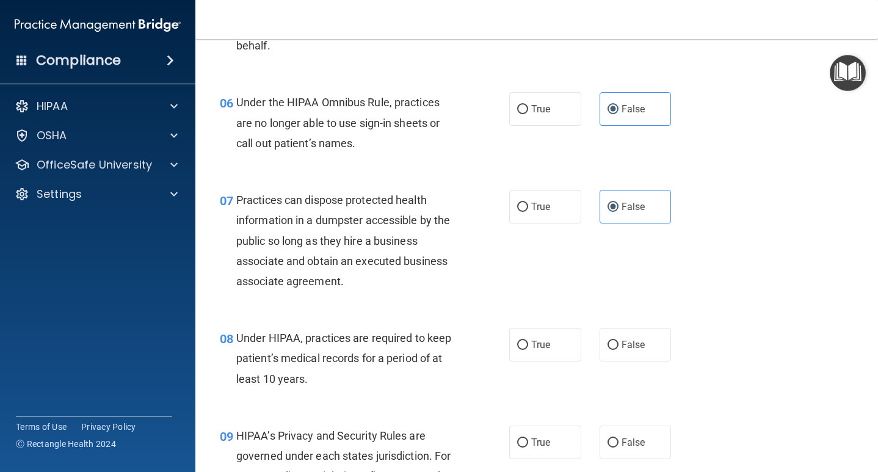
scroll to position [651, 0]
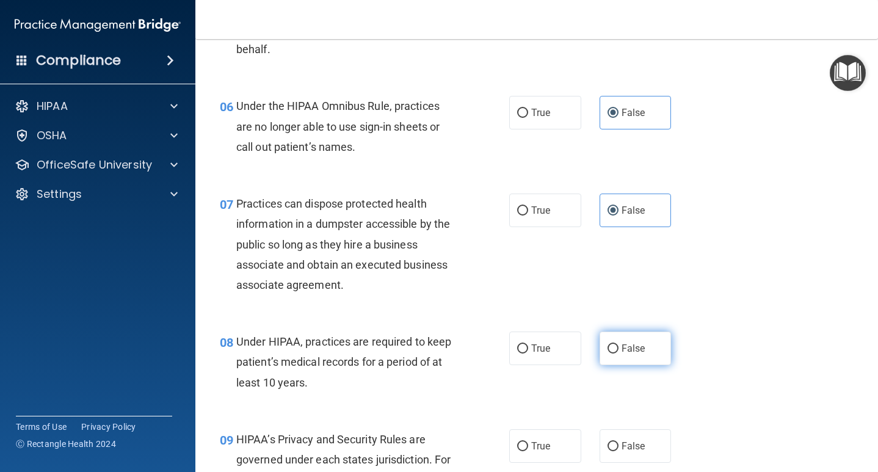
click at [631, 349] on span "False" at bounding box center [634, 349] width 24 height 12
click at [619, 349] on input "False" at bounding box center [613, 349] width 11 height 9
radio input "true"
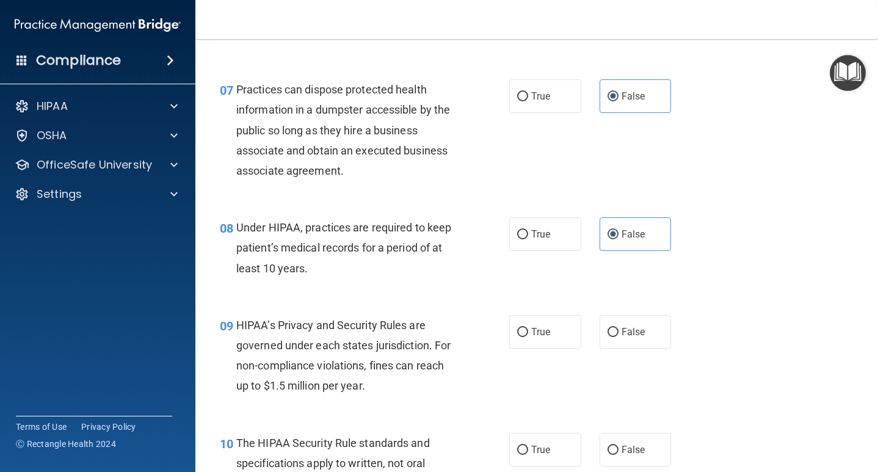
scroll to position [765, 0]
click at [616, 327] on input "False" at bounding box center [613, 331] width 11 height 9
radio input "true"
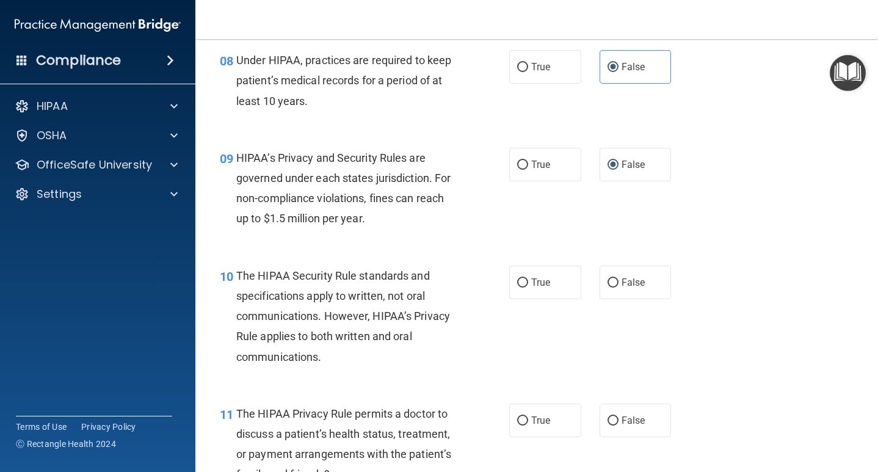
scroll to position [937, 0]
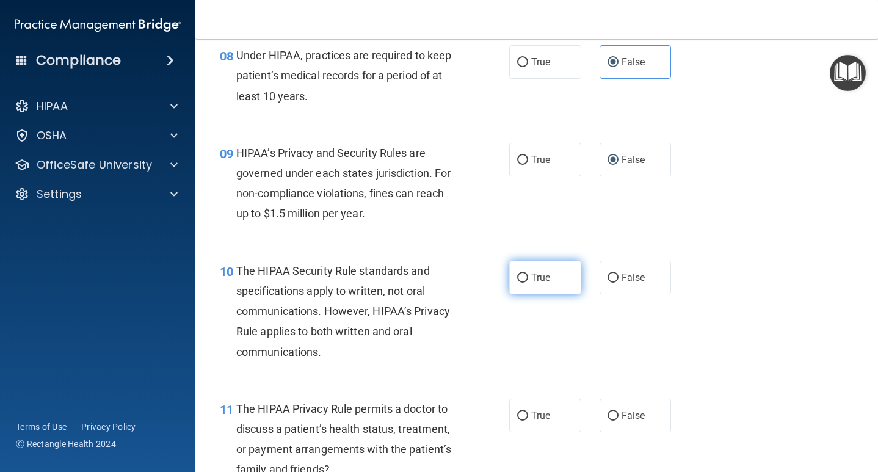
click at [531, 269] on label "True" at bounding box center [545, 278] width 72 height 34
click at [528, 274] on input "True" at bounding box center [522, 278] width 11 height 9
radio input "true"
click at [568, 412] on label "True" at bounding box center [545, 416] width 72 height 34
click at [528, 412] on input "True" at bounding box center [522, 416] width 11 height 9
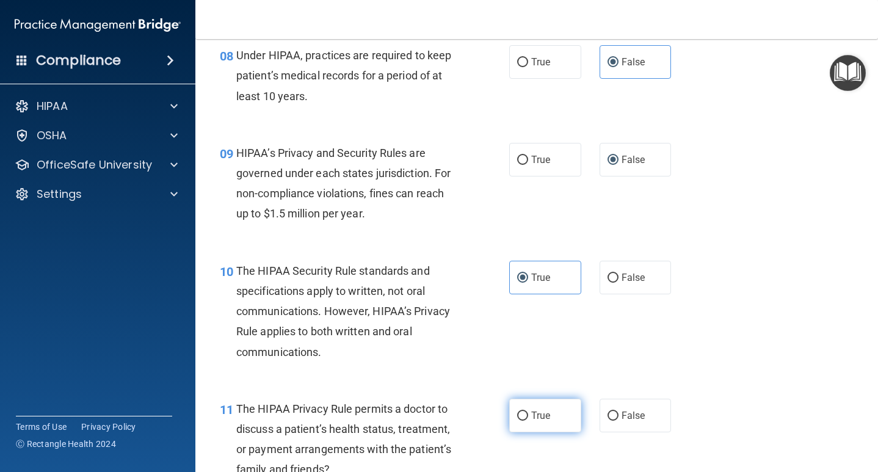
radio input "true"
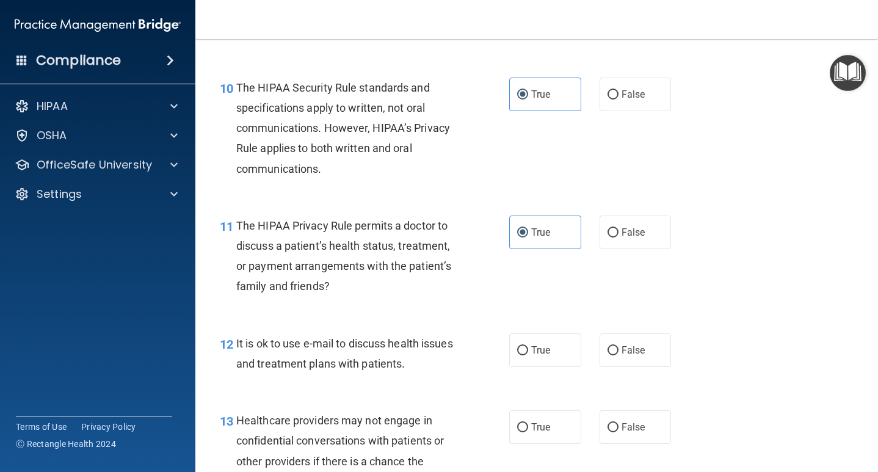
scroll to position [1130, 0]
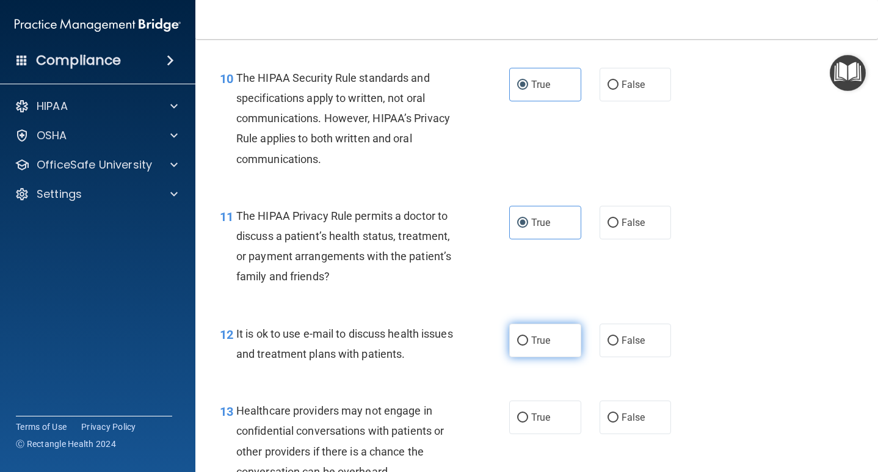
click at [566, 339] on label "True" at bounding box center [545, 341] width 72 height 34
click at [528, 339] on input "True" at bounding box center [522, 341] width 11 height 9
radio input "true"
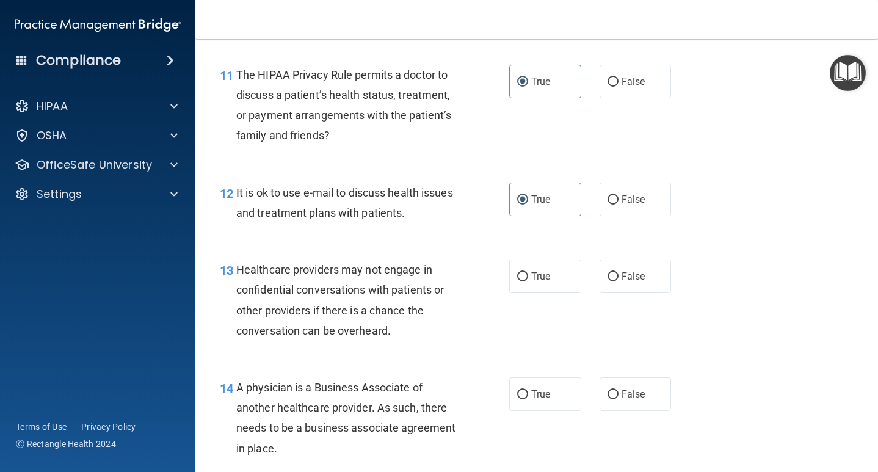
scroll to position [1278, 0]
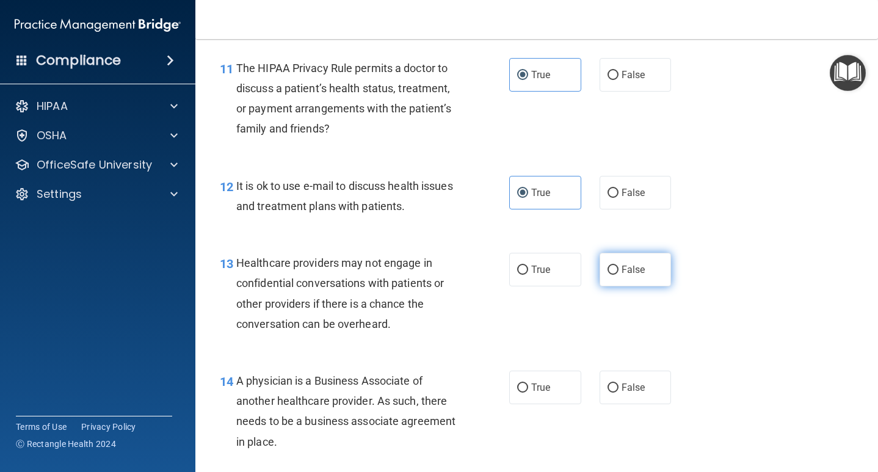
click at [629, 264] on span "False" at bounding box center [634, 270] width 24 height 12
click at [619, 266] on input "False" at bounding box center [613, 270] width 11 height 9
radio input "true"
click at [622, 383] on span "False" at bounding box center [634, 388] width 24 height 12
click at [619, 384] on input "False" at bounding box center [613, 388] width 11 height 9
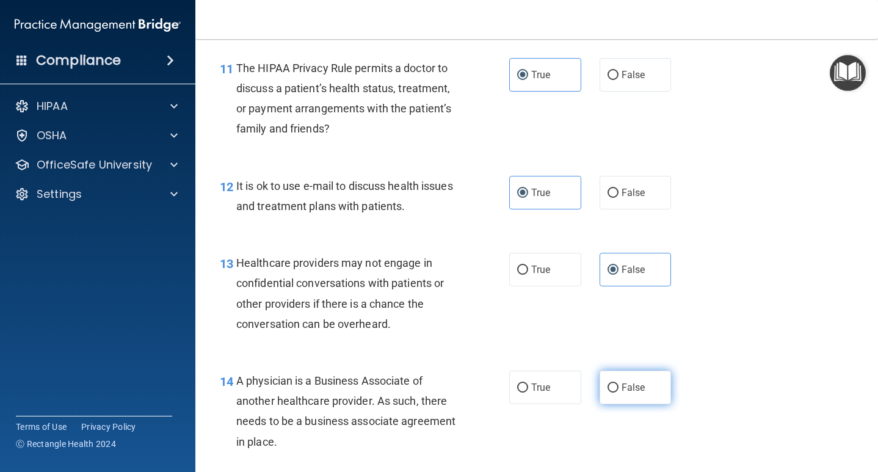
radio input "true"
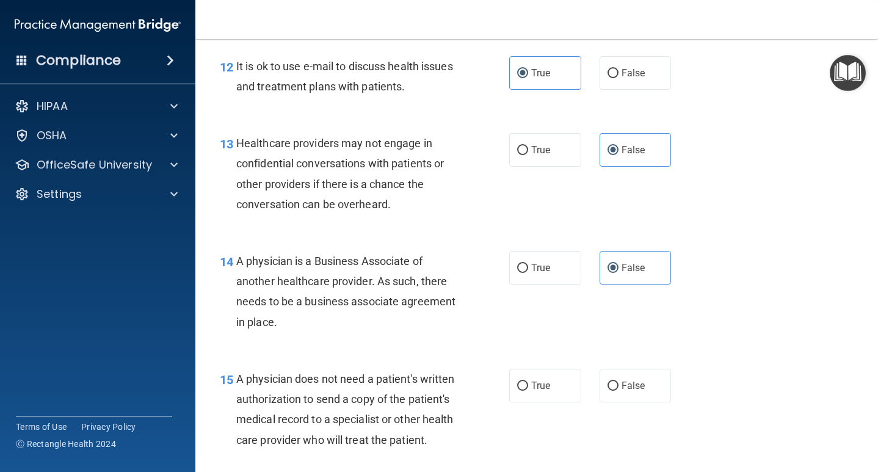
scroll to position [1401, 0]
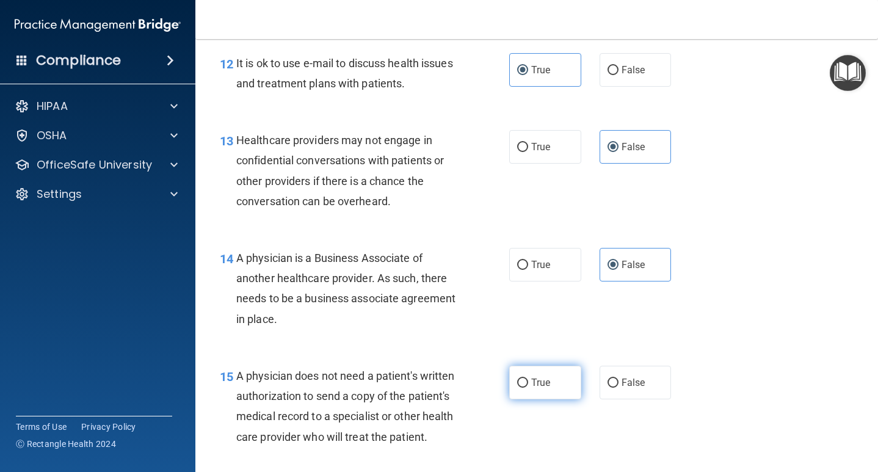
click at [565, 380] on label "True" at bounding box center [545, 383] width 72 height 34
click at [528, 380] on input "True" at bounding box center [522, 383] width 11 height 9
radio input "true"
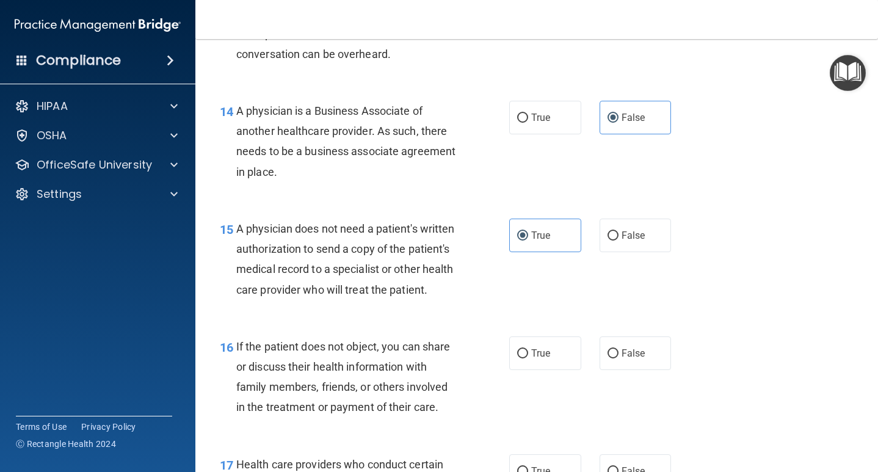
scroll to position [1549, 0]
click at [554, 345] on label "True" at bounding box center [545, 353] width 72 height 34
click at [528, 349] on input "True" at bounding box center [522, 353] width 11 height 9
radio input "true"
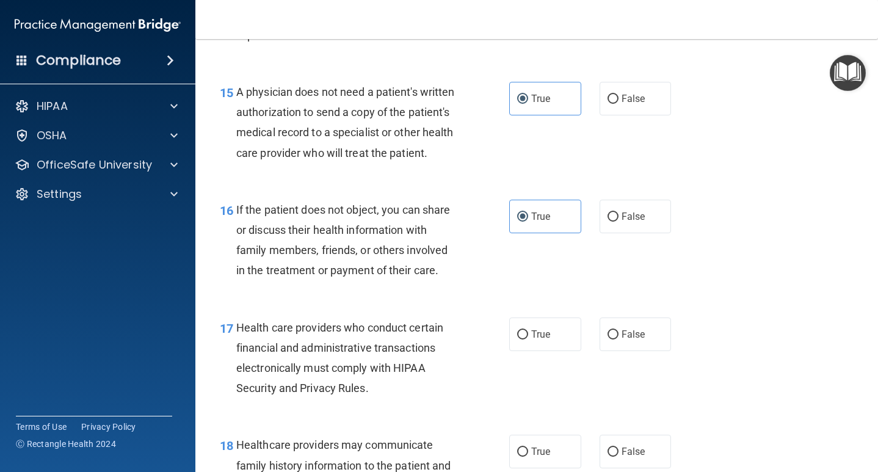
scroll to position [1693, 0]
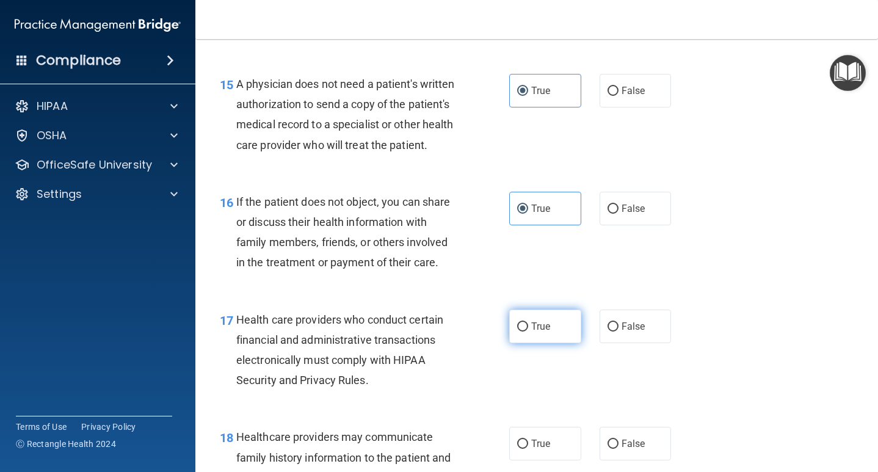
click at [546, 321] on span "True" at bounding box center [540, 327] width 19 height 12
click at [528, 323] on input "True" at bounding box center [522, 327] width 11 height 9
radio input "true"
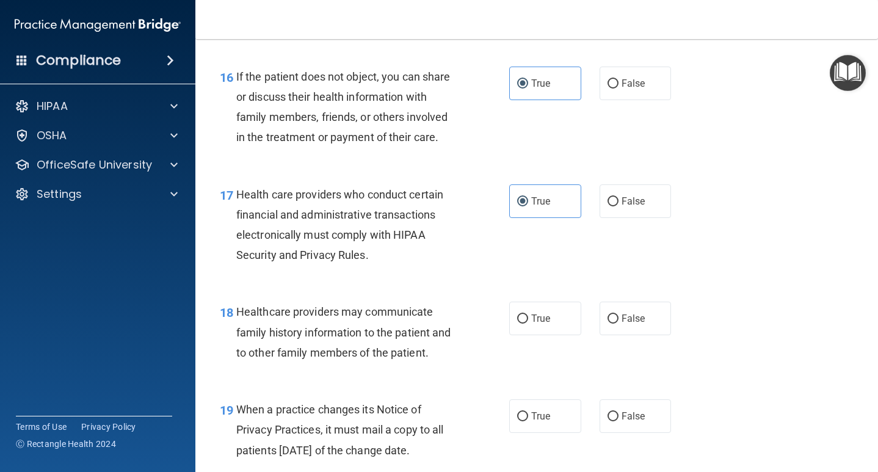
scroll to position [1820, 0]
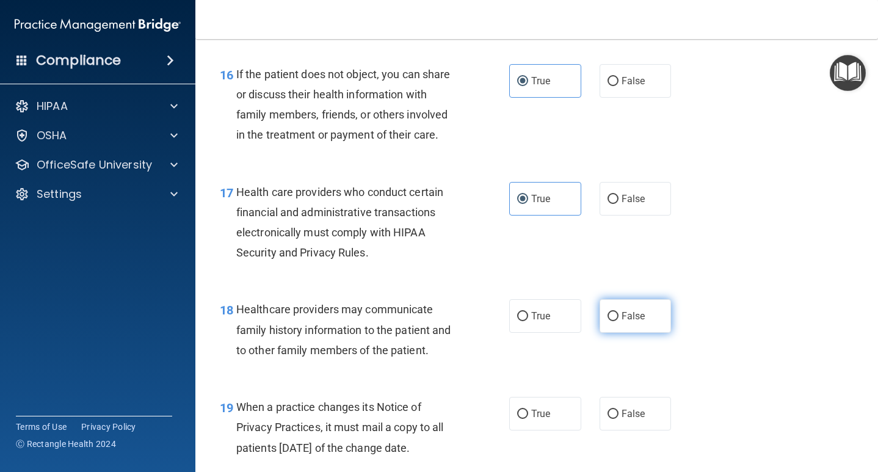
click at [641, 310] on span "False" at bounding box center [634, 316] width 24 height 12
click at [619, 312] on input "False" at bounding box center [613, 316] width 11 height 9
radio input "true"
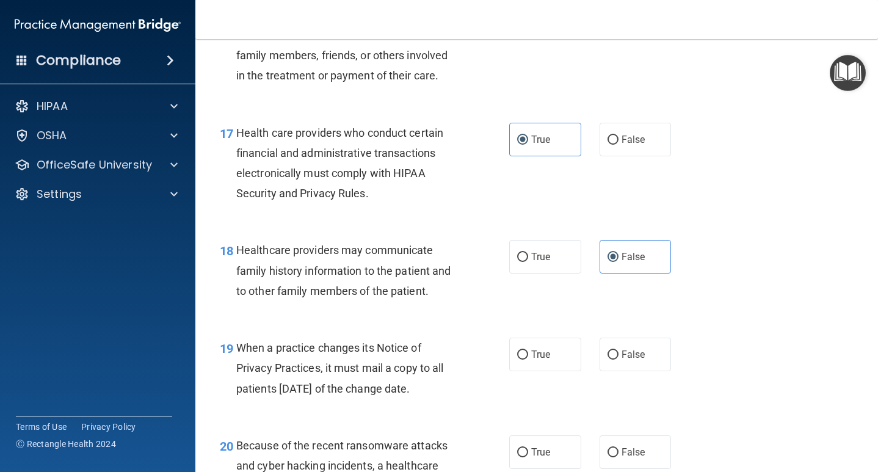
scroll to position [1908, 0]
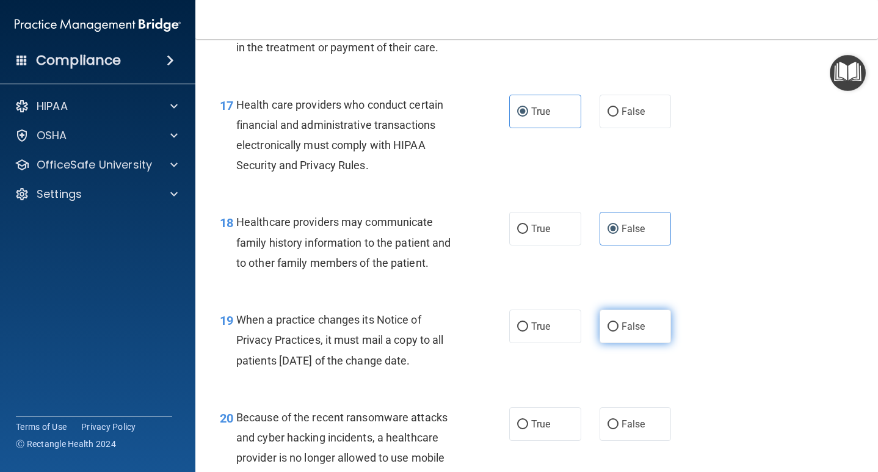
click at [647, 315] on label "False" at bounding box center [636, 327] width 72 height 34
click at [619, 323] on input "False" at bounding box center [613, 327] width 11 height 9
radio input "true"
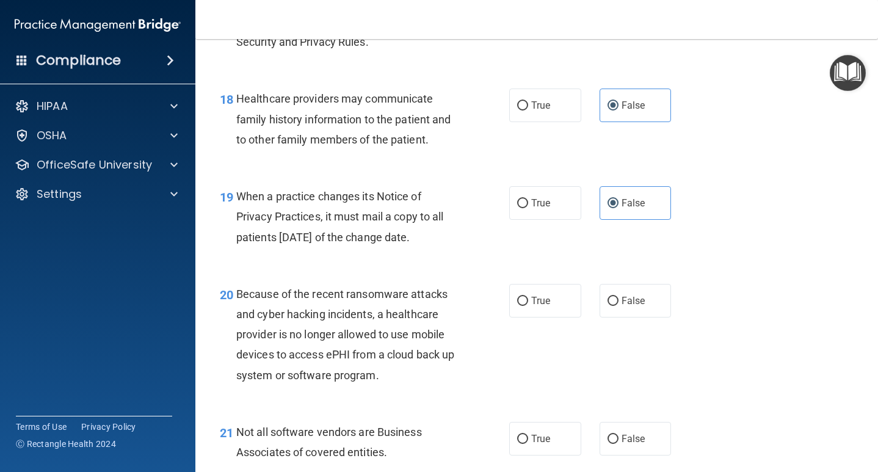
scroll to position [2033, 0]
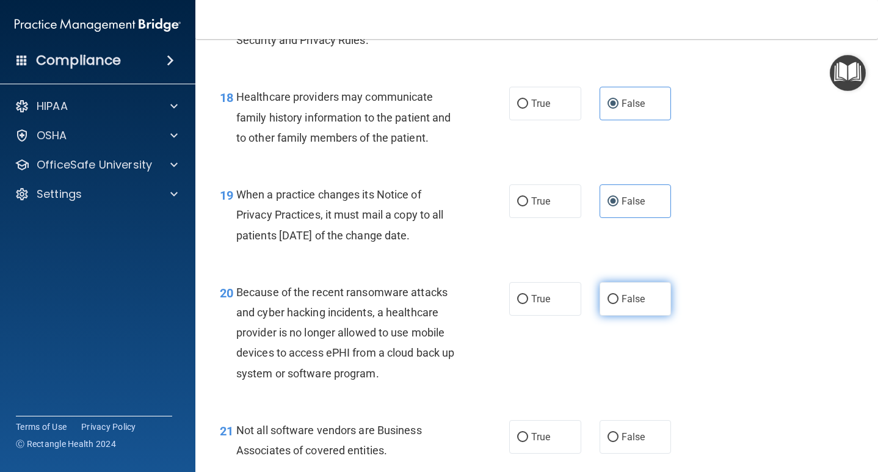
click at [638, 293] on span "False" at bounding box center [634, 299] width 24 height 12
click at [619, 295] on input "False" at bounding box center [613, 299] width 11 height 9
radio input "true"
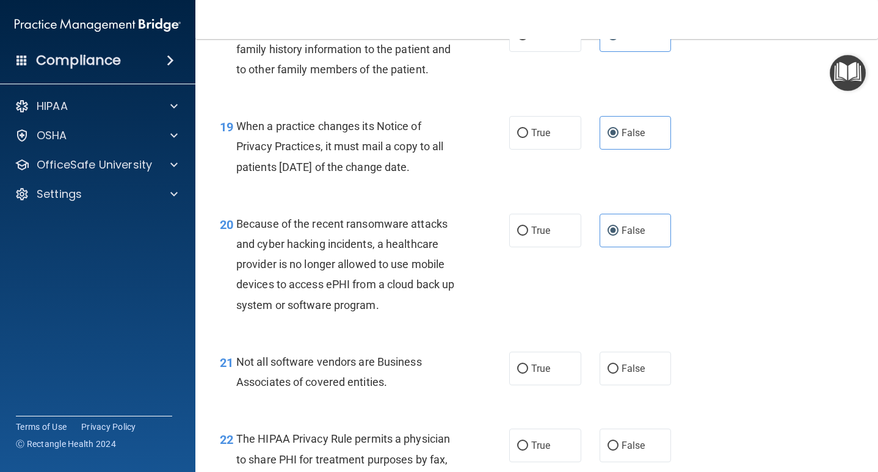
scroll to position [2136, 0]
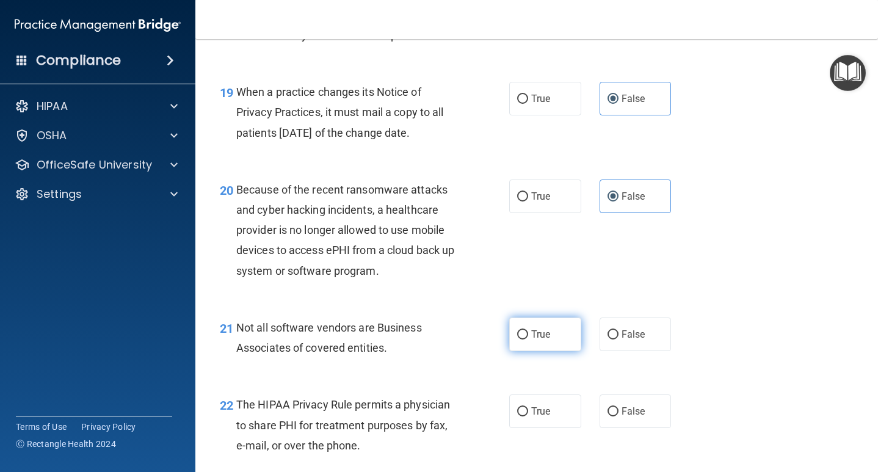
click at [546, 329] on span "True" at bounding box center [540, 335] width 19 height 12
click at [528, 330] on input "True" at bounding box center [522, 334] width 11 height 9
radio input "true"
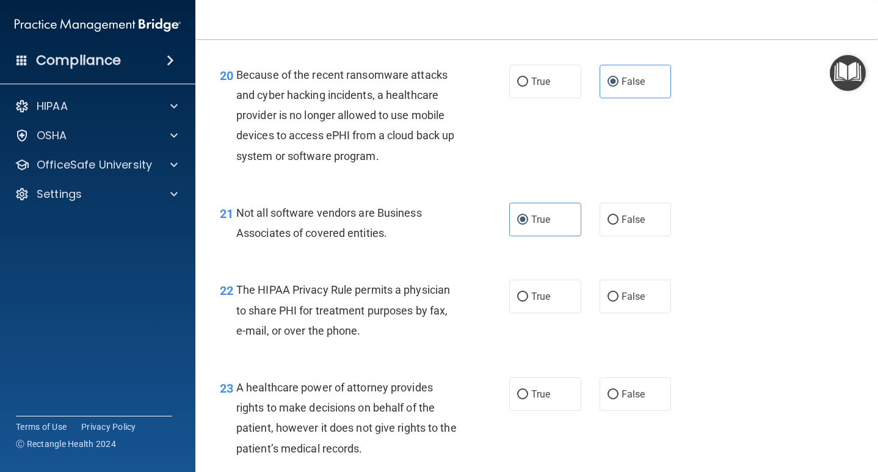
scroll to position [2252, 0]
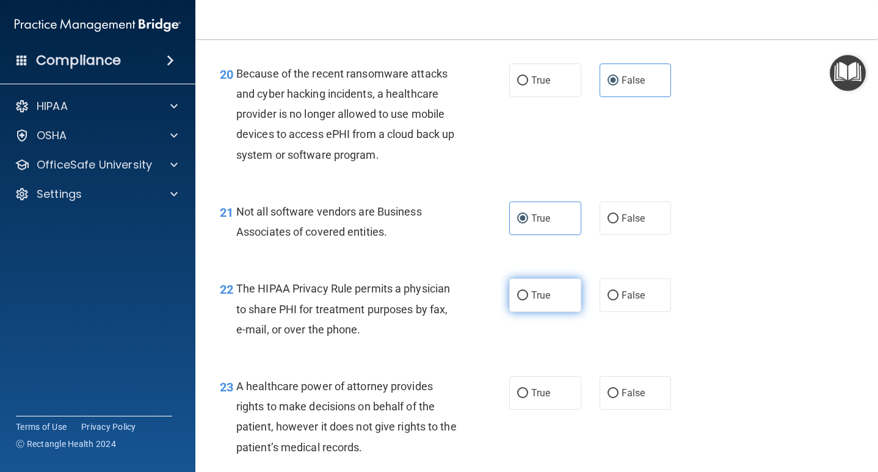
click at [560, 291] on label "True" at bounding box center [545, 296] width 72 height 34
click at [528, 291] on input "True" at bounding box center [522, 295] width 11 height 9
radio input "true"
click at [631, 387] on span "False" at bounding box center [634, 393] width 24 height 12
click at [619, 389] on input "False" at bounding box center [613, 393] width 11 height 9
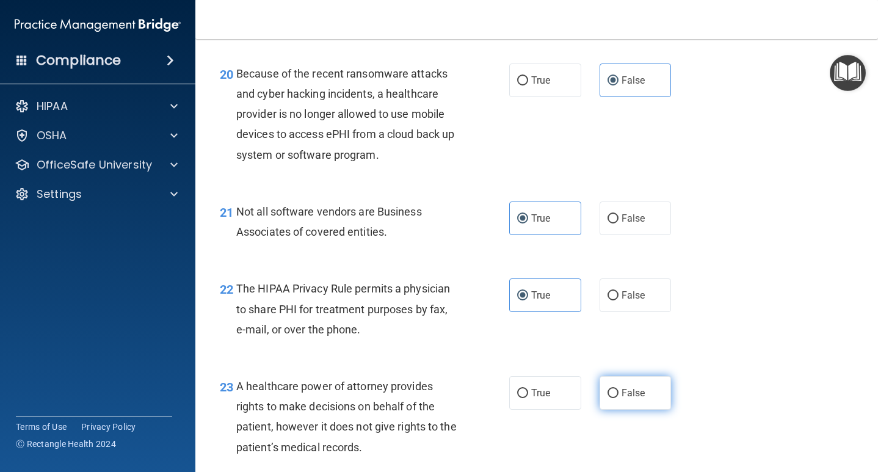
radio input "true"
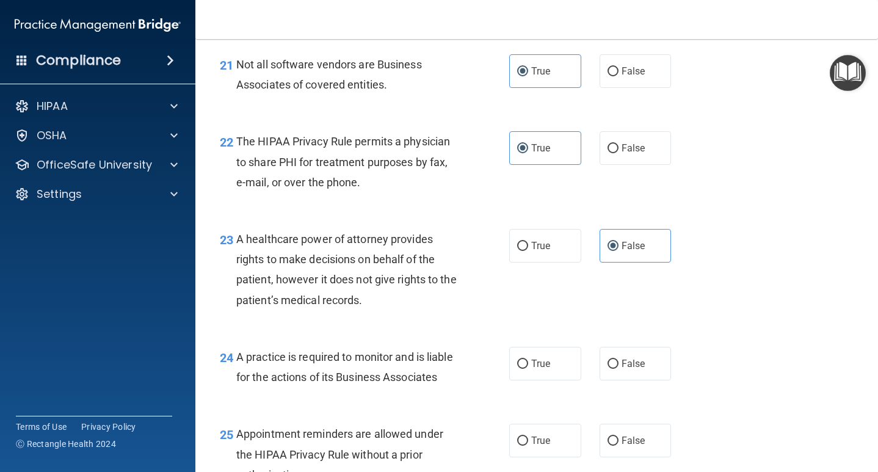
scroll to position [2409, 0]
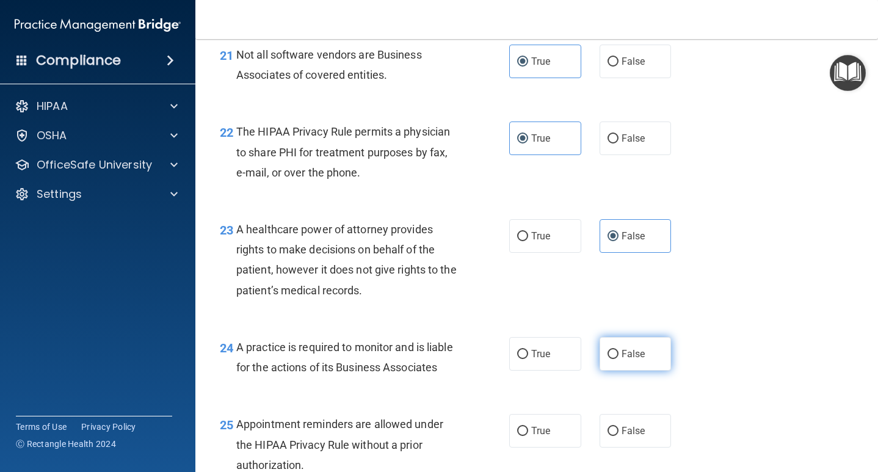
click at [644, 348] on label "False" at bounding box center [636, 354] width 72 height 34
click at [619, 350] on input "False" at bounding box center [613, 354] width 11 height 9
radio input "true"
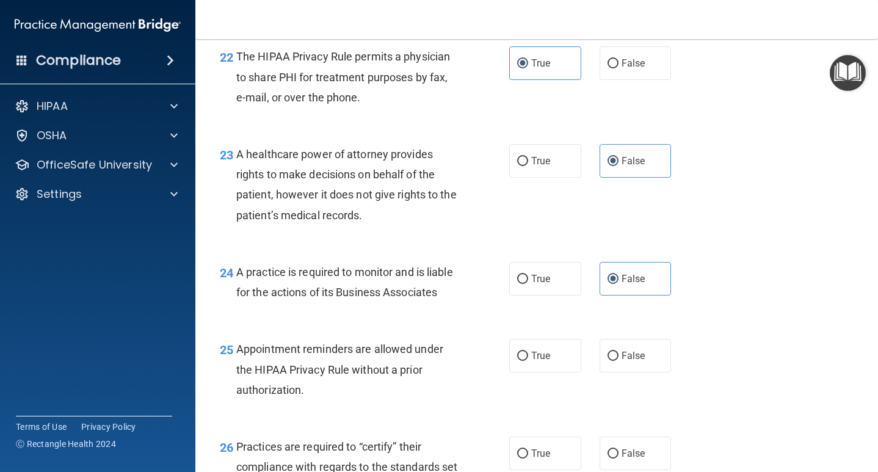
scroll to position [2487, 0]
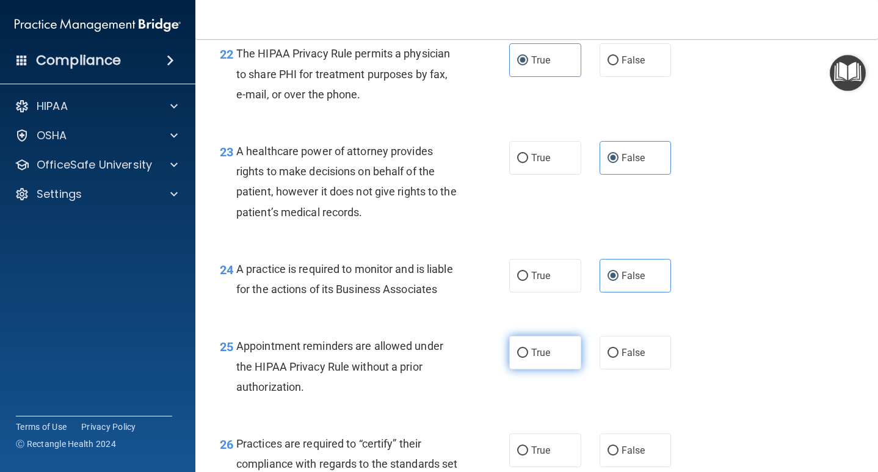
click at [547, 347] on span "True" at bounding box center [540, 353] width 19 height 12
click at [528, 349] on input "True" at bounding box center [522, 353] width 11 height 9
radio input "true"
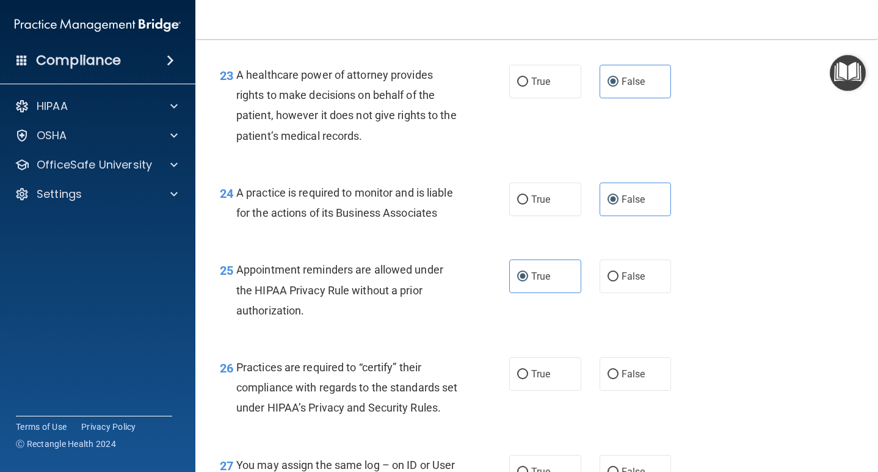
scroll to position [2566, 0]
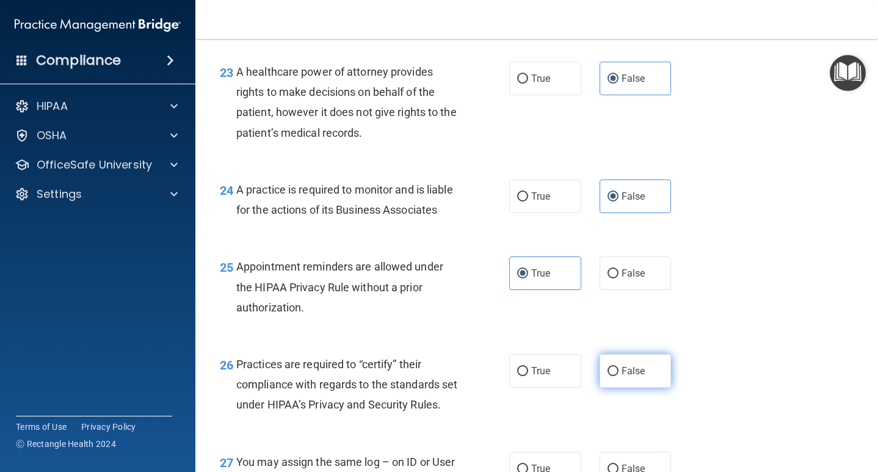
click at [632, 365] on span "False" at bounding box center [634, 371] width 24 height 12
click at [619, 367] on input "False" at bounding box center [613, 371] width 11 height 9
radio input "true"
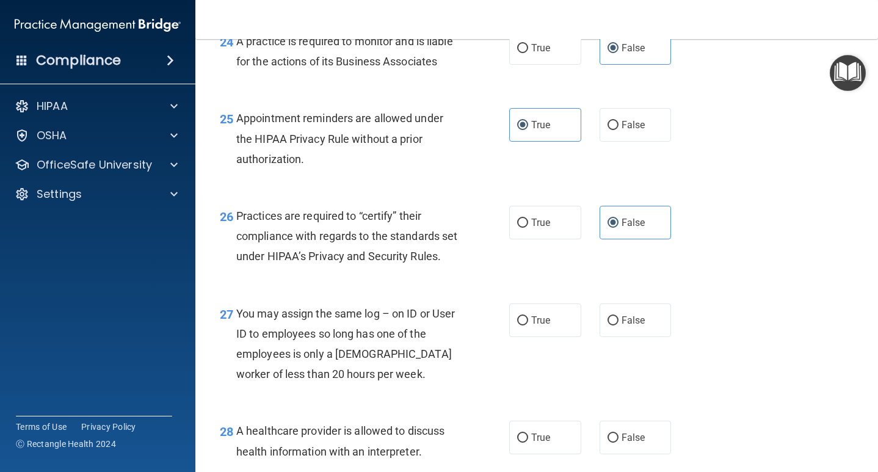
scroll to position [2716, 0]
click at [628, 325] on span "False" at bounding box center [634, 319] width 24 height 12
click at [619, 324] on input "False" at bounding box center [613, 319] width 11 height 9
radio input "true"
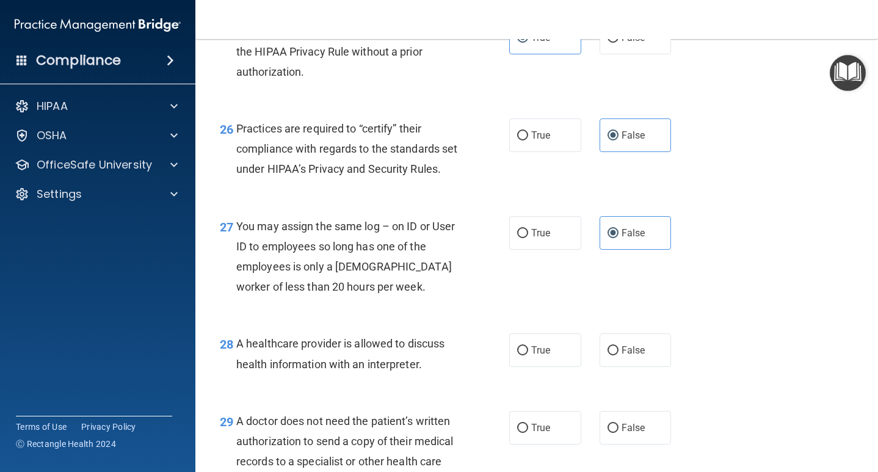
scroll to position [2800, 0]
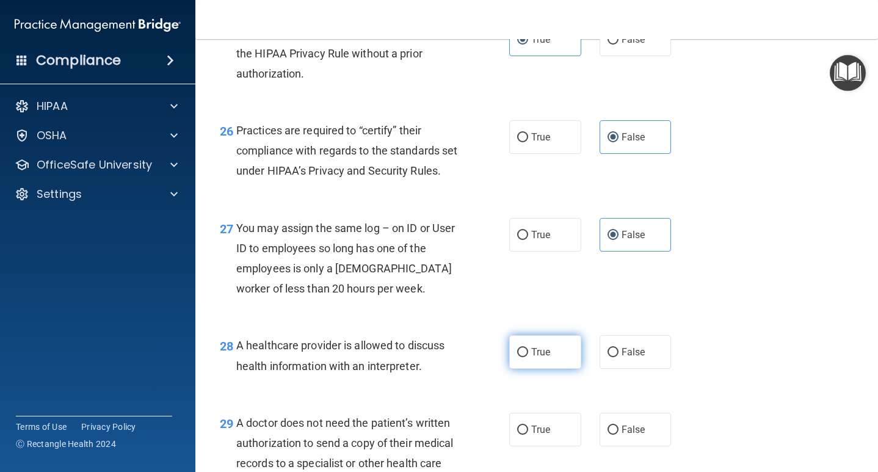
click at [561, 363] on label "True" at bounding box center [545, 352] width 72 height 34
click at [528, 357] on input "True" at bounding box center [522, 352] width 11 height 9
radio input "true"
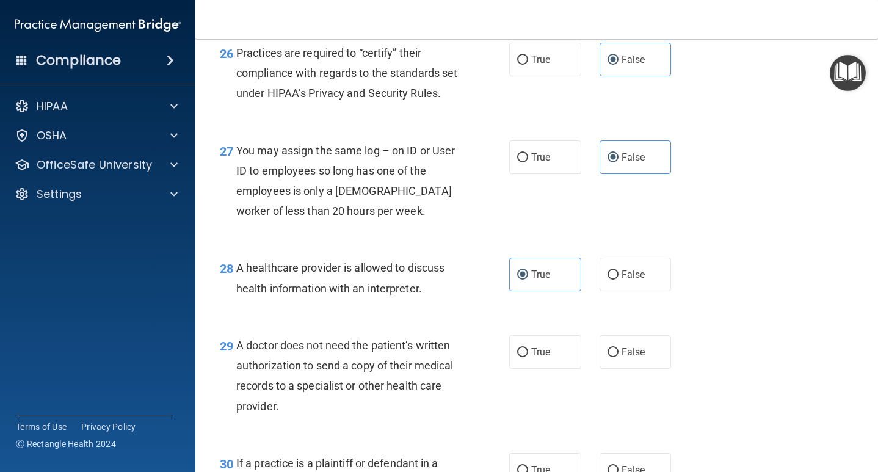
scroll to position [2879, 0]
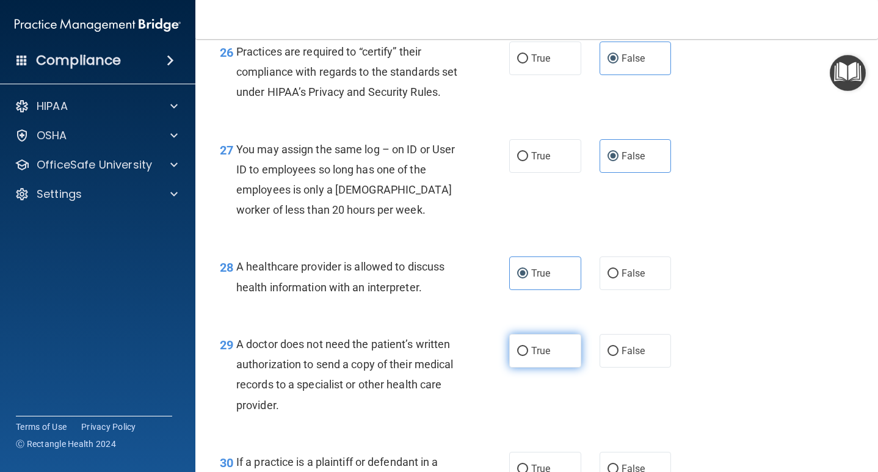
click at [562, 357] on label "True" at bounding box center [545, 351] width 72 height 34
click at [528, 356] on input "True" at bounding box center [522, 351] width 11 height 9
radio input "true"
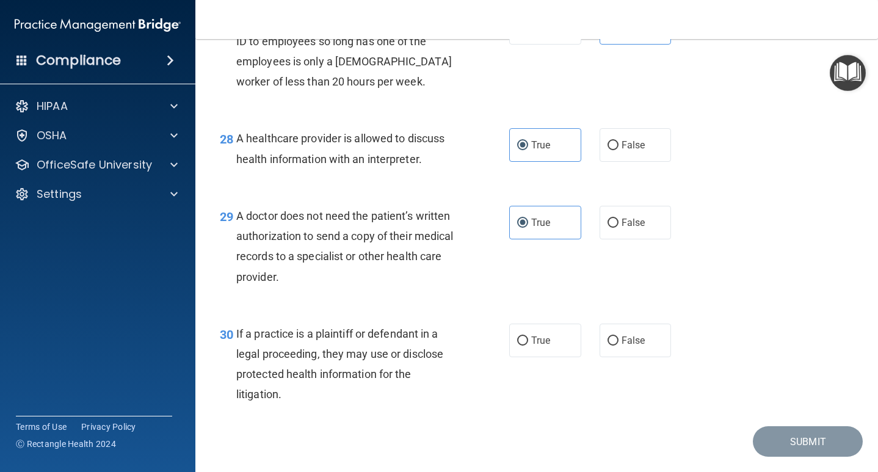
scroll to position [3011, 0]
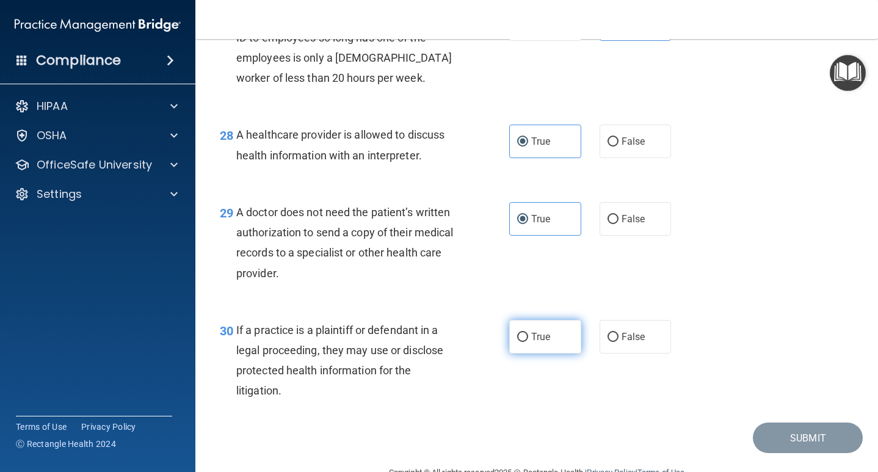
click at [544, 343] on span "True" at bounding box center [540, 337] width 19 height 12
click at [528, 342] on input "True" at bounding box center [522, 337] width 11 height 9
radio input "true"
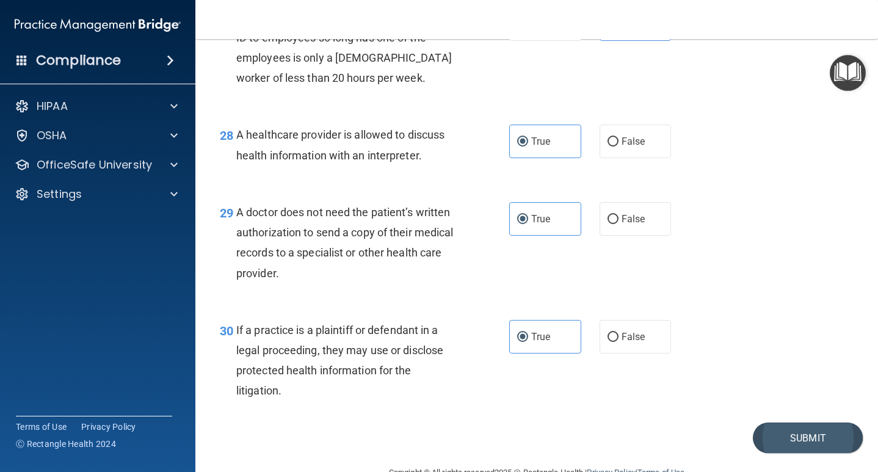
click at [808, 448] on button "Submit" at bounding box center [808, 438] width 110 height 31
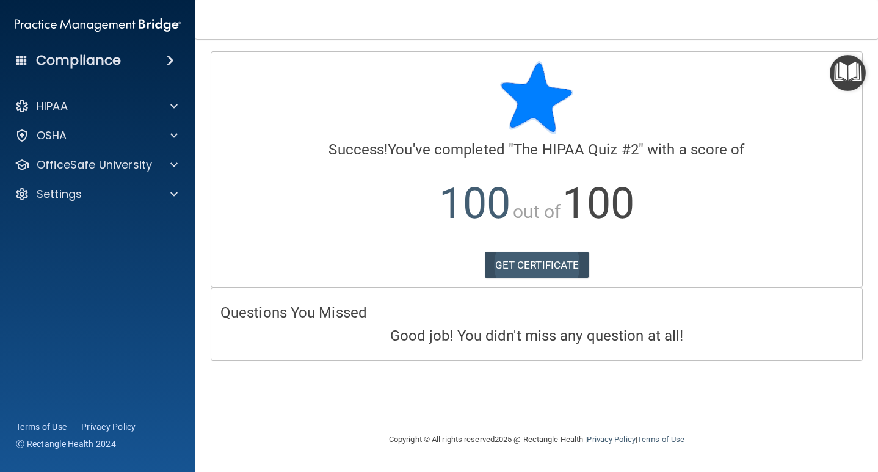
click at [555, 270] on link "GET CERTIFICATE" at bounding box center [537, 265] width 104 height 27
click at [174, 167] on span at bounding box center [173, 165] width 7 height 15
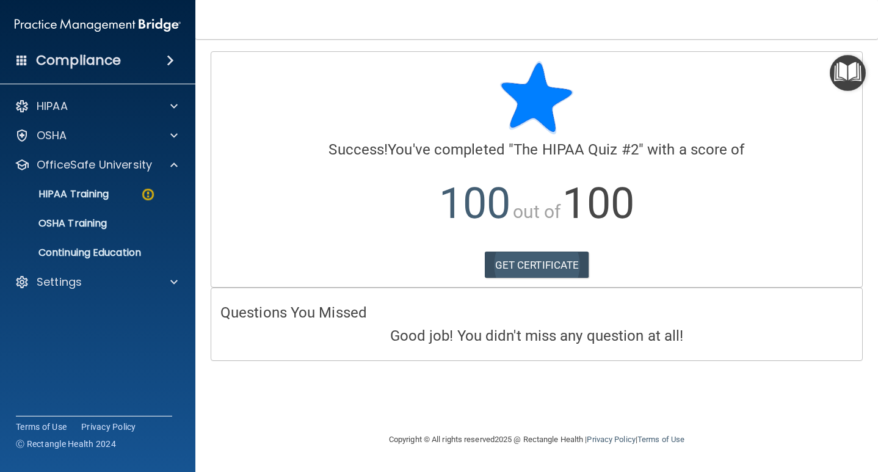
click at [523, 259] on link "GET CERTIFICATE" at bounding box center [537, 265] width 104 height 27
click at [152, 191] on img at bounding box center [148, 194] width 15 height 15
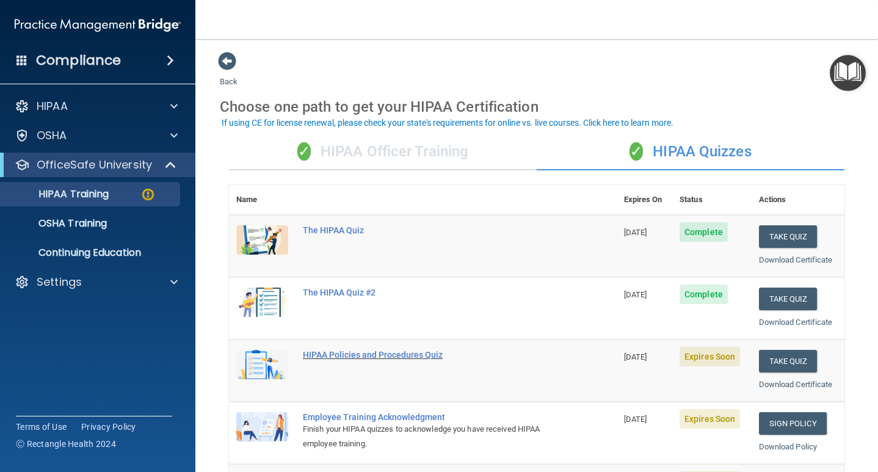
click at [392, 350] on div "HIPAA Policies and Procedures Quiz" at bounding box center [429, 355] width 253 height 10
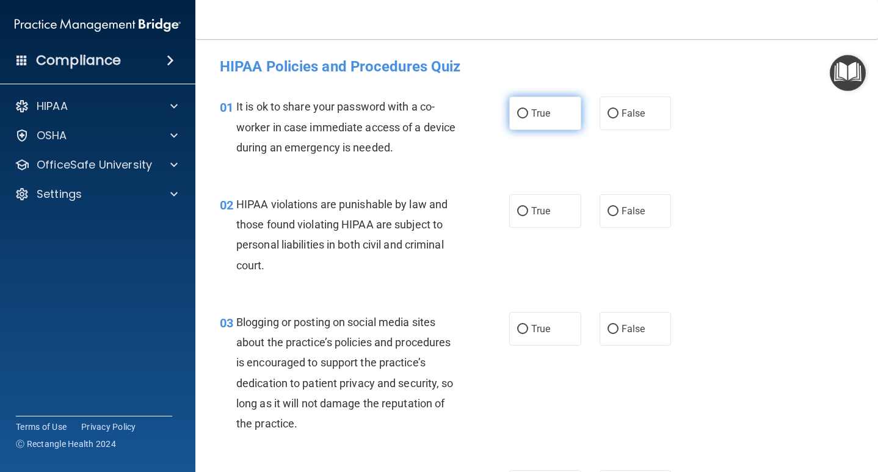
click at [542, 114] on span "True" at bounding box center [540, 114] width 19 height 12
click at [528, 114] on input "True" at bounding box center [522, 113] width 11 height 9
radio input "true"
click at [559, 222] on label "True" at bounding box center [545, 211] width 72 height 34
click at [528, 216] on input "True" at bounding box center [522, 211] width 11 height 9
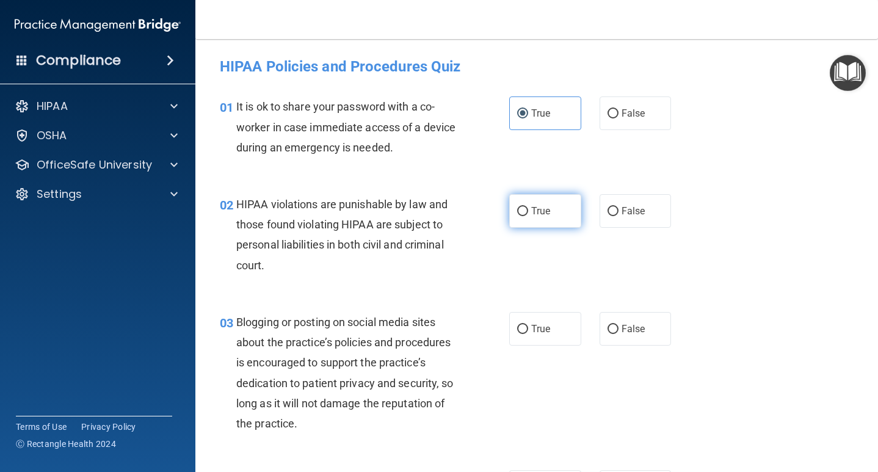
radio input "true"
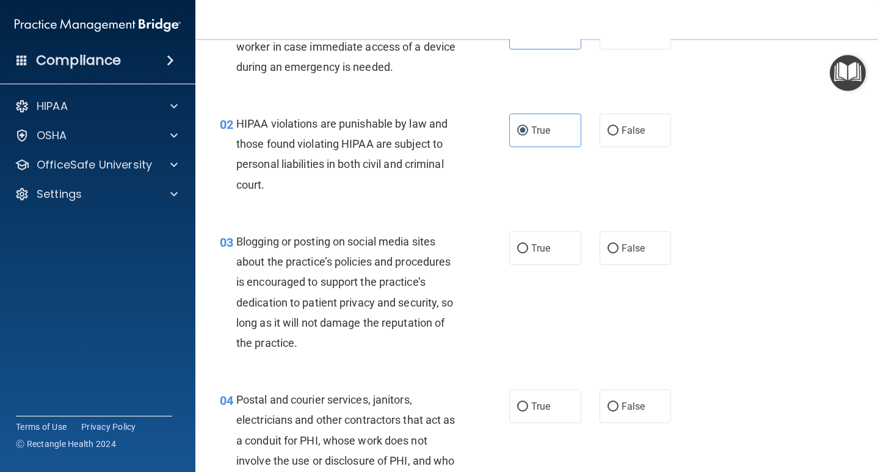
scroll to position [82, 0]
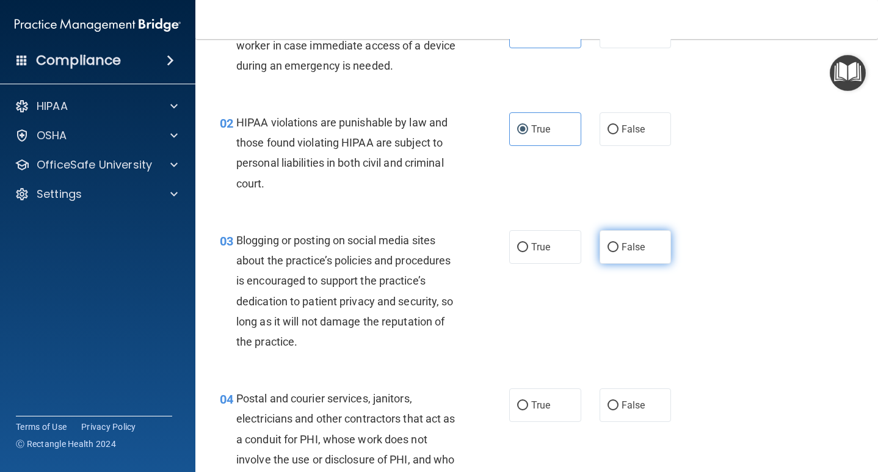
click at [644, 245] on span "False" at bounding box center [634, 247] width 24 height 12
click at [619, 245] on input "False" at bounding box center [613, 247] width 11 height 9
radio input "true"
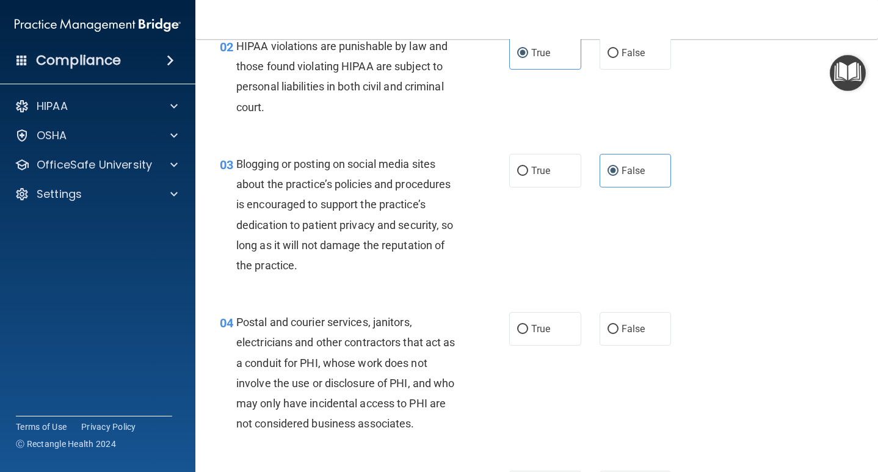
scroll to position [169, 0]
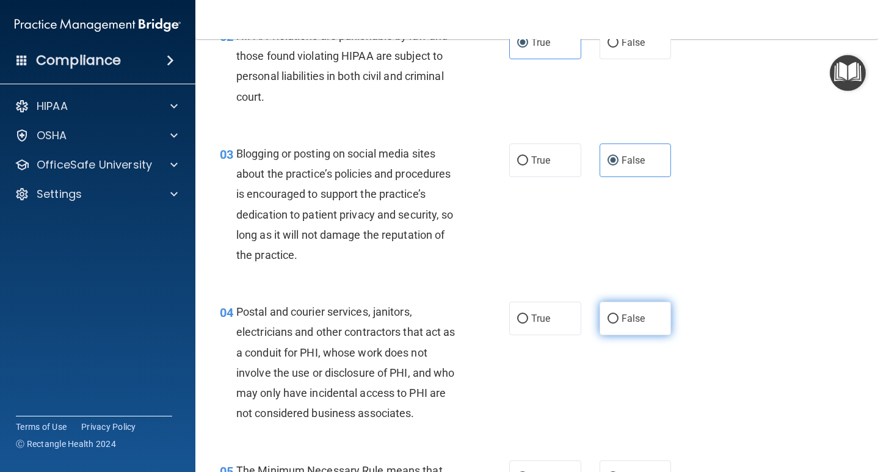
click at [648, 326] on label "False" at bounding box center [636, 319] width 72 height 34
click at [619, 324] on input "False" at bounding box center [613, 319] width 11 height 9
radio input "true"
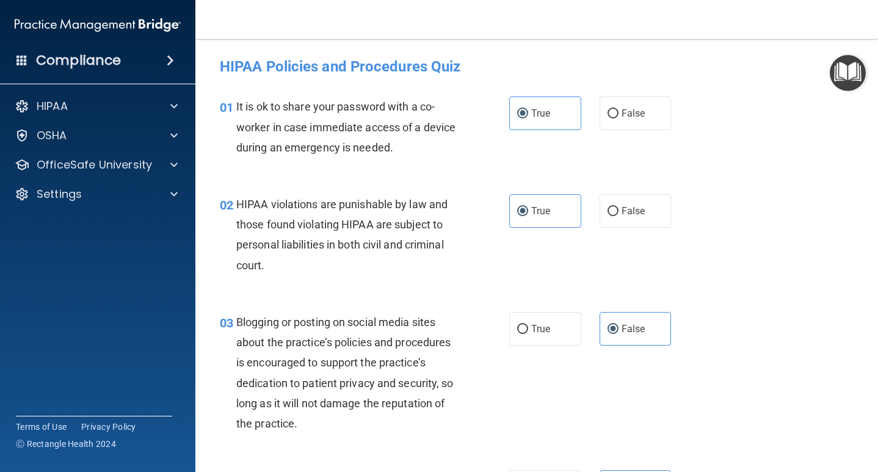
scroll to position [0, 0]
click at [624, 103] on label "False" at bounding box center [636, 114] width 72 height 34
click at [619, 109] on input "False" at bounding box center [613, 113] width 11 height 9
radio input "true"
radio input "false"
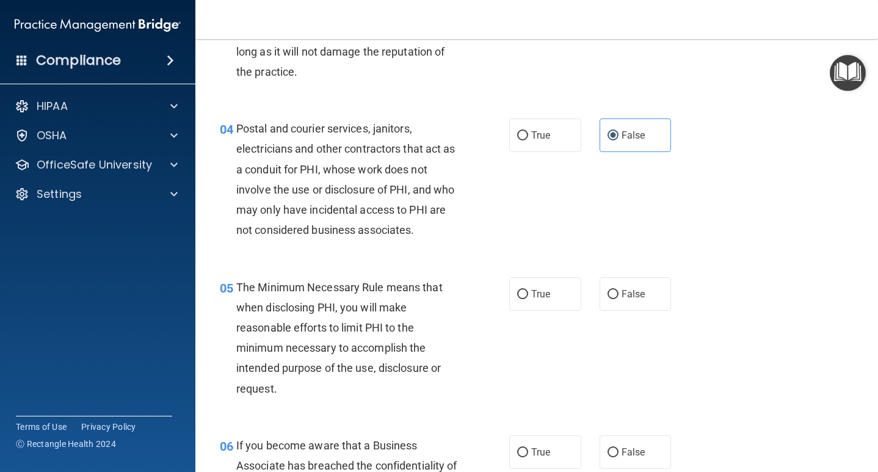
scroll to position [353, 0]
click at [634, 135] on span "False" at bounding box center [634, 134] width 24 height 12
click at [619, 135] on input "False" at bounding box center [613, 134] width 11 height 9
click at [562, 134] on label "True" at bounding box center [545, 134] width 72 height 34
click at [528, 134] on input "True" at bounding box center [522, 134] width 11 height 9
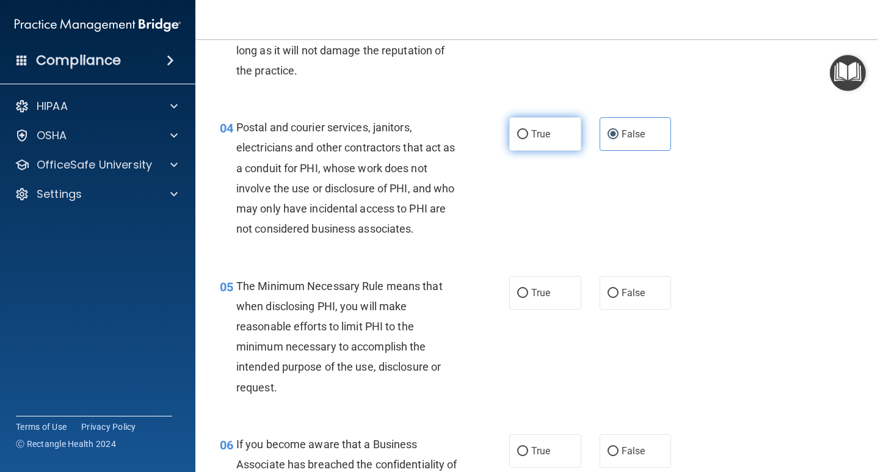
radio input "true"
radio input "false"
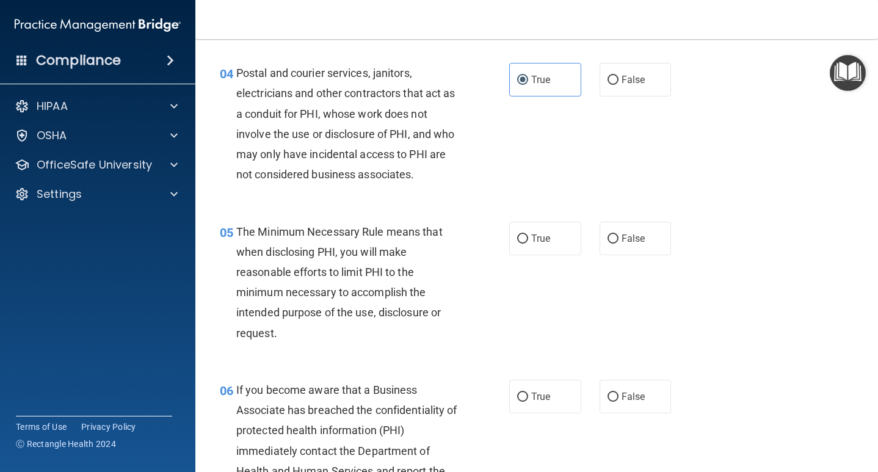
scroll to position [414, 0]
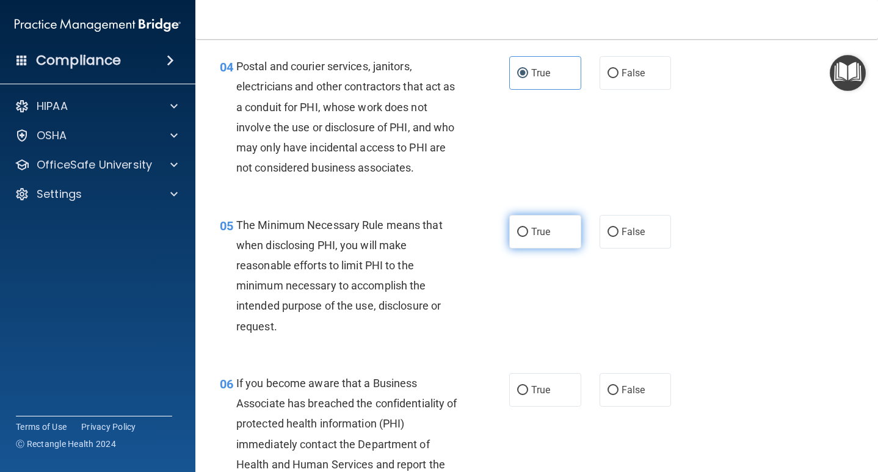
click at [554, 227] on label "True" at bounding box center [545, 232] width 72 height 34
click at [528, 228] on input "True" at bounding box center [522, 232] width 11 height 9
radio input "true"
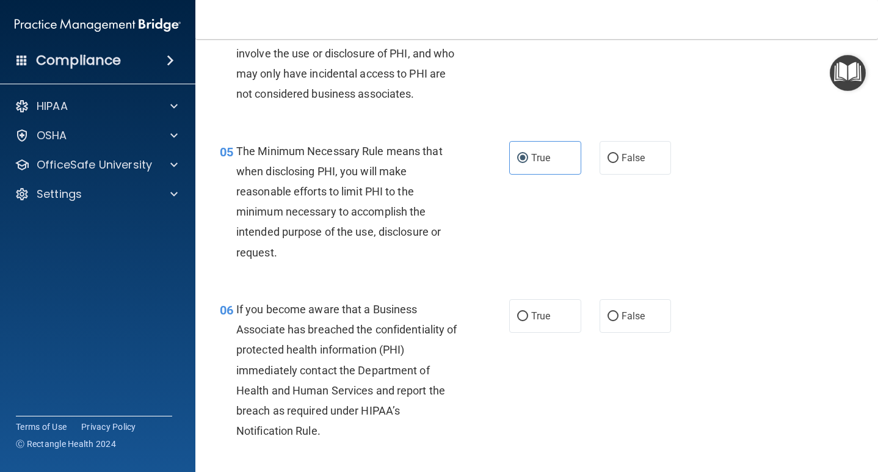
scroll to position [508, 0]
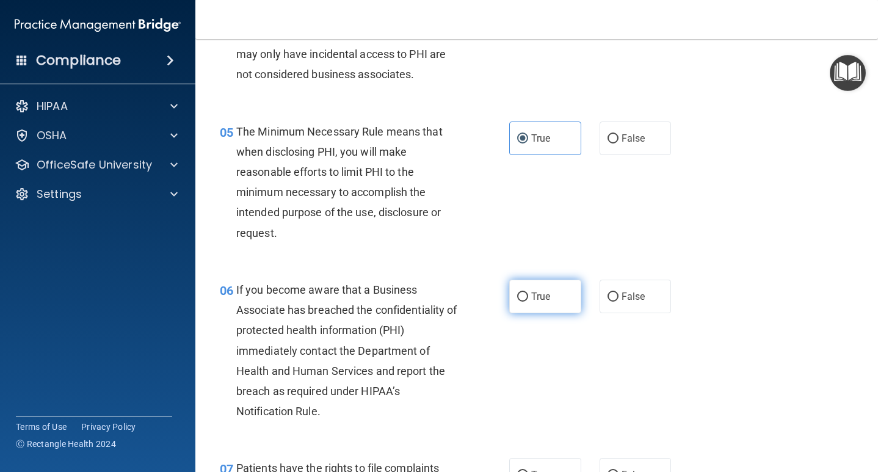
click at [546, 291] on span "True" at bounding box center [540, 297] width 19 height 12
click at [528, 293] on input "True" at bounding box center [522, 297] width 11 height 9
radio input "true"
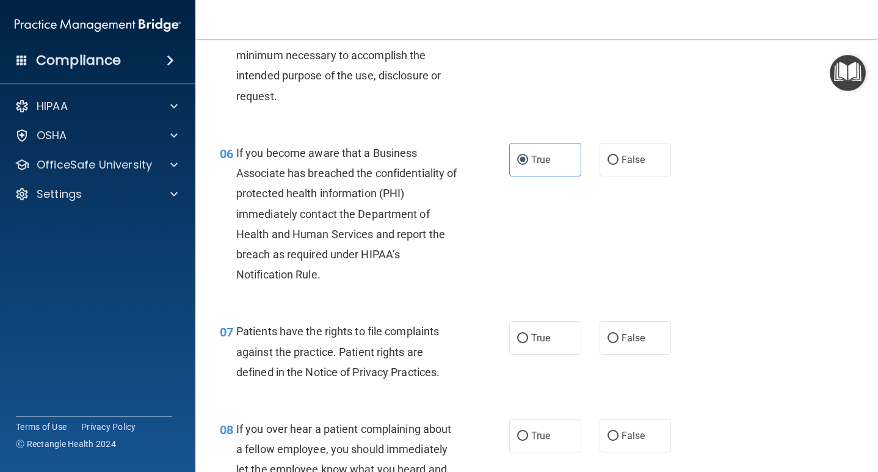
scroll to position [646, 0]
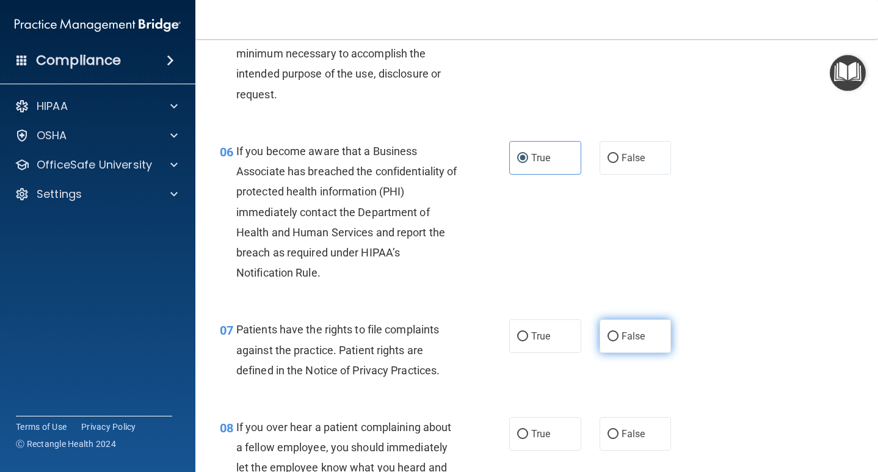
click at [629, 337] on span "False" at bounding box center [634, 336] width 24 height 12
click at [619, 337] on input "False" at bounding box center [613, 336] width 11 height 9
radio input "true"
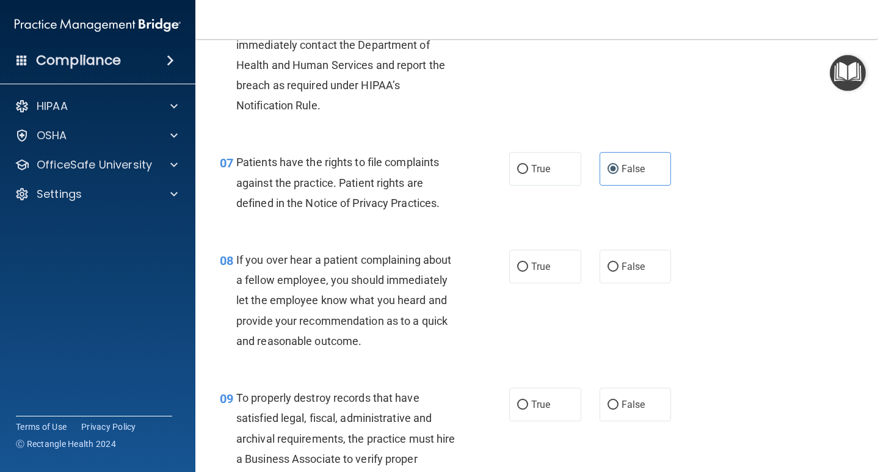
scroll to position [814, 0]
click at [553, 263] on label "True" at bounding box center [545, 266] width 72 height 34
click at [528, 263] on input "True" at bounding box center [522, 266] width 11 height 9
radio input "true"
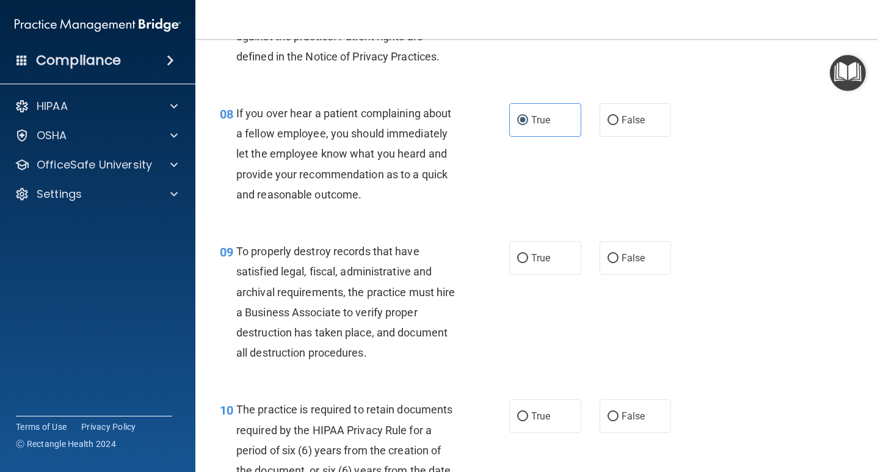
scroll to position [962, 0]
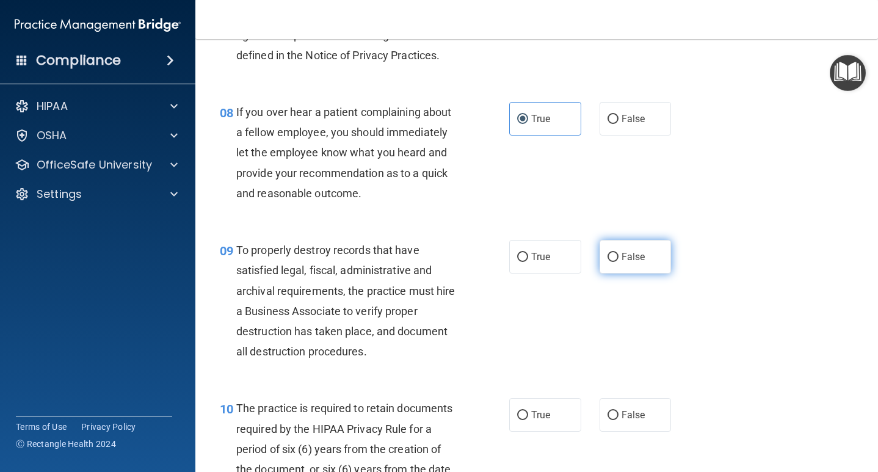
click at [653, 255] on label "False" at bounding box center [636, 257] width 72 height 34
click at [619, 255] on input "False" at bounding box center [613, 257] width 11 height 9
radio input "true"
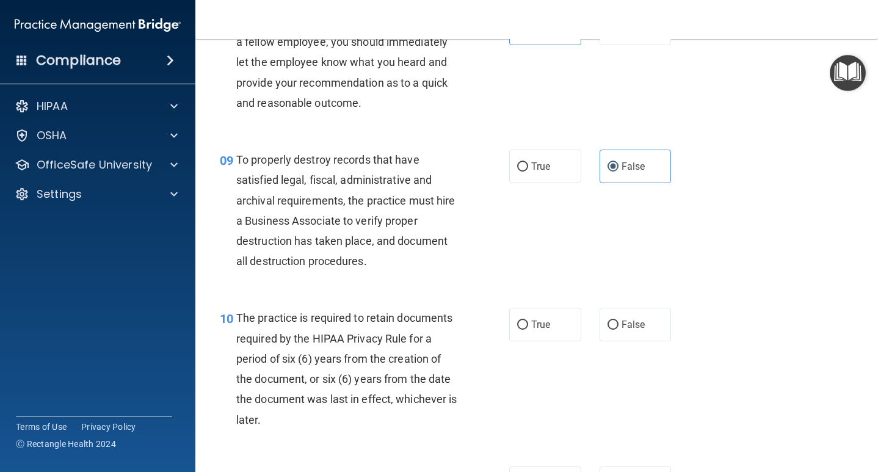
scroll to position [1059, 0]
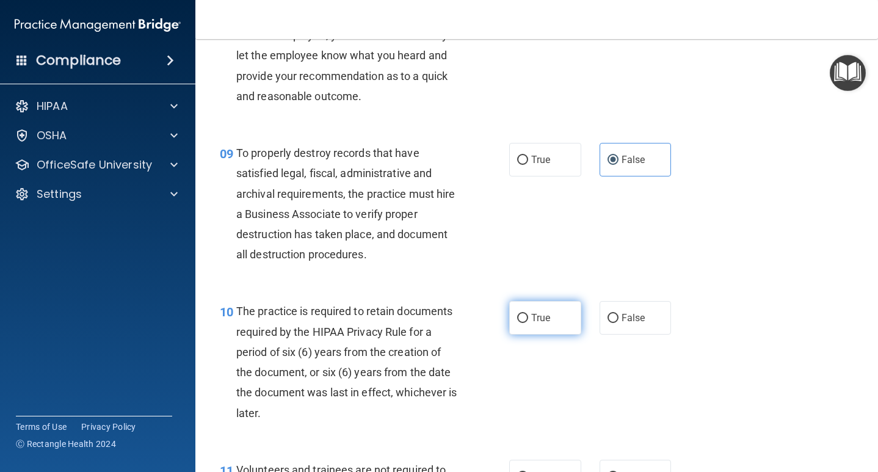
click at [558, 311] on label "True" at bounding box center [545, 318] width 72 height 34
click at [528, 314] on input "True" at bounding box center [522, 318] width 11 height 9
radio input "true"
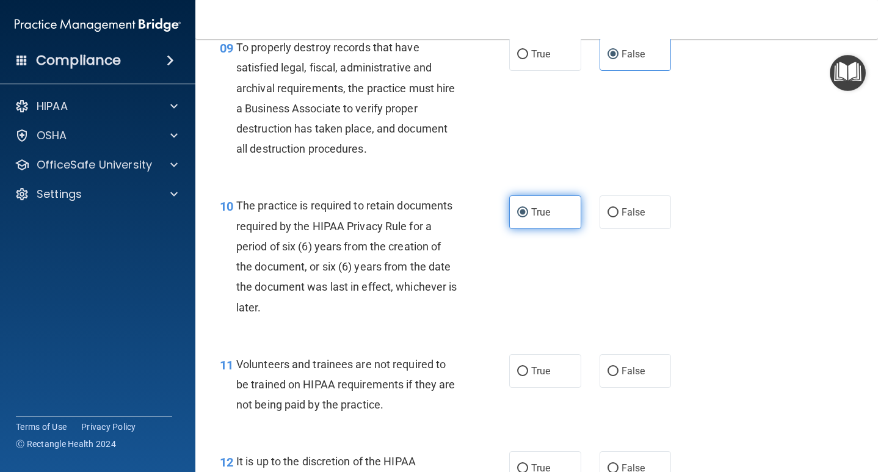
scroll to position [1167, 0]
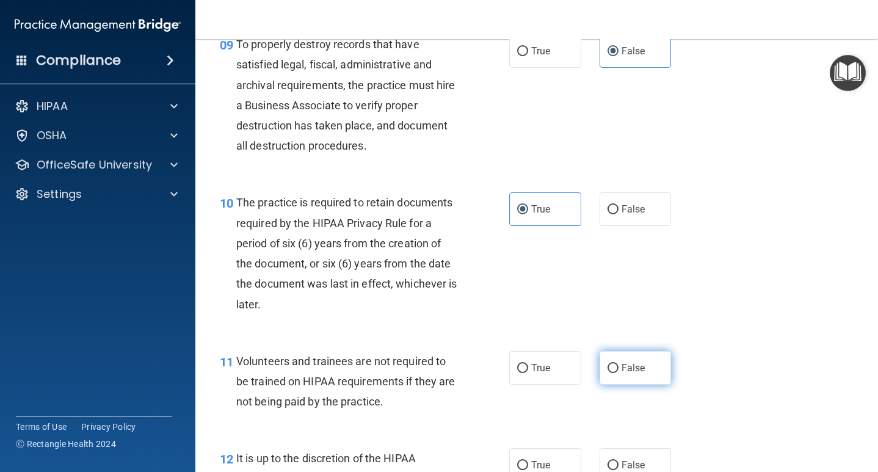
click at [629, 362] on span "False" at bounding box center [634, 368] width 24 height 12
click at [619, 364] on input "False" at bounding box center [613, 368] width 11 height 9
radio input "true"
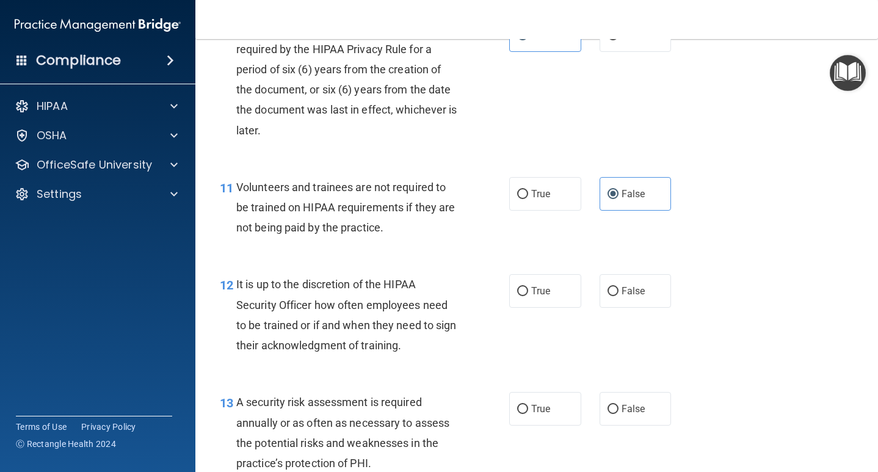
scroll to position [1342, 0]
click at [642, 288] on span "False" at bounding box center [634, 291] width 24 height 12
click at [619, 288] on input "False" at bounding box center [613, 291] width 11 height 9
radio input "true"
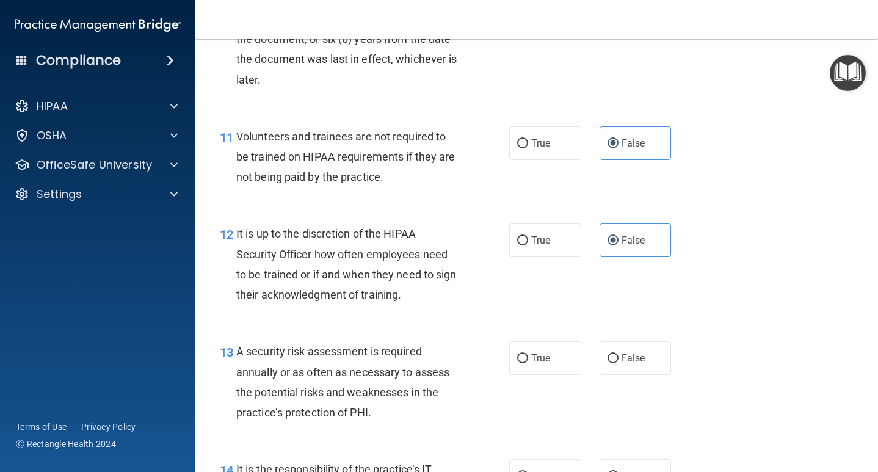
scroll to position [1398, 0]
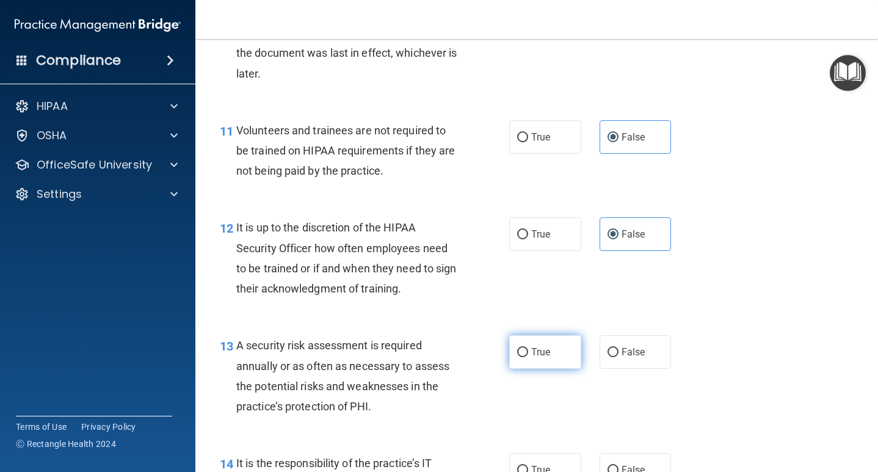
click at [557, 337] on label "True" at bounding box center [545, 352] width 72 height 34
click at [528, 348] on input "True" at bounding box center [522, 352] width 11 height 9
radio input "true"
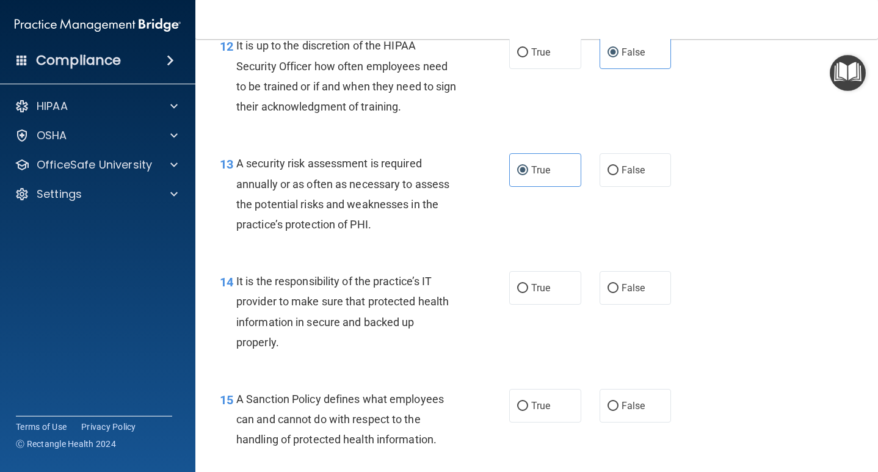
scroll to position [1583, 0]
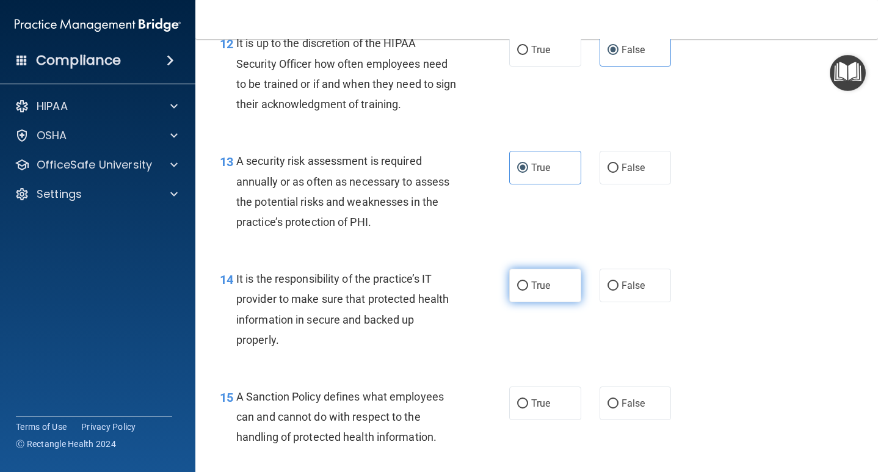
click at [554, 284] on label "True" at bounding box center [545, 286] width 72 height 34
click at [528, 284] on input "True" at bounding box center [522, 286] width 11 height 9
radio input "true"
click at [623, 283] on label "False" at bounding box center [636, 286] width 72 height 34
click at [619, 283] on input "False" at bounding box center [613, 286] width 11 height 9
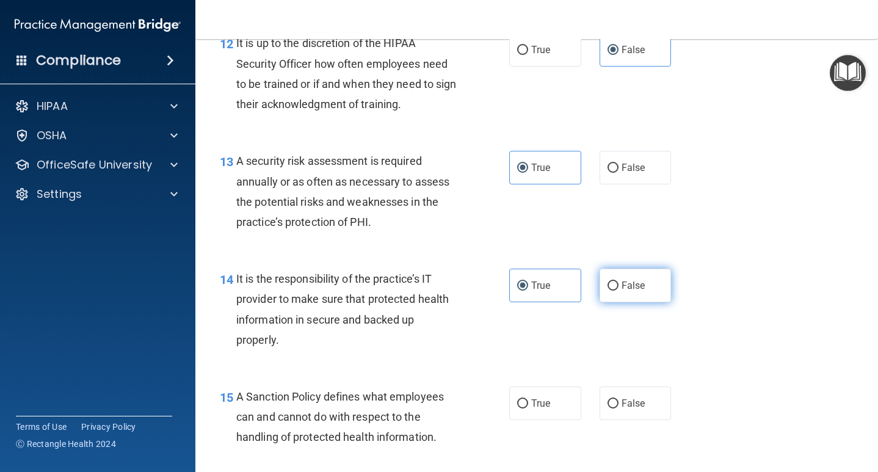
radio input "true"
radio input "false"
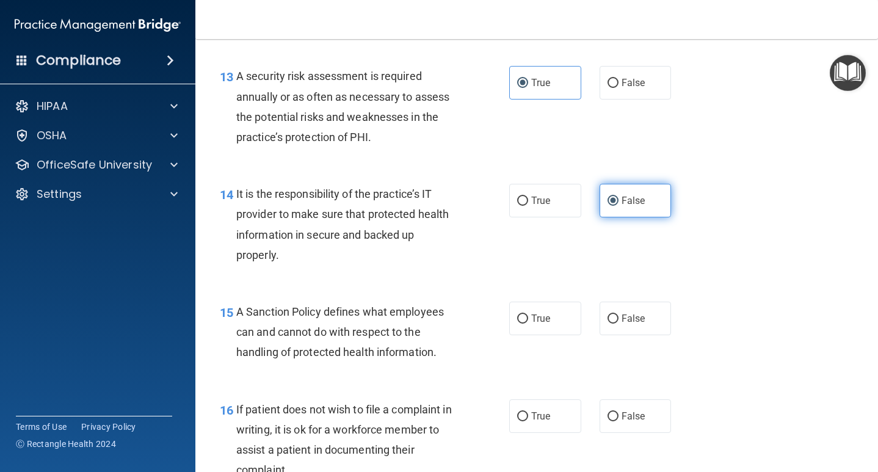
scroll to position [1685, 0]
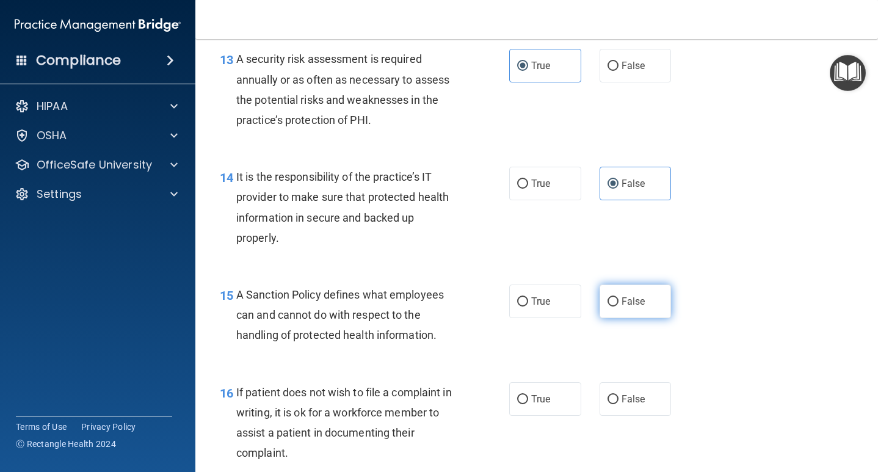
click at [629, 299] on label "False" at bounding box center [636, 302] width 72 height 34
click at [619, 299] on input "False" at bounding box center [613, 302] width 11 height 9
radio input "true"
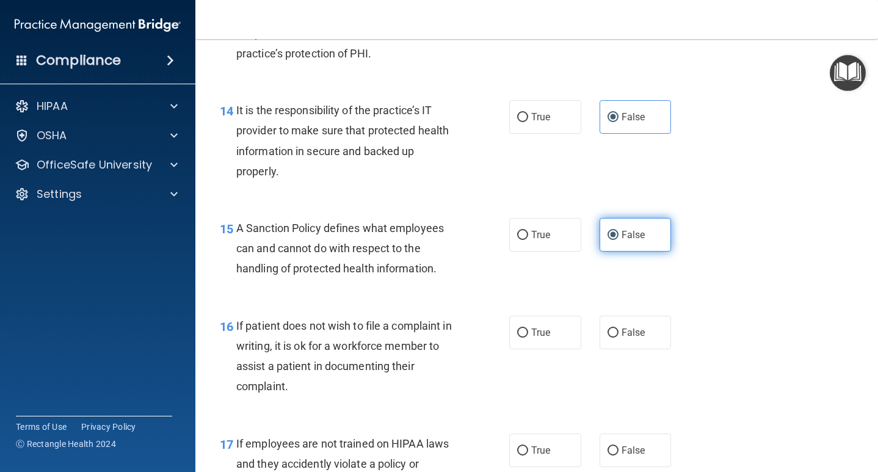
scroll to position [1752, 0]
click at [558, 319] on label "True" at bounding box center [545, 332] width 72 height 34
click at [528, 328] on input "True" at bounding box center [522, 332] width 11 height 9
radio input "true"
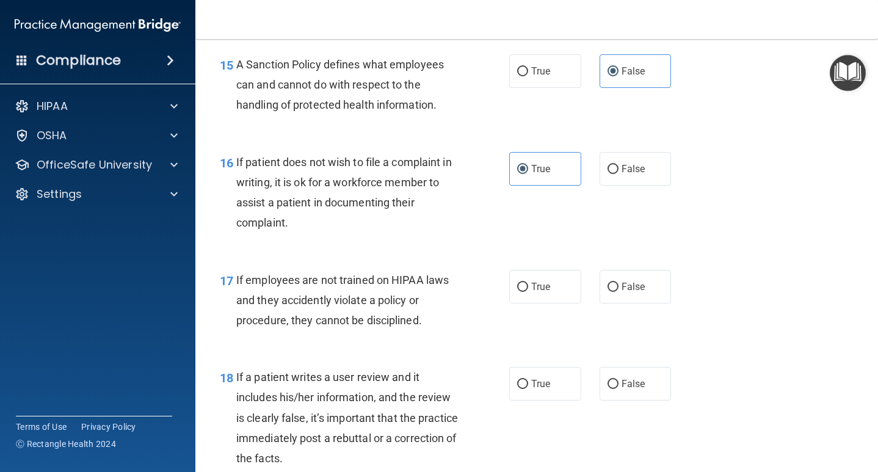
scroll to position [1914, 0]
click at [629, 287] on label "False" at bounding box center [636, 288] width 72 height 34
click at [619, 287] on input "False" at bounding box center [613, 288] width 11 height 9
radio input "true"
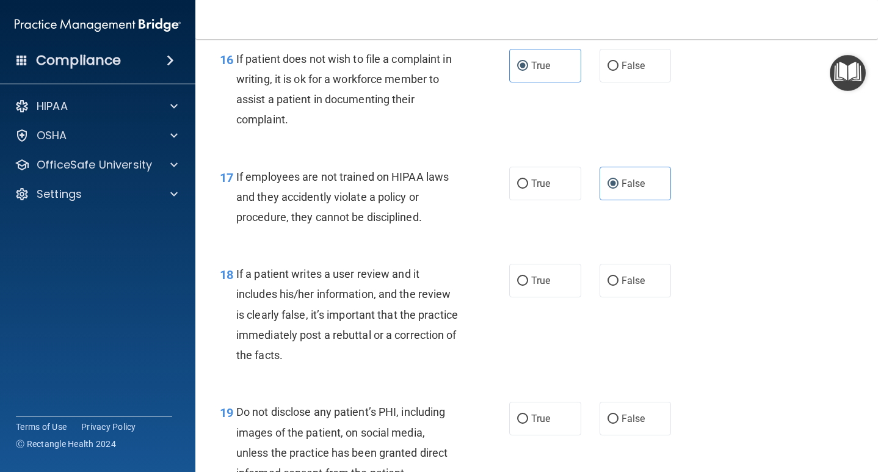
scroll to position [2025, 0]
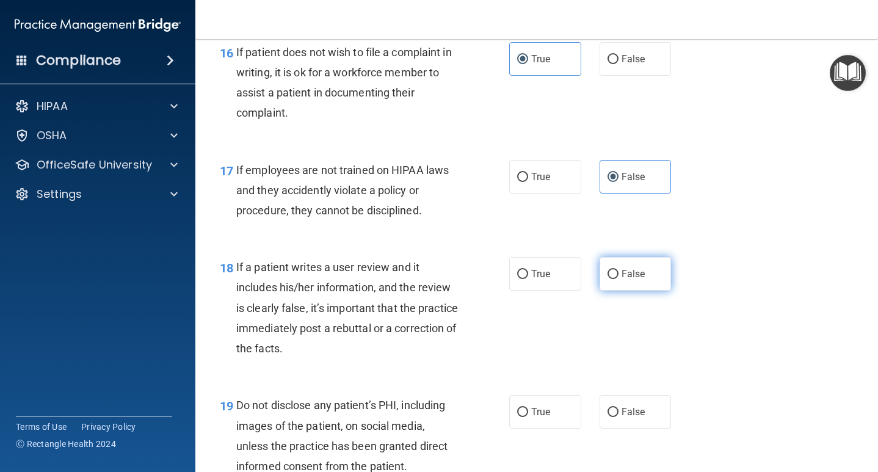
click at [620, 264] on label "False" at bounding box center [636, 274] width 72 height 34
click at [619, 270] on input "False" at bounding box center [613, 274] width 11 height 9
radio input "true"
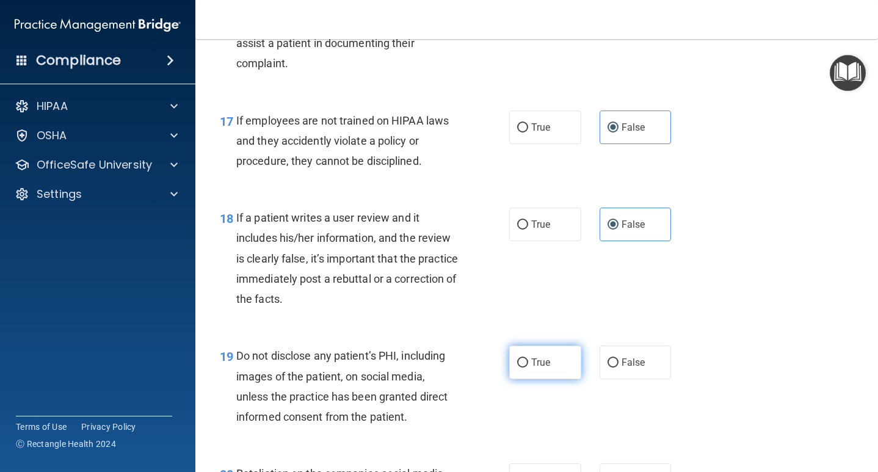
click at [562, 361] on label "True" at bounding box center [545, 363] width 72 height 34
click at [528, 361] on input "True" at bounding box center [522, 363] width 11 height 9
radio input "true"
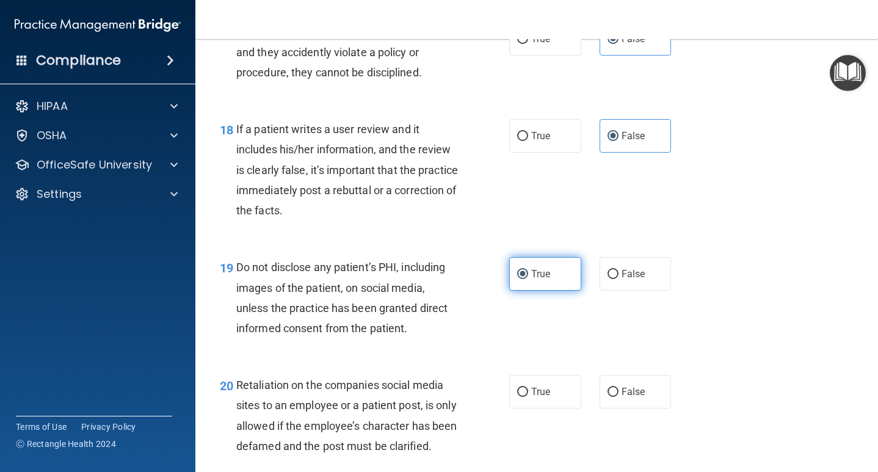
scroll to position [2167, 0]
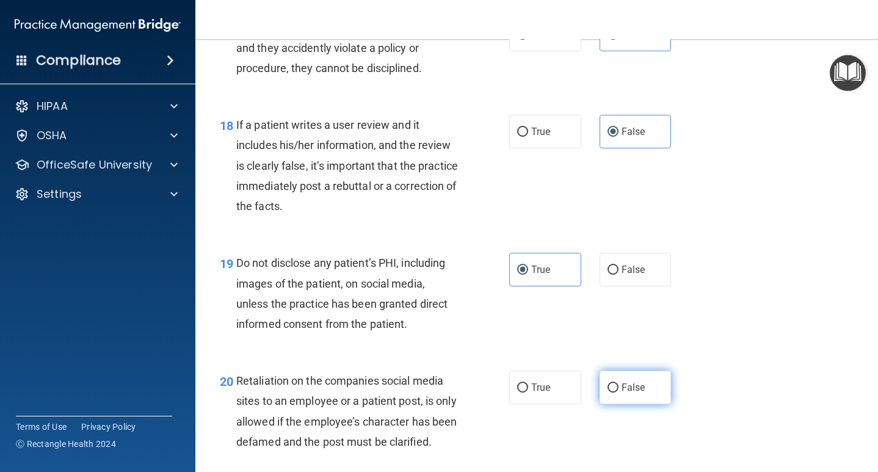
click at [637, 382] on span "False" at bounding box center [634, 388] width 24 height 12
click at [619, 384] on input "False" at bounding box center [613, 388] width 11 height 9
radio input "true"
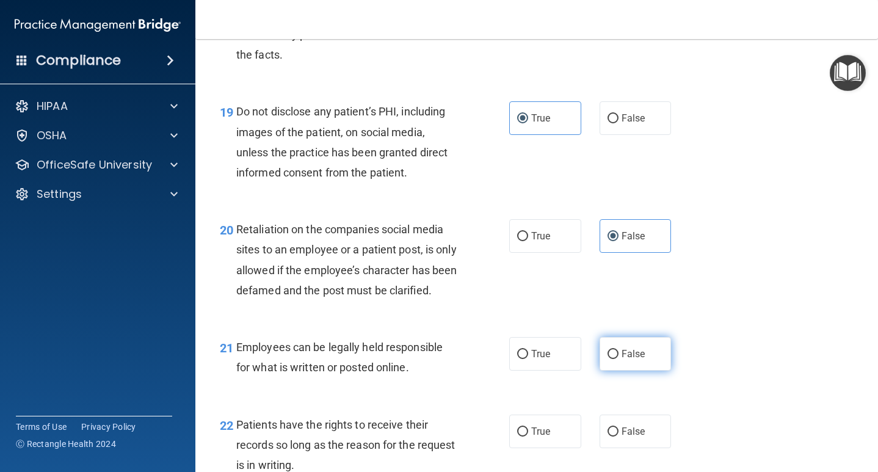
scroll to position [2328, 0]
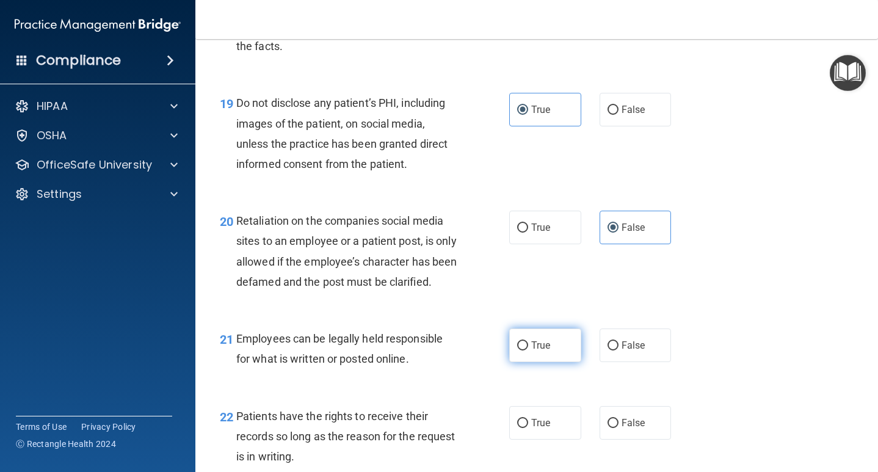
click at [552, 350] on label "True" at bounding box center [545, 346] width 72 height 34
click at [528, 350] on input "True" at bounding box center [522, 345] width 11 height 9
radio input "true"
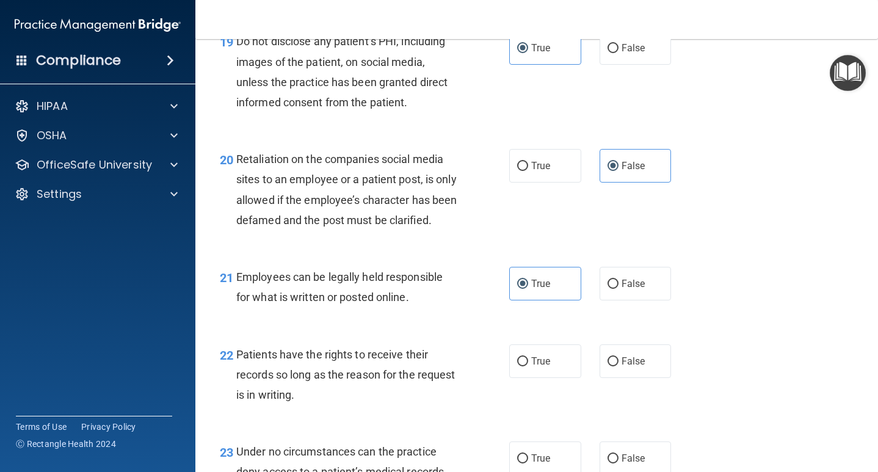
scroll to position [2401, 0]
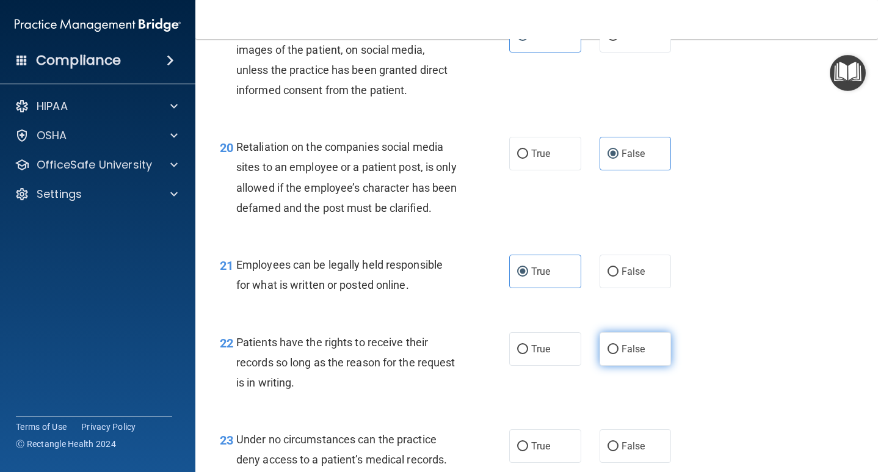
click at [622, 355] on span "False" at bounding box center [634, 349] width 24 height 12
click at [619, 354] on input "False" at bounding box center [613, 349] width 11 height 9
radio input "true"
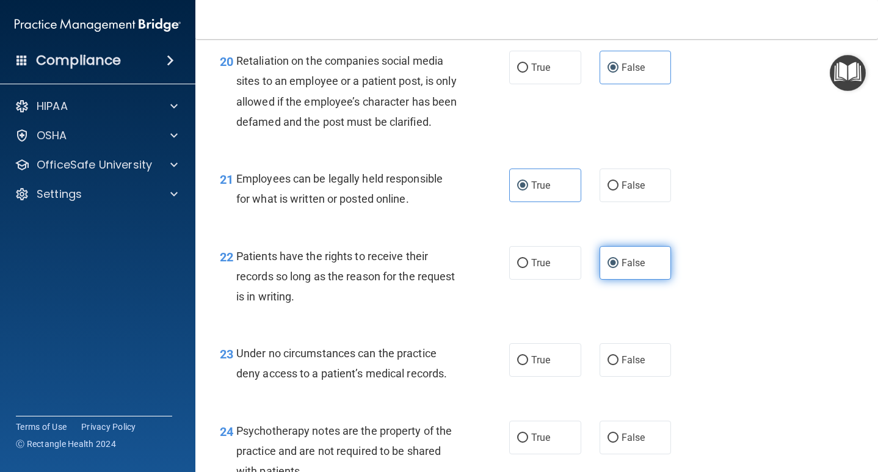
scroll to position [2493, 0]
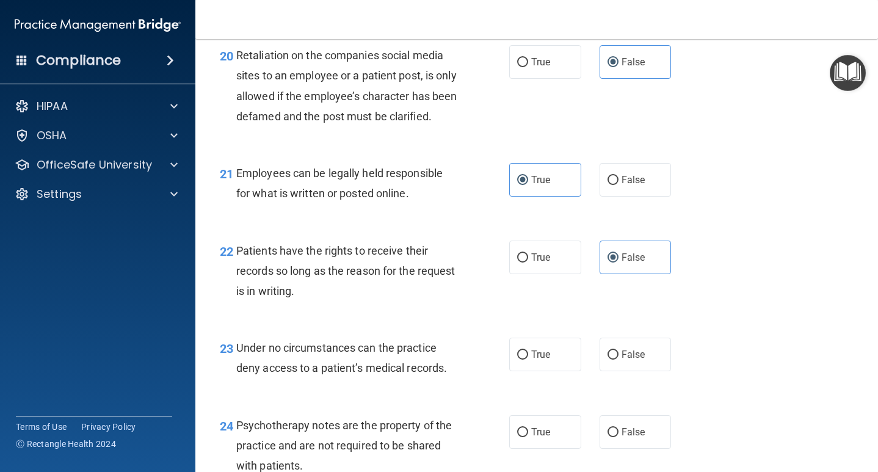
click at [741, 371] on div "23 Under no circumstances can the practice deny access to a patient’s medical r…" at bounding box center [537, 361] width 652 height 77
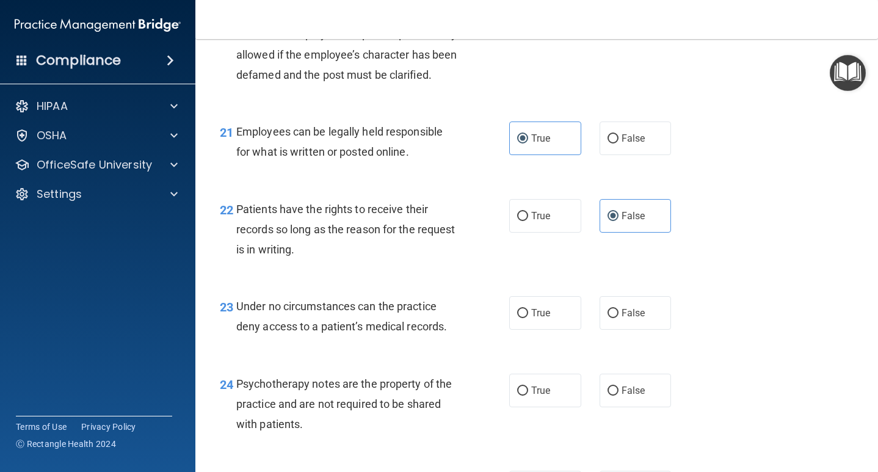
scroll to position [2536, 0]
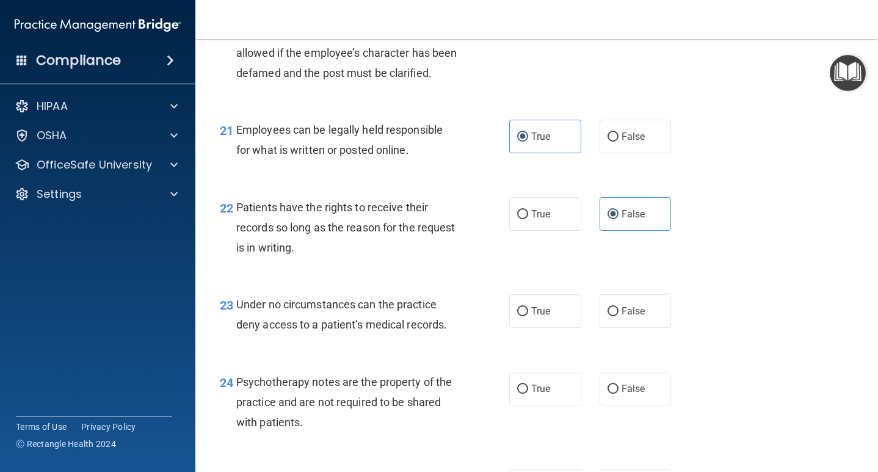
click at [741, 371] on div "24 Psychotherapy notes are the property of the practice and are not required to…" at bounding box center [537, 406] width 652 height 98
click at [637, 317] on span "False" at bounding box center [634, 311] width 24 height 12
click at [619, 316] on input "False" at bounding box center [613, 311] width 11 height 9
radio input "true"
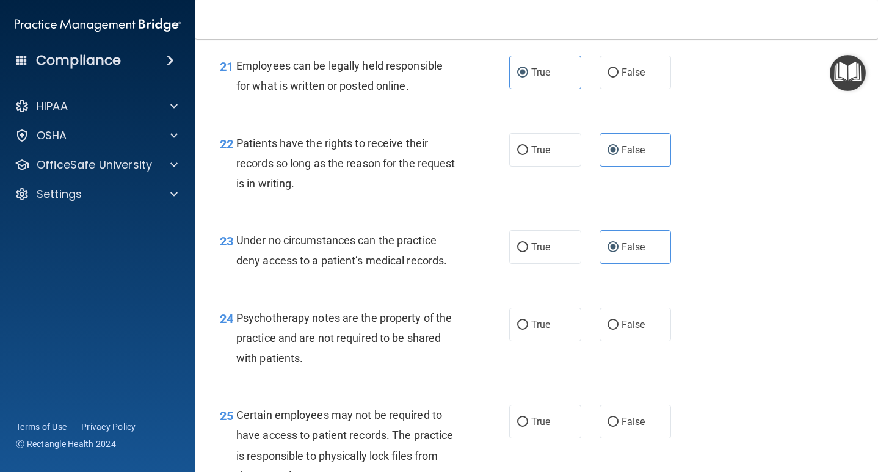
scroll to position [2602, 0]
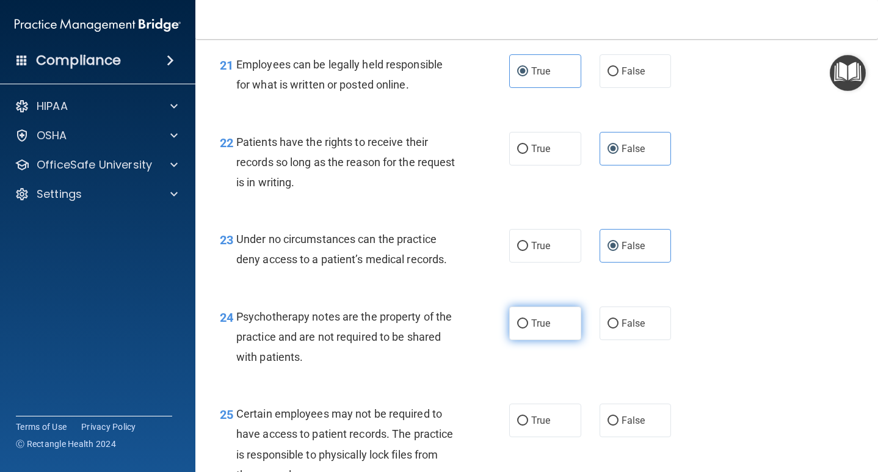
click at [559, 330] on label "True" at bounding box center [545, 324] width 72 height 34
click at [528, 329] on input "True" at bounding box center [522, 323] width 11 height 9
radio input "true"
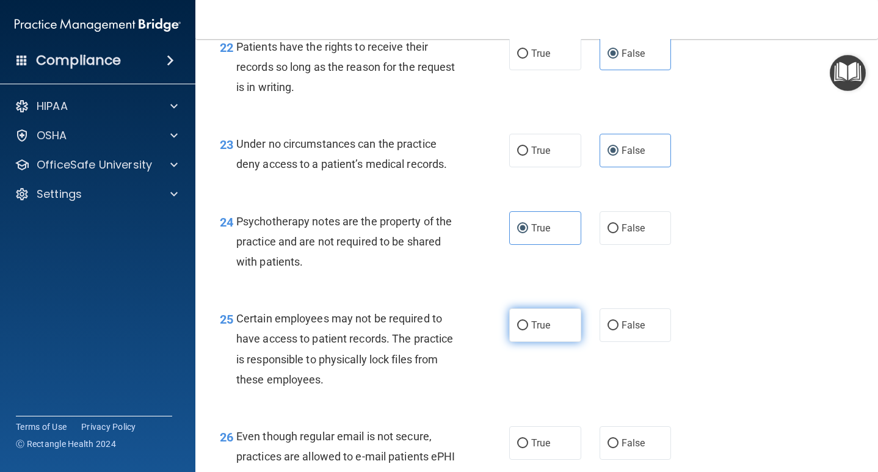
scroll to position [2698, 0]
click at [553, 334] on label "True" at bounding box center [545, 325] width 72 height 34
click at [528, 330] on input "True" at bounding box center [522, 325] width 11 height 9
radio input "true"
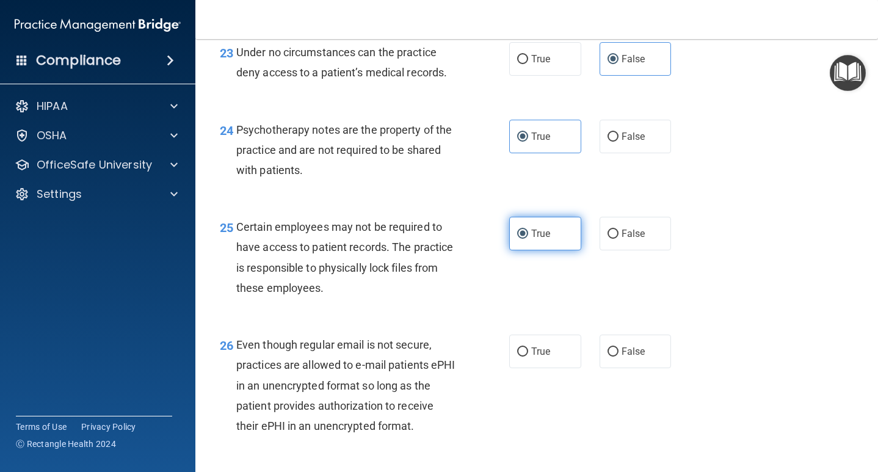
scroll to position [2809, 0]
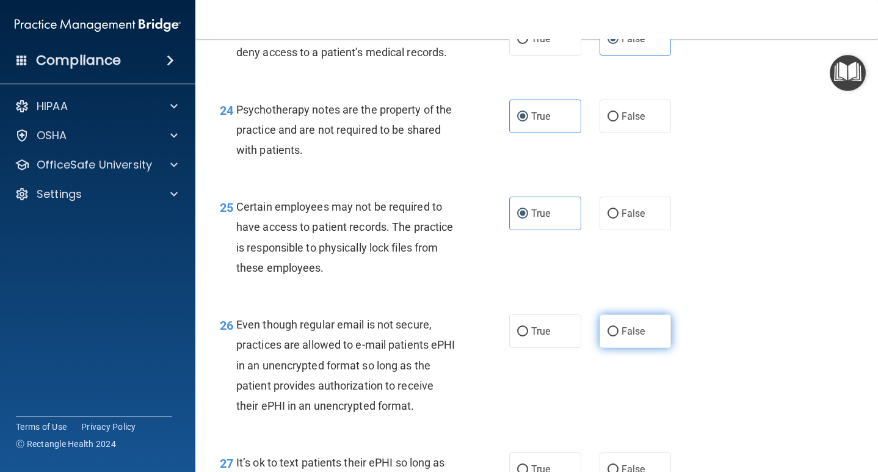
click at [641, 347] on label "False" at bounding box center [636, 332] width 72 height 34
click at [619, 337] on input "False" at bounding box center [613, 331] width 11 height 9
radio input "true"
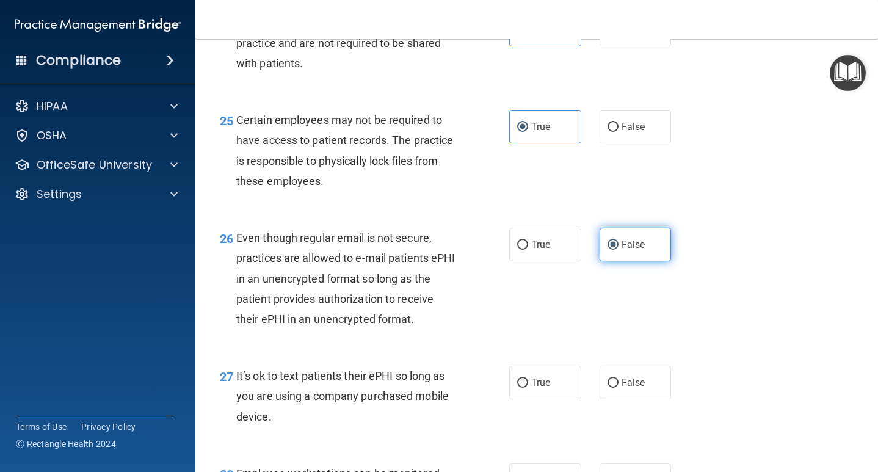
scroll to position [2910, 0]
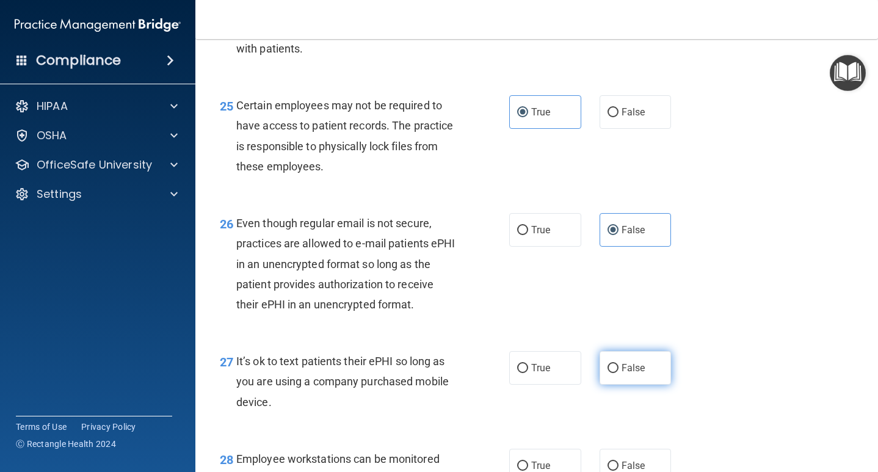
click at [637, 380] on label "False" at bounding box center [636, 368] width 72 height 34
click at [619, 373] on input "False" at bounding box center [613, 368] width 11 height 9
radio input "true"
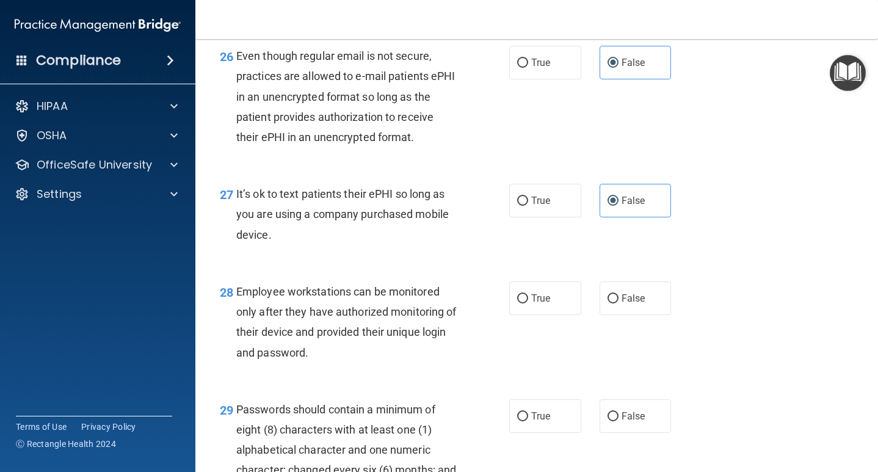
scroll to position [3083, 0]
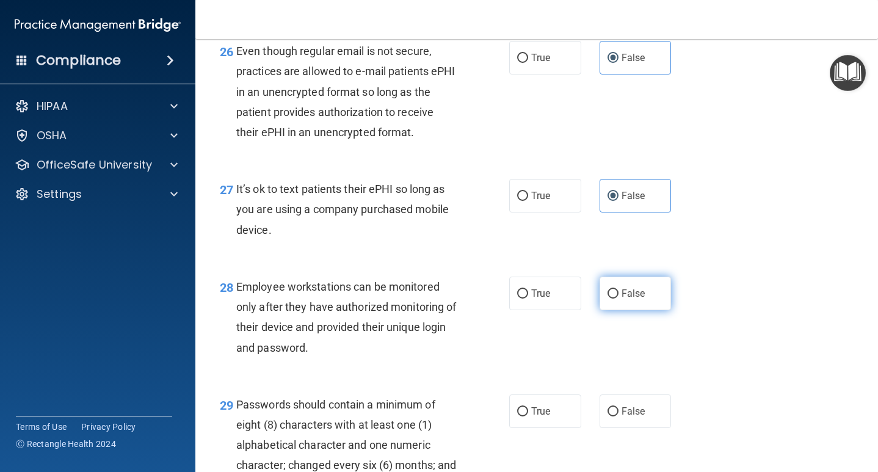
click at [641, 299] on span "False" at bounding box center [634, 294] width 24 height 12
click at [619, 299] on input "False" at bounding box center [613, 294] width 11 height 9
radio input "true"
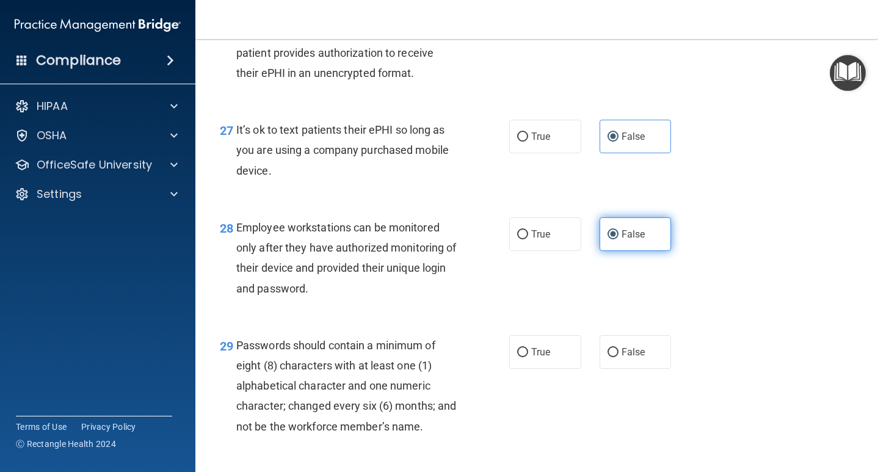
scroll to position [3166, 0]
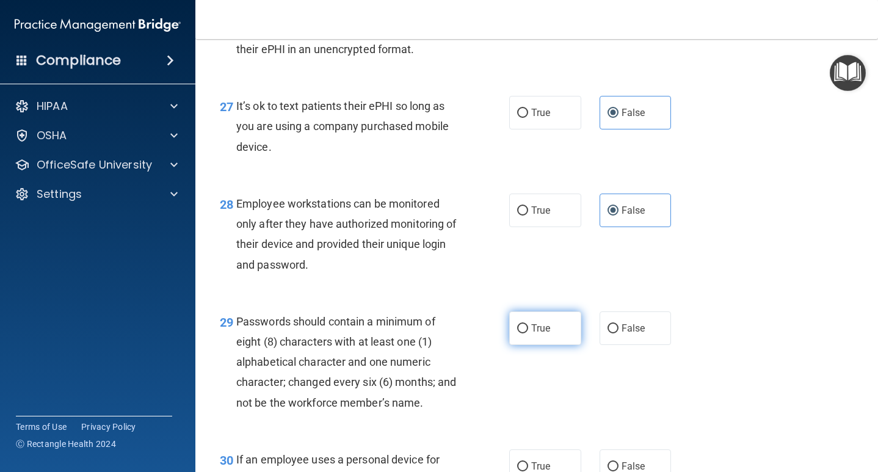
click at [559, 330] on label "True" at bounding box center [545, 329] width 72 height 34
click at [528, 330] on input "True" at bounding box center [522, 328] width 11 height 9
radio input "true"
drag, startPoint x: 759, startPoint y: 358, endPoint x: 756, endPoint y: 309, distance: 49.0
click at [756, 309] on div "29 Passwords should contain a minimum of eight (8) characters with at least one…" at bounding box center [537, 365] width 652 height 138
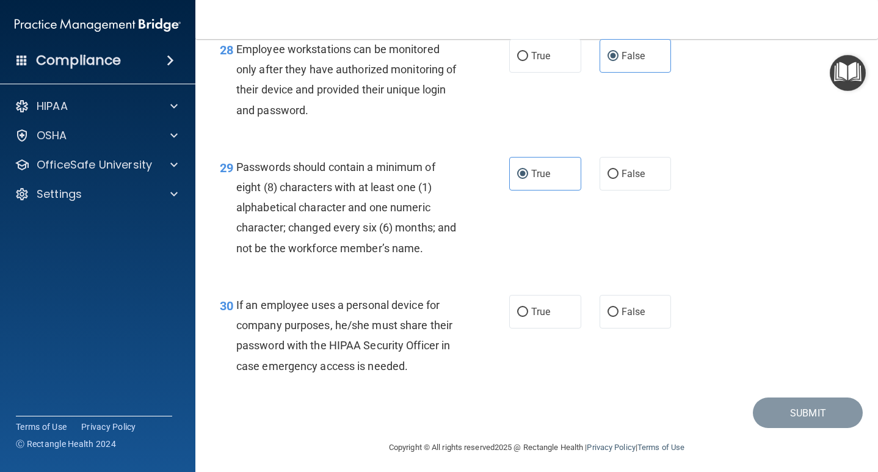
scroll to position [3317, 0]
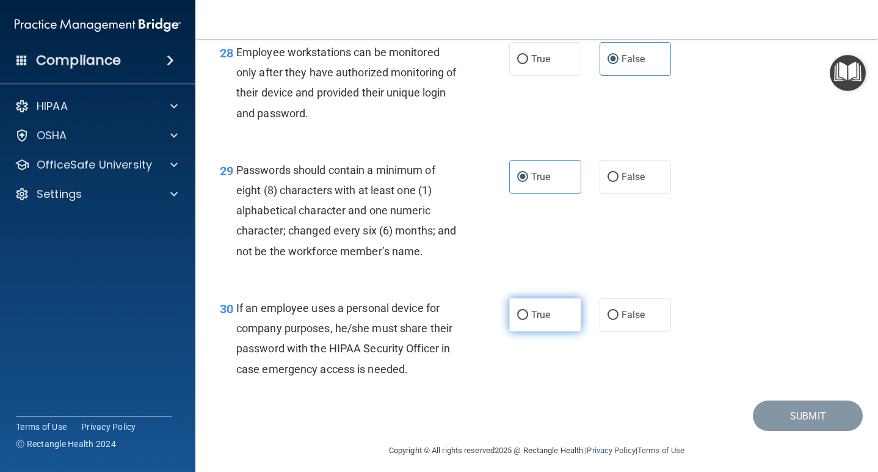
click at [555, 316] on label "True" at bounding box center [545, 315] width 72 height 34
click at [528, 316] on input "True" at bounding box center [522, 315] width 11 height 9
radio input "true"
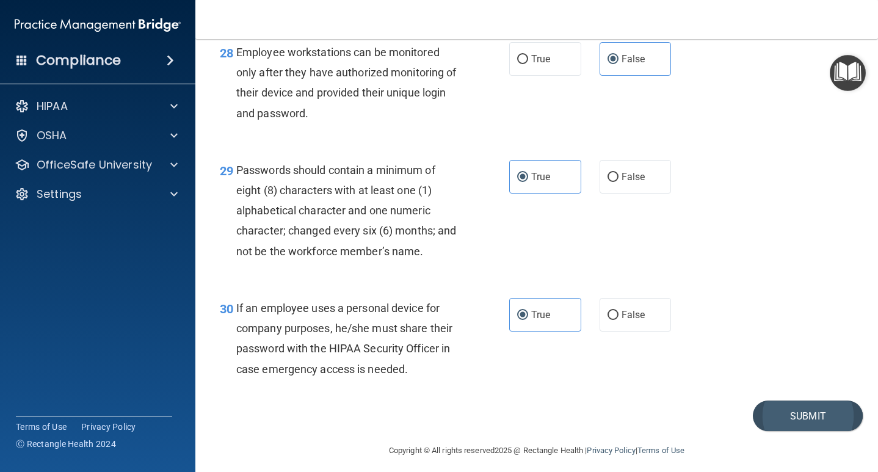
click at [809, 422] on button "Submit" at bounding box center [808, 416] width 110 height 31
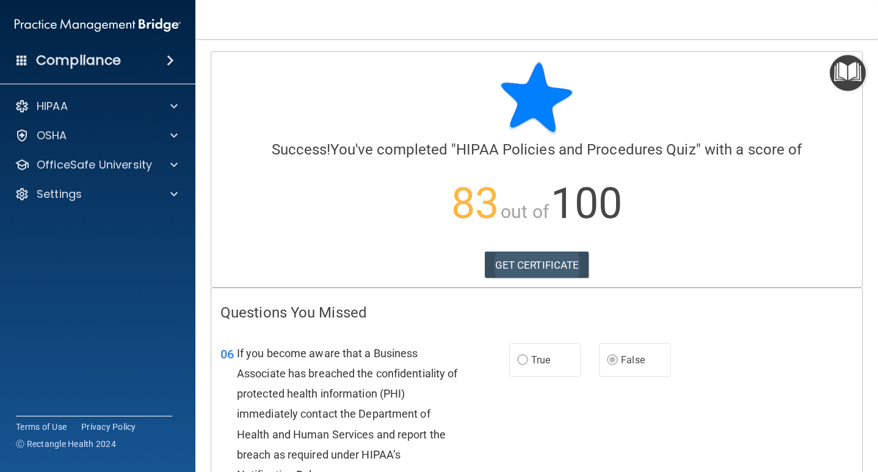
click at [555, 261] on link "GET CERTIFICATE" at bounding box center [537, 265] width 104 height 27
click at [174, 162] on span at bounding box center [173, 165] width 7 height 15
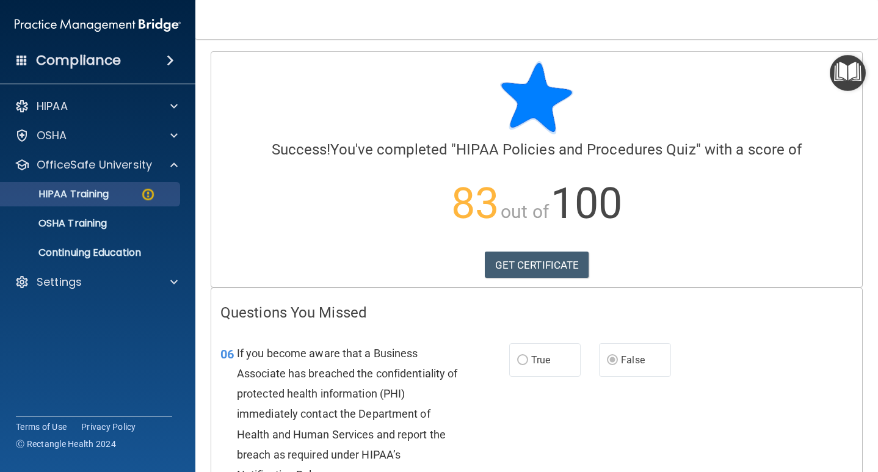
click at [109, 194] on p "HIPAA Training" at bounding box center [58, 194] width 101 height 12
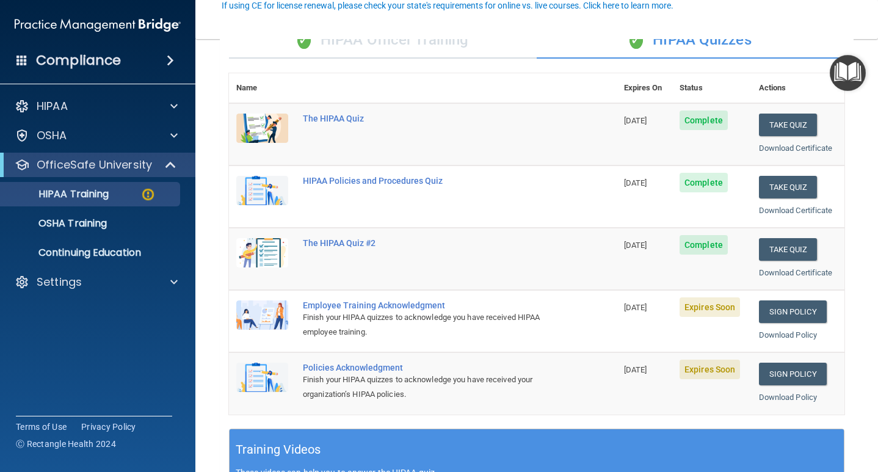
scroll to position [117, 0]
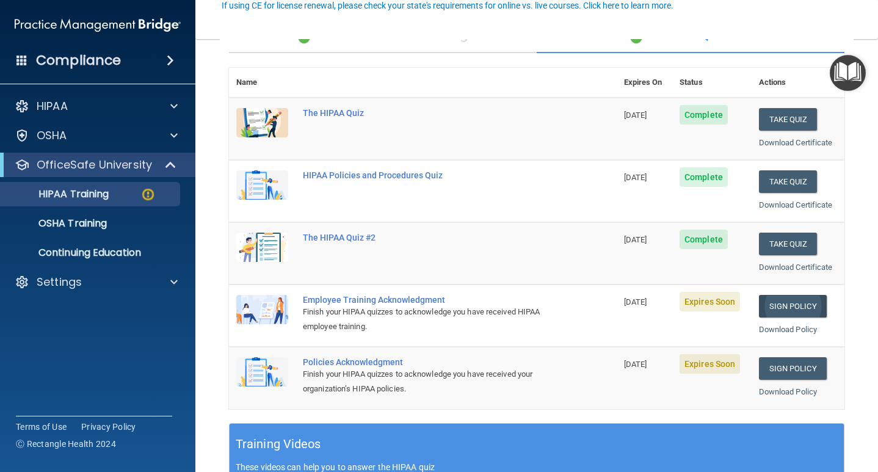
click at [800, 299] on link "Sign Policy" at bounding box center [793, 306] width 68 height 23
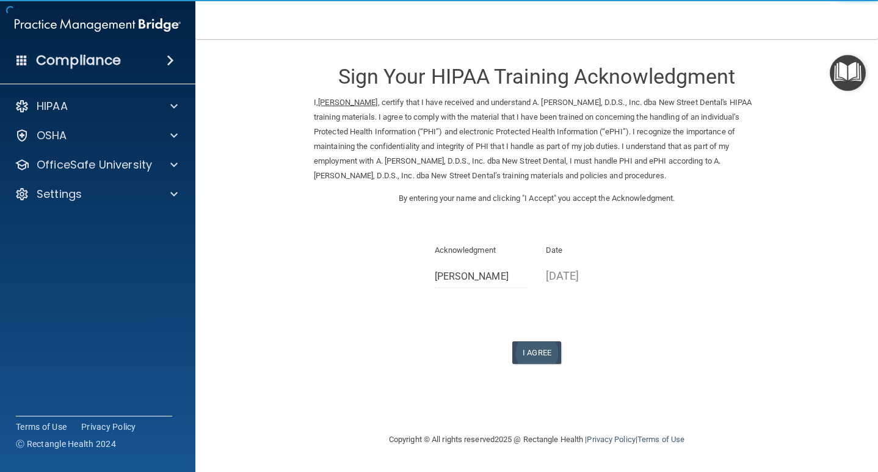
click at [538, 342] on button "I Agree" at bounding box center [537, 352] width 49 height 23
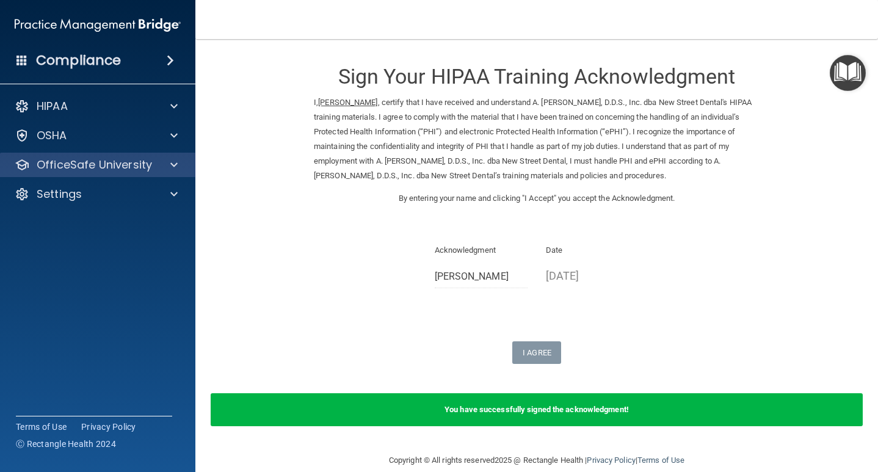
click at [178, 163] on div at bounding box center [172, 165] width 31 height 15
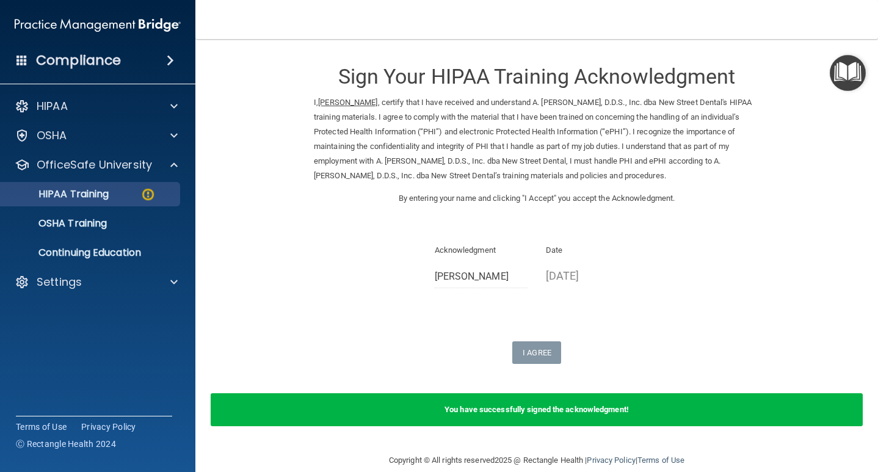
click at [147, 197] on img at bounding box center [148, 194] width 15 height 15
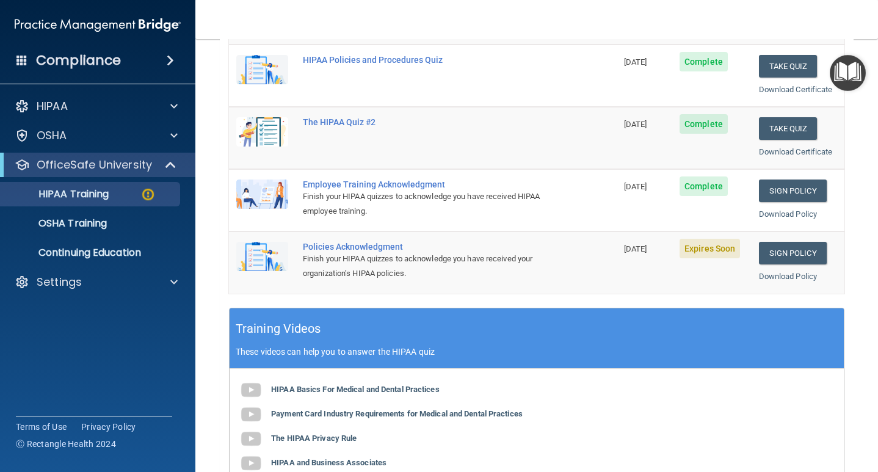
scroll to position [235, 0]
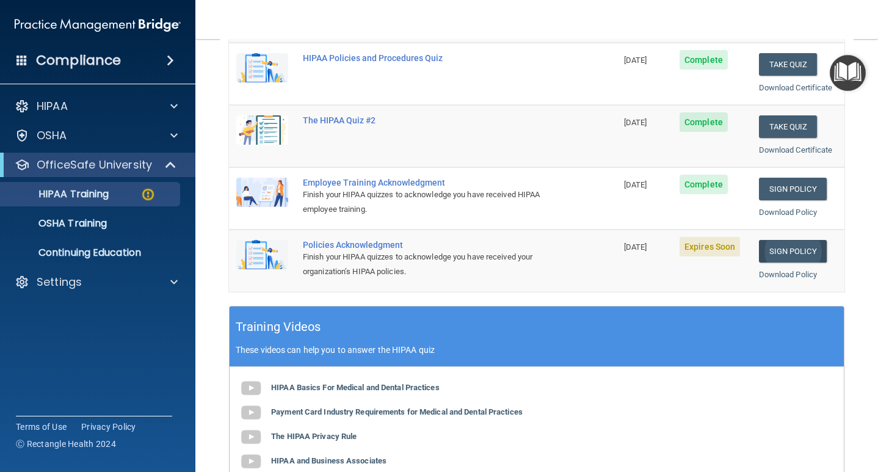
click at [778, 243] on link "Sign Policy" at bounding box center [793, 251] width 68 height 23
click at [803, 247] on link "Sign Policy" at bounding box center [793, 251] width 68 height 23
click at [787, 246] on link "Sign Policy" at bounding box center [793, 251] width 68 height 23
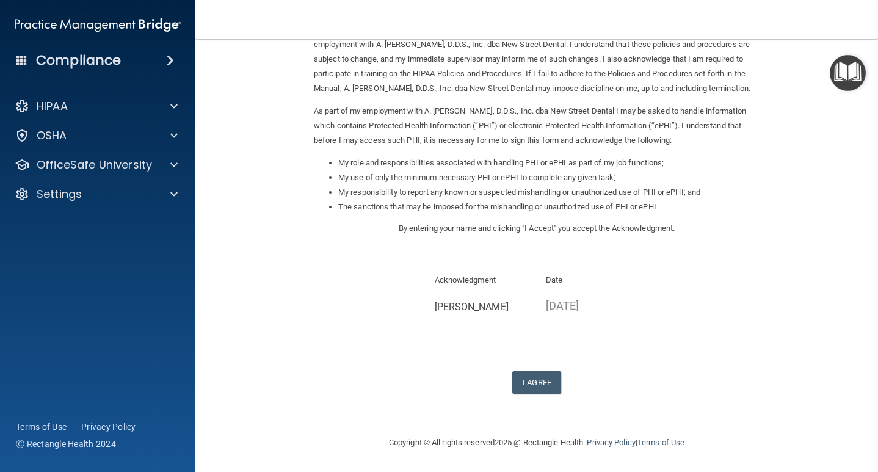
scroll to position [87, 0]
click at [536, 382] on button "I Agree" at bounding box center [537, 382] width 49 height 23
click at [537, 388] on button "I Agree" at bounding box center [537, 382] width 49 height 23
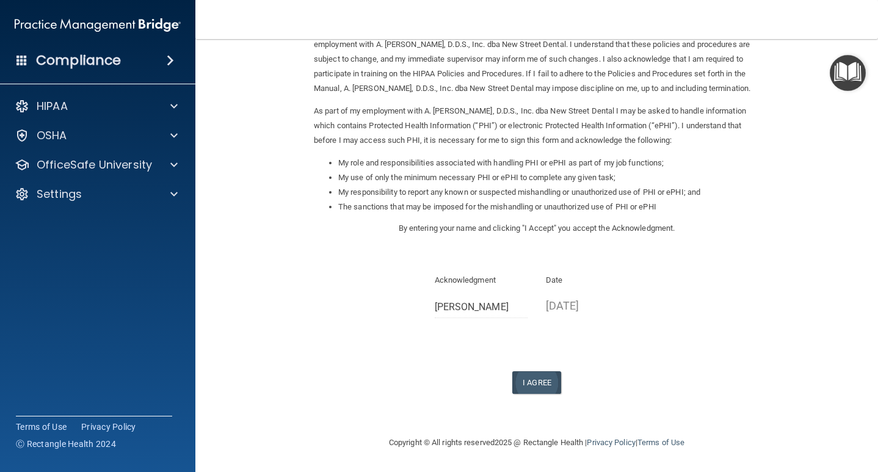
click at [537, 382] on button "I Agree" at bounding box center [537, 382] width 49 height 23
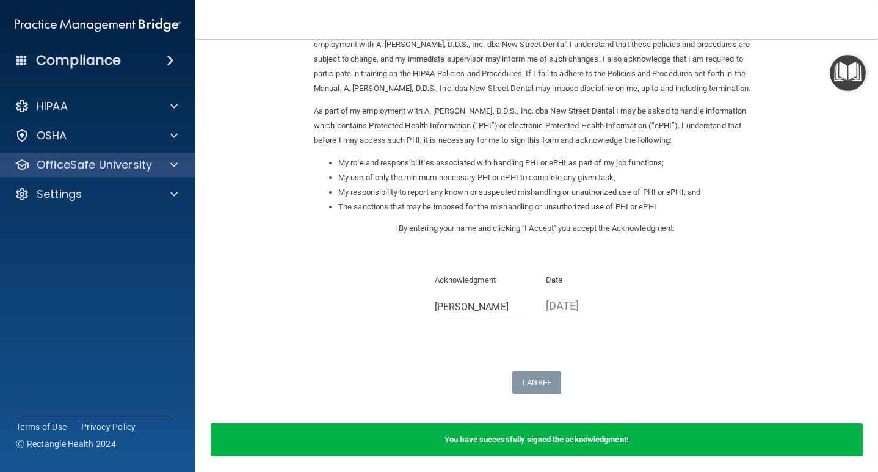
click at [170, 162] on div at bounding box center [172, 165] width 31 height 15
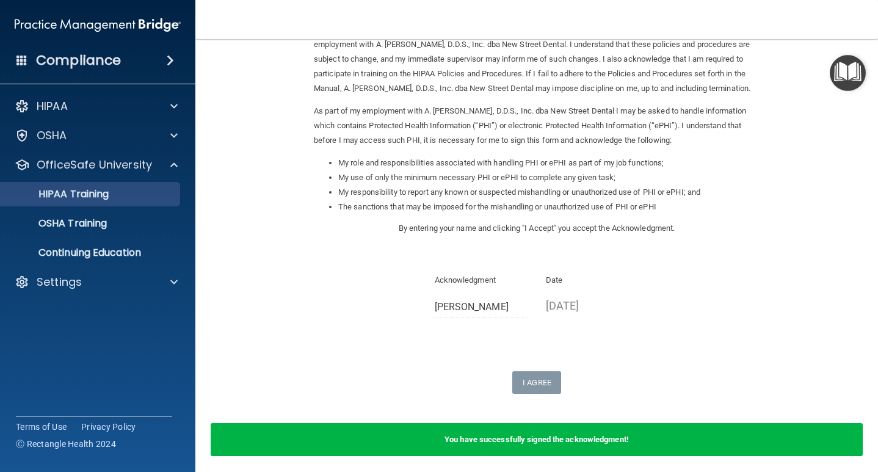
click at [109, 197] on p "HIPAA Training" at bounding box center [58, 194] width 101 height 12
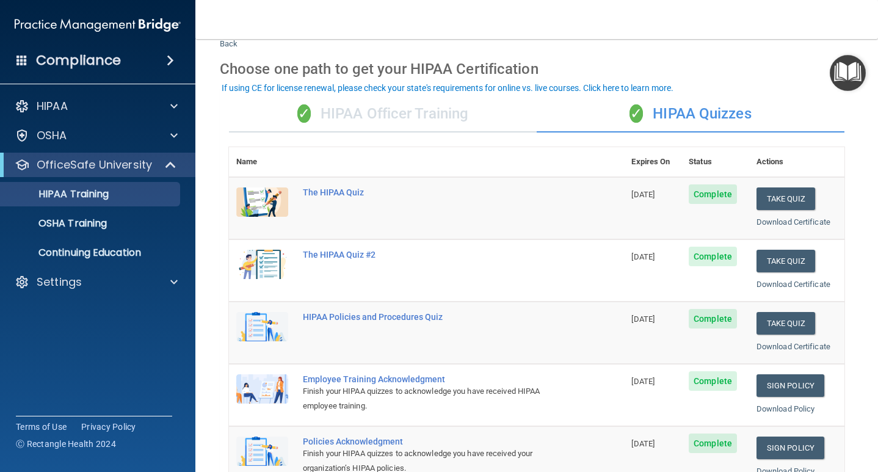
scroll to position [34, 0]
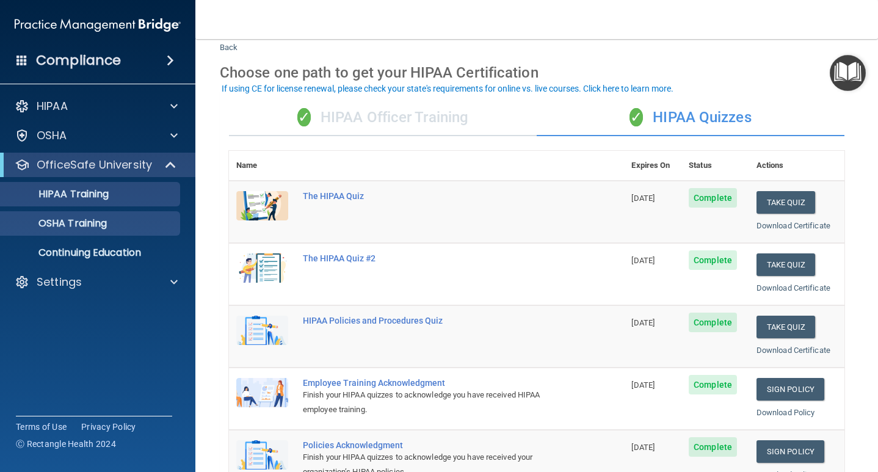
click at [104, 225] on p "OSHA Training" at bounding box center [57, 223] width 99 height 12
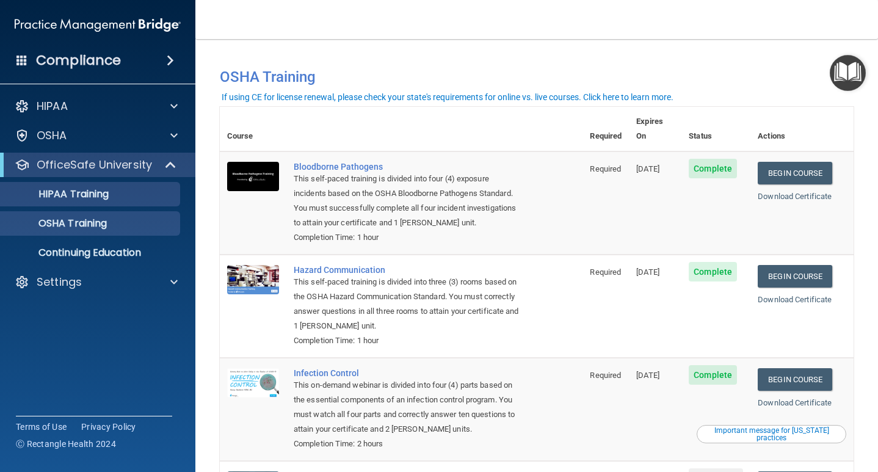
click at [115, 203] on link "HIPAA Training" at bounding box center [84, 194] width 192 height 24
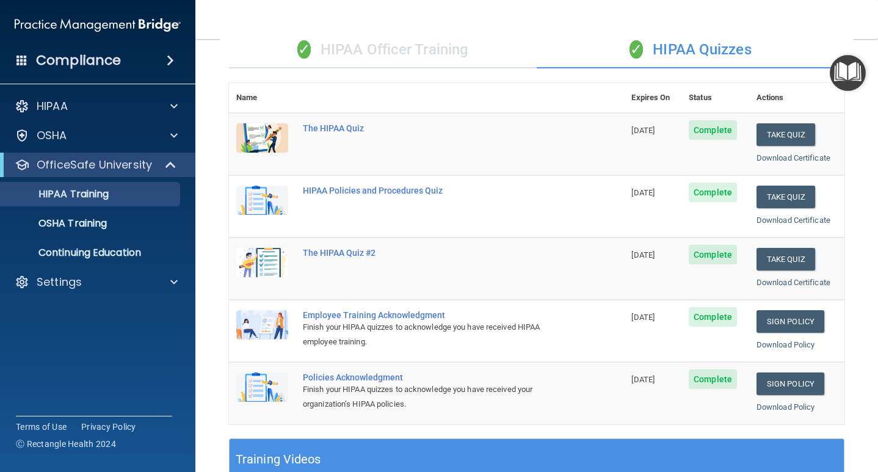
scroll to position [94, 0]
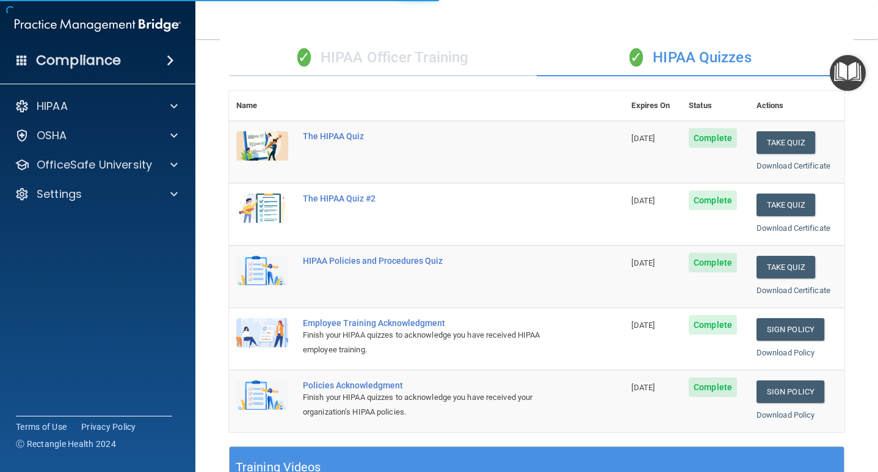
scroll to position [87, 0]
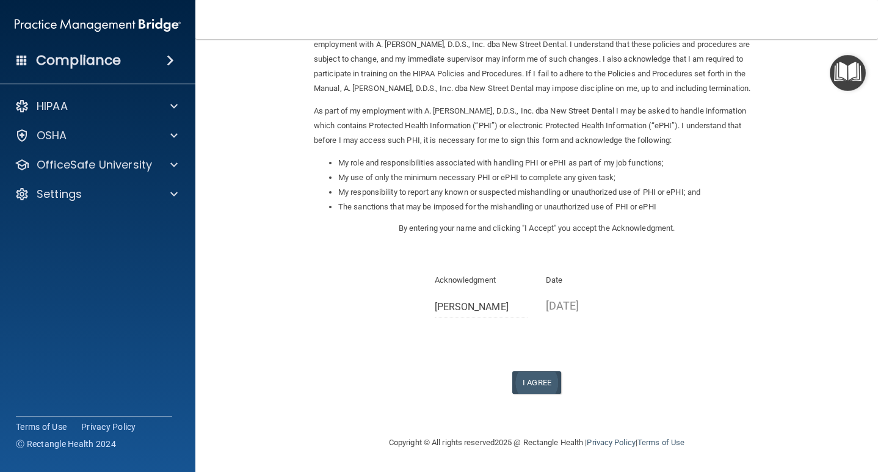
click at [542, 383] on button "I Agree" at bounding box center [537, 382] width 49 height 23
